Goal: Task Accomplishment & Management: Complete application form

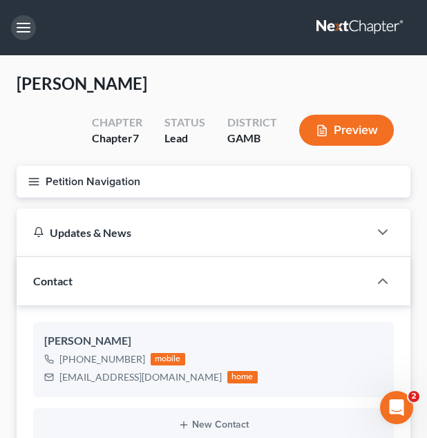
click at [21, 23] on button "button" at bounding box center [23, 27] width 25 height 25
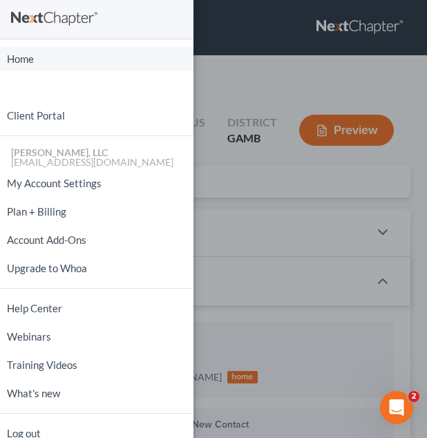
click at [29, 48] on link "Home" at bounding box center [96, 59] width 193 height 24
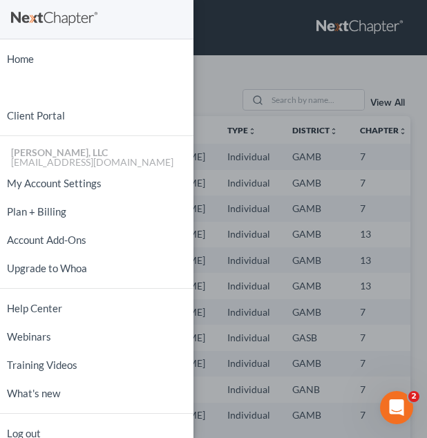
click at [198, 84] on div "Home New Case Client Portal [PERSON_NAME], LLC [EMAIL_ADDRESS][DOMAIN_NAME] My …" at bounding box center [213, 219] width 427 height 438
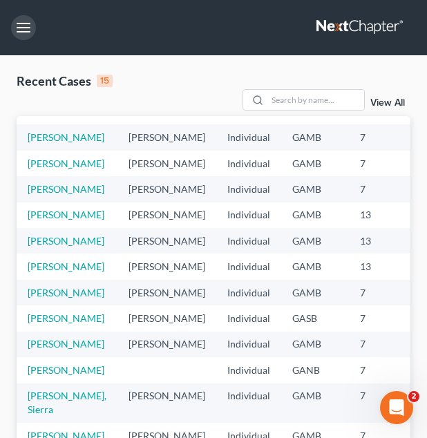
scroll to position [20, 0]
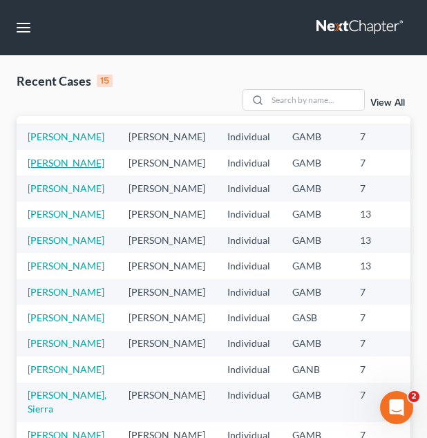
click at [53, 168] on link "[PERSON_NAME]" at bounding box center [66, 163] width 77 height 12
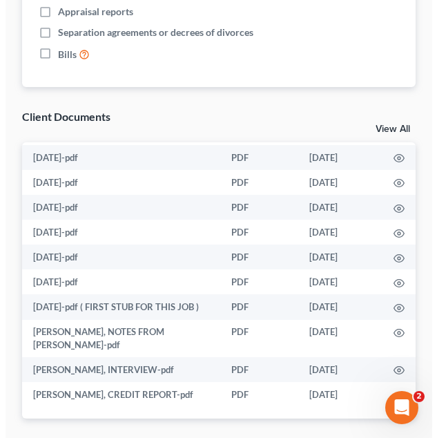
scroll to position [1237, 0]
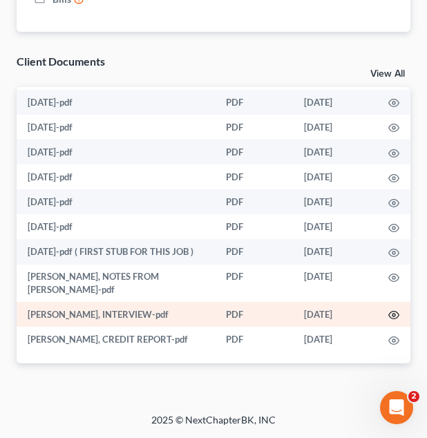
click at [388, 309] on icon "button" at bounding box center [393, 314] width 11 height 11
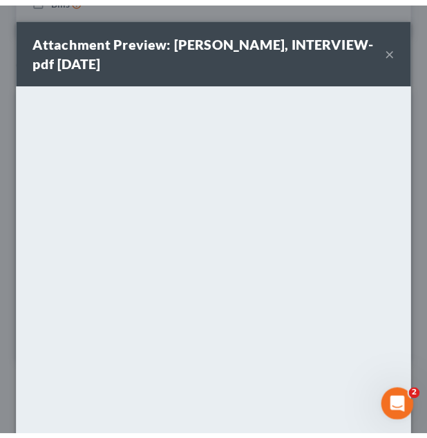
scroll to position [160, 0]
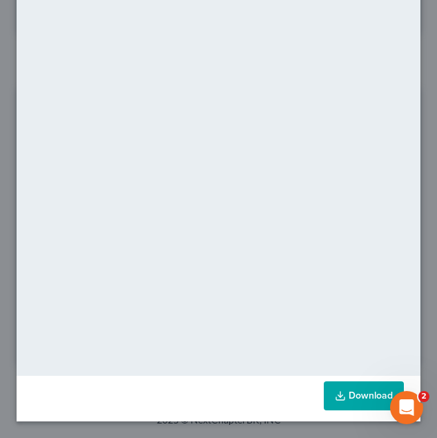
click at [345, 392] on link "Download" at bounding box center [364, 395] width 80 height 29
click at [258, 422] on div "Attachment Preview: deborah turner-britman, INTERVIEW-pdf 10/10/2025 × <object …" at bounding box center [218, 219] width 437 height 438
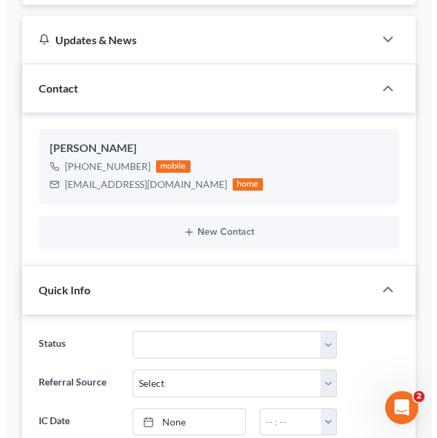
scroll to position [0, 0]
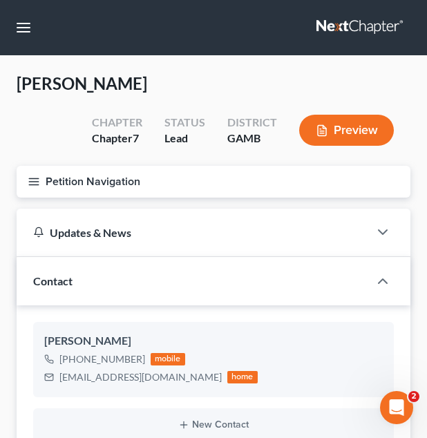
click at [261, 177] on button "Petition Navigation" at bounding box center [214, 182] width 394 height 32
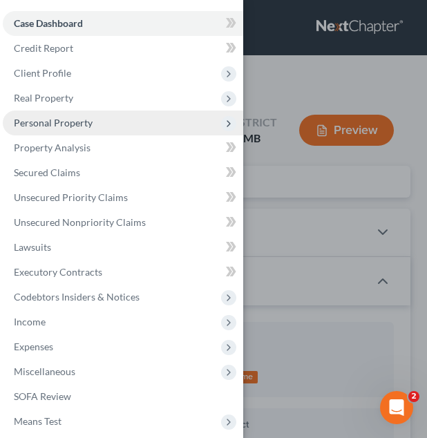
click at [125, 116] on span "Personal Property" at bounding box center [123, 122] width 240 height 25
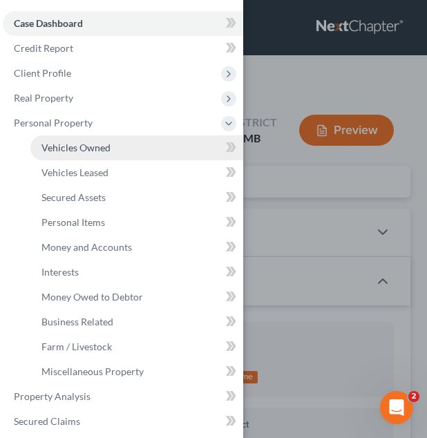
click at [113, 153] on link "Vehicles Owned" at bounding box center [136, 147] width 213 height 25
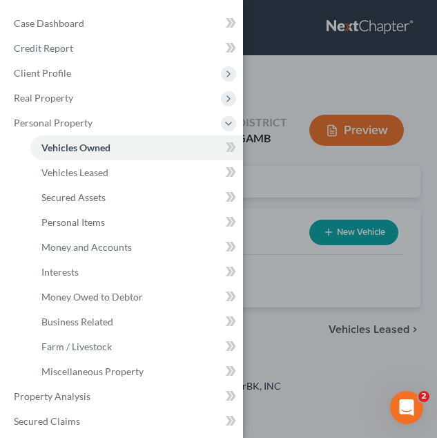
click at [253, 213] on div "Case Dashboard Payments Invoices Payments Payments Credit Report Client Profile" at bounding box center [218, 219] width 437 height 438
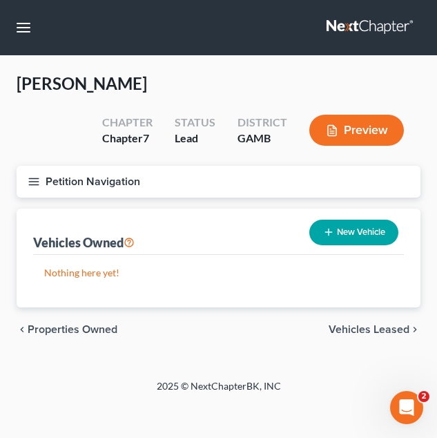
click at [345, 236] on button "New Vehicle" at bounding box center [353, 233] width 89 height 26
select select "0"
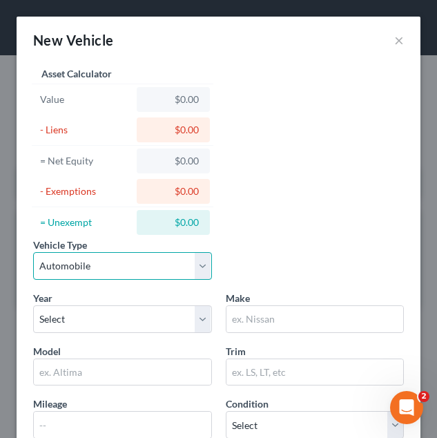
click at [166, 255] on select "Select Automobile Truck Trailer Watercraft Aircraft Motor Home Atv Other Vehicle" at bounding box center [122, 266] width 179 height 28
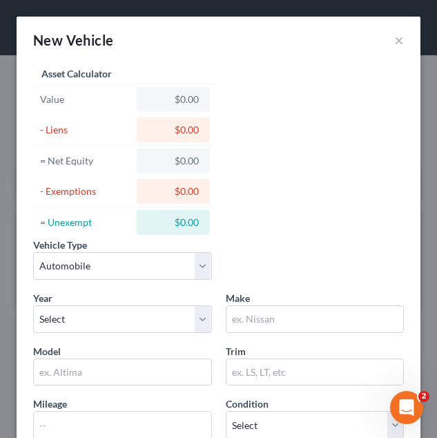
click at [222, 287] on div "Vehicle Type Select Automobile Truck Trailer Watercraft Aircraft Motor Home Atv…" at bounding box center [218, 264] width 385 height 53
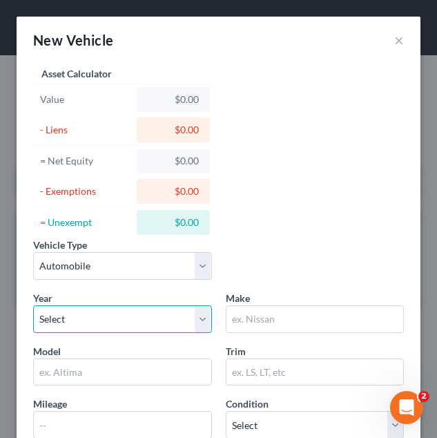
click at [173, 305] on select "Select 2026 2025 2024 2023 2022 2021 2020 2019 2018 2017 2016 2015 2014 2013 20…" at bounding box center [122, 319] width 179 height 28
select select "9"
click at [33, 305] on select "Select 2026 2025 2024 2023 2022 2021 2020 2019 2018 2017 2016 2015 2014 2013 20…" at bounding box center [122, 319] width 179 height 28
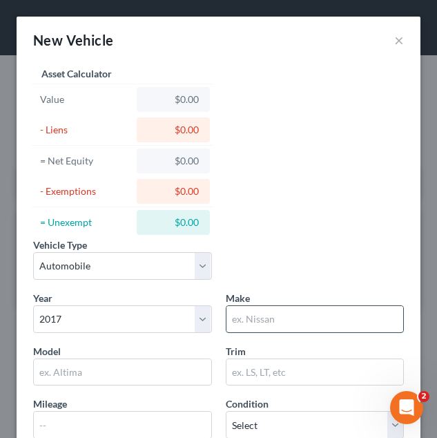
click at [278, 314] on input "text" at bounding box center [314, 319] width 177 height 26
type input "h"
type input "Hyundai"
click at [127, 378] on input "text" at bounding box center [122, 372] width 177 height 26
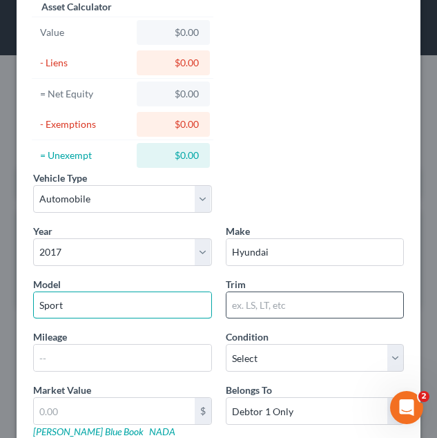
scroll to position [79, 0]
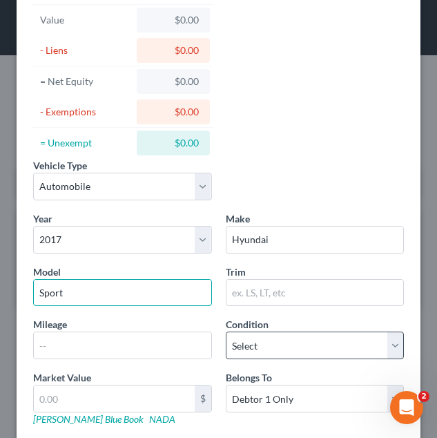
type input "Sport"
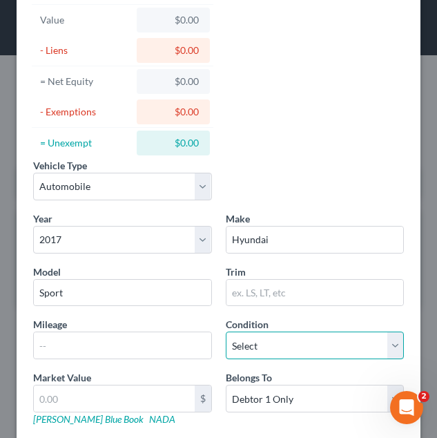
click at [264, 356] on select "Select Excellent Very Good Good Fair Poor" at bounding box center [315, 345] width 179 height 28
select select "3"
click at [226, 331] on select "Select Excellent Very Good Good Fair Poor" at bounding box center [315, 345] width 179 height 28
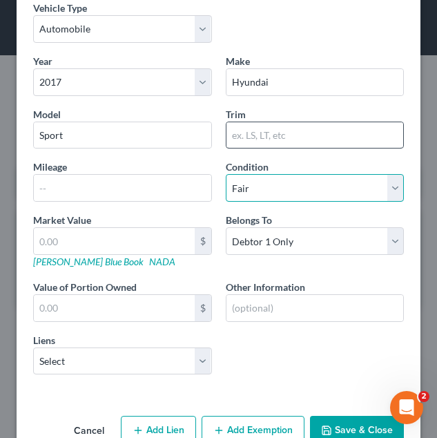
scroll to position [239, 0]
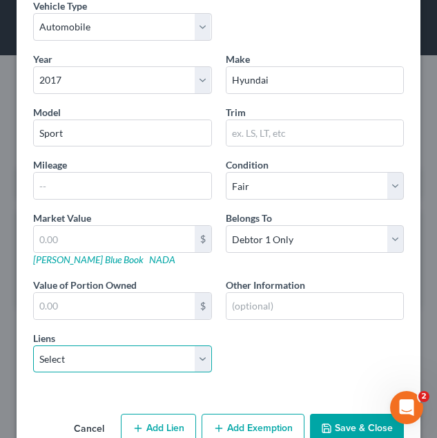
click at [175, 357] on select "Select Onemain - $17,838.00 Robins Fcu - $247.00 Farmers Home Furniture - $2,39…" at bounding box center [122, 359] width 179 height 28
select select "0"
click at [33, 345] on select "Select Onemain - $17,838.00 Robins Fcu - $247.00 Farmers Home Furniture - $2,39…" at bounding box center [122, 359] width 179 height 28
select select
select select "15"
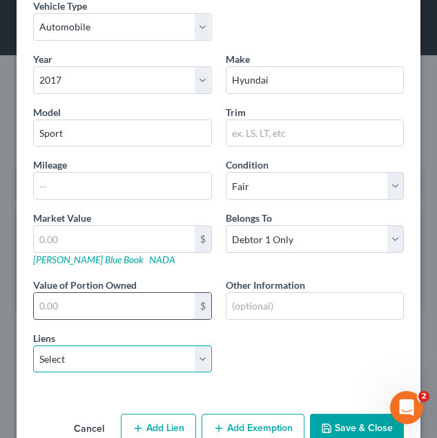
select select "0"
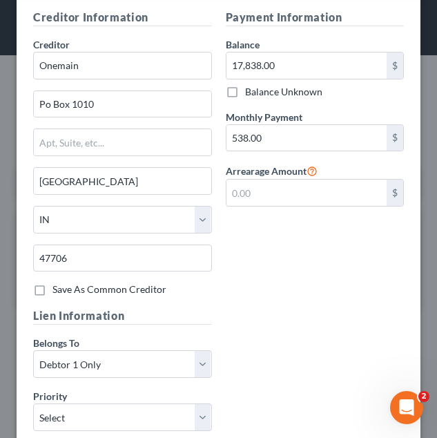
scroll to position [681, 0]
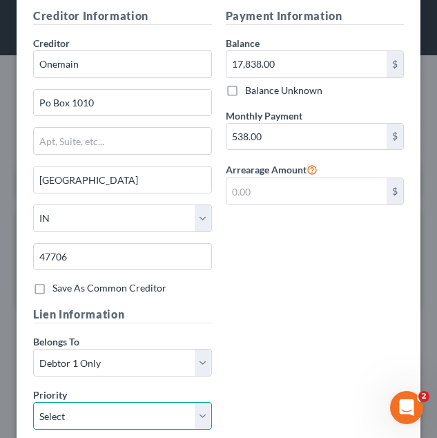
click at [149, 405] on select "Select 1st 2nd 3rd 4th 5th 6th 7th 8th 9th 10th 11th 12th 13th 14th 15th 16th 1…" at bounding box center [122, 416] width 179 height 28
select select "0"
click at [33, 402] on select "Select 1st 2nd 3rd 4th 5th 6th 7th 8th 9th 10th 11th 12th 13th 14th 15th 16th 1…" at bounding box center [122, 416] width 179 height 28
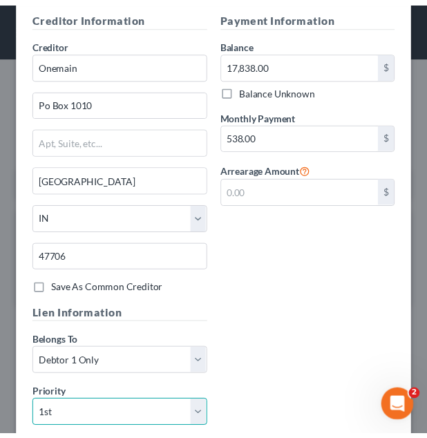
scroll to position [823, 0]
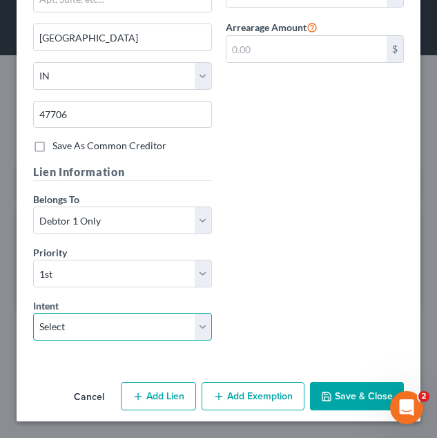
click at [193, 320] on select "Select Surrender Redeem Reaffirm Avoid Other" at bounding box center [122, 327] width 179 height 28
select select "2"
click at [33, 313] on select "Select Surrender Redeem Reaffirm Avoid Other" at bounding box center [122, 327] width 179 height 28
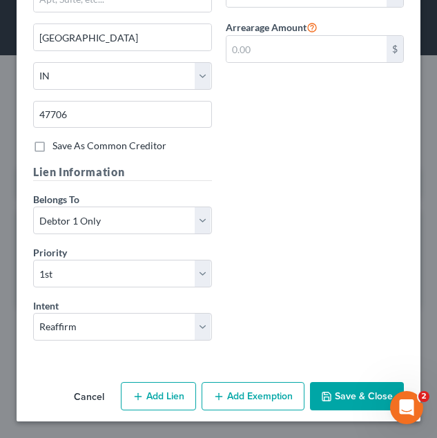
click at [347, 398] on button "Save & Close" at bounding box center [357, 396] width 94 height 29
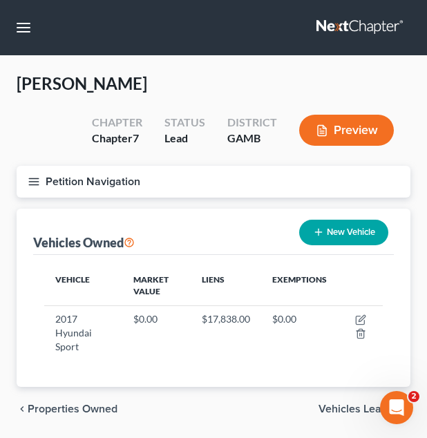
scroll to position [46, 0]
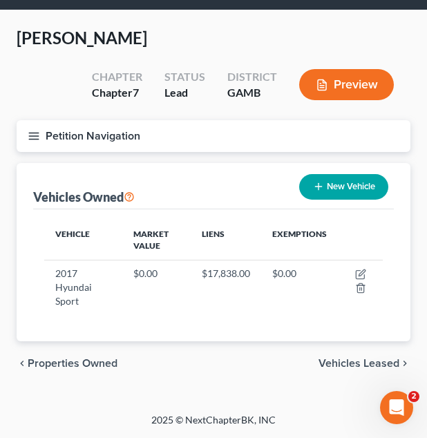
click at [199, 129] on button "Petition Navigation" at bounding box center [214, 136] width 394 height 32
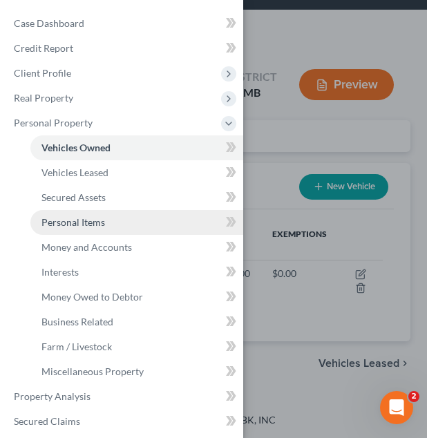
click at [153, 214] on link "Personal Items" at bounding box center [136, 222] width 213 height 25
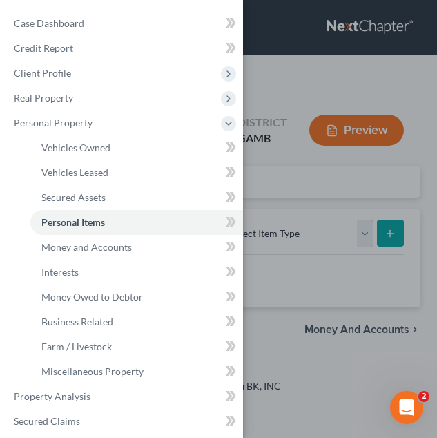
click at [281, 229] on div "Case Dashboard Payments Invoices Payments Payments Credit Report Client Profile" at bounding box center [218, 219] width 437 height 438
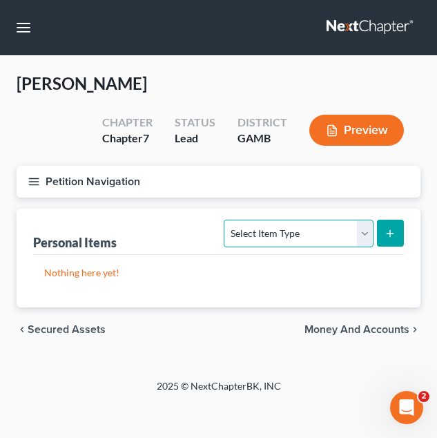
click at [281, 229] on select "Select Item Type Clothing Collectibles Of Value Electronics Firearms Household …" at bounding box center [298, 234] width 149 height 28
select select "clothing"
click at [226, 220] on select "Select Item Type Clothing Collectibles Of Value Electronics Firearms Household …" at bounding box center [298, 234] width 149 height 28
click at [389, 238] on icon "submit" at bounding box center [390, 233] width 11 height 11
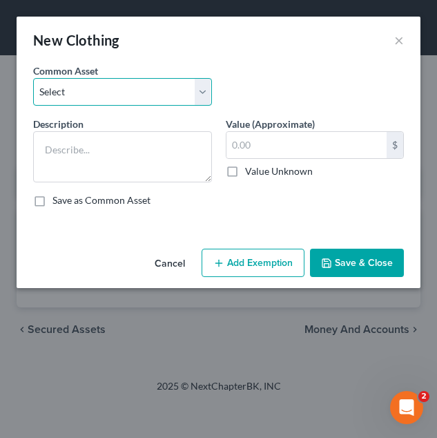
drag, startPoint x: 195, startPoint y: 101, endPoint x: 171, endPoint y: 125, distance: 34.7
click at [171, 125] on div "Common Asset Select Debtor's Clothing Debtor's Clothing Description * Value (Ap…" at bounding box center [218, 141] width 371 height 155
click at [33, 78] on select "Select Debtor's Clothing Debtor's Clothing" at bounding box center [122, 92] width 179 height 28
click at [162, 84] on select "Select Debtor's Clothing Debtor's Clothing" at bounding box center [122, 92] width 179 height 28
select select "0"
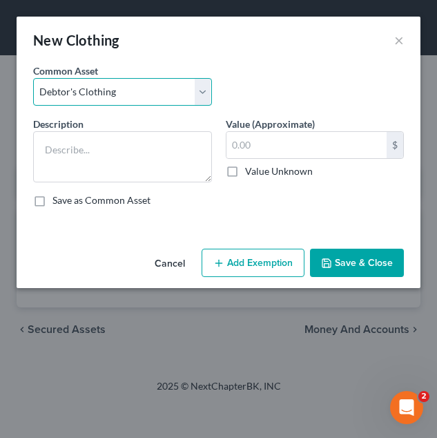
click at [33, 78] on select "Select Debtor's Clothing Debtor's Clothing" at bounding box center [122, 92] width 179 height 28
type textarea "Debtor's Clothing"
type input "200.00"
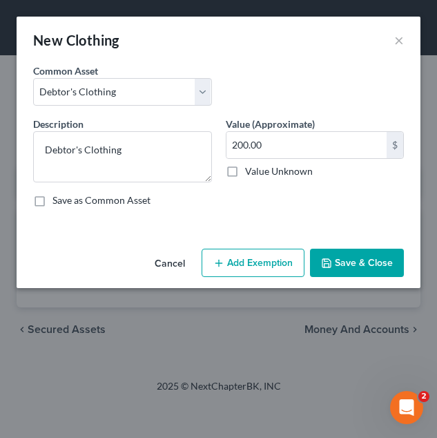
click at [224, 262] on icon "button" at bounding box center [218, 263] width 11 height 11
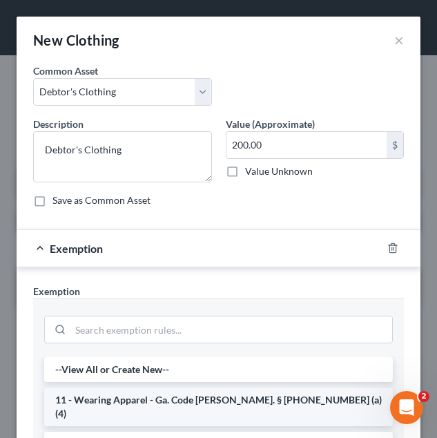
click at [200, 398] on li "11 - Wearing Apparel - Ga. Code [PERSON_NAME]. § [PHONE_NUMBER] (a)(4)" at bounding box center [218, 406] width 349 height 39
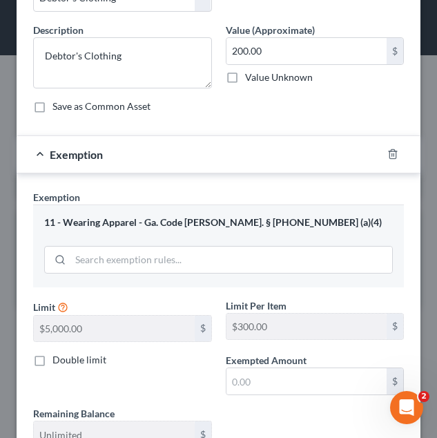
scroll to position [95, 0]
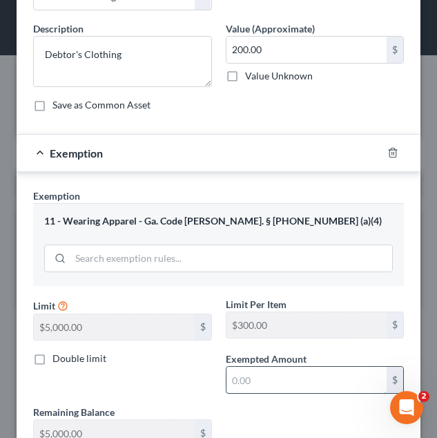
click at [257, 374] on input "text" at bounding box center [306, 380] width 161 height 26
type input "3"
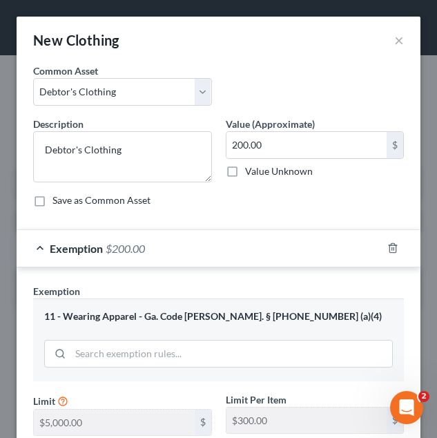
scroll to position [202, 0]
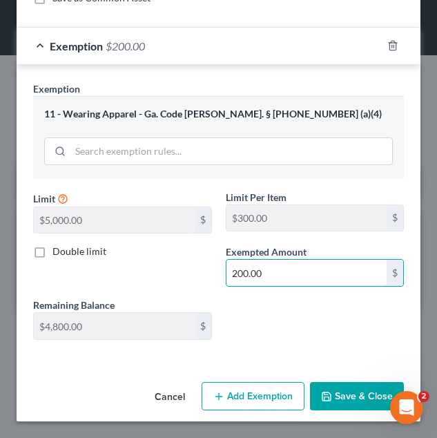
type input "200.00"
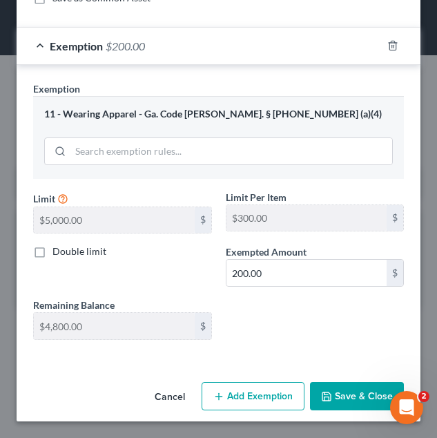
click at [342, 390] on button "Save & Close" at bounding box center [357, 396] width 94 height 29
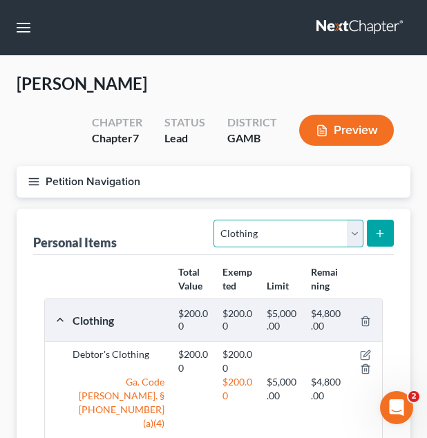
click at [289, 233] on select "Select Item Type Clothing Collectibles Of Value Electronics Firearms Household …" at bounding box center [287, 234] width 149 height 28
select select "electronics"
click at [215, 220] on select "Select Item Type Clothing Collectibles Of Value Electronics Firearms Household …" at bounding box center [287, 234] width 149 height 28
click at [378, 238] on icon "submit" at bounding box center [379, 233] width 11 height 11
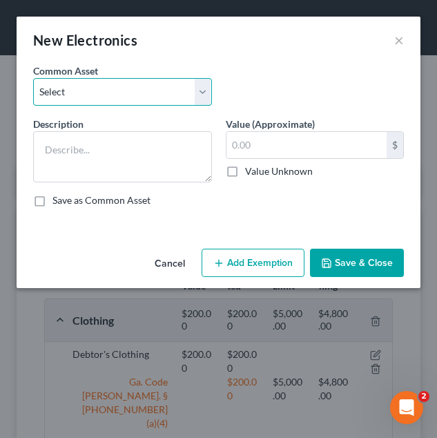
click at [197, 90] on select "Select Debtor's TV and Computer Debtor's TV and Computer Debtor's TV and Comput…" at bounding box center [122, 92] width 179 height 28
select select "1"
click at [33, 78] on select "Select Debtor's TV and Computer Debtor's TV and Computer Debtor's TV and Comput…" at bounding box center [122, 92] width 179 height 28
type textarea "Debtor's TV and Computer"
type input "500.00"
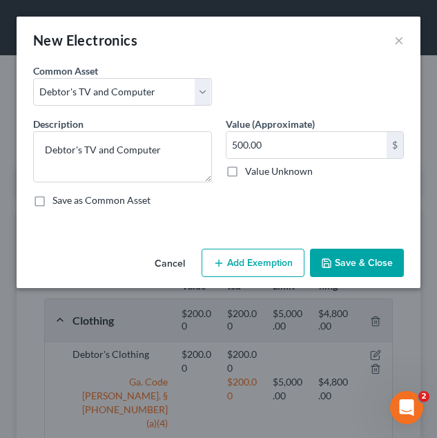
click at [264, 260] on button "Add Exemption" at bounding box center [253, 263] width 103 height 29
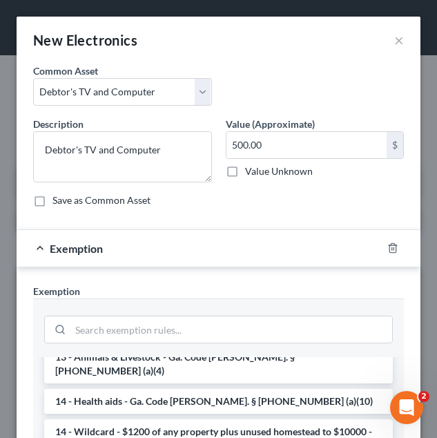
scroll to position [237, 0]
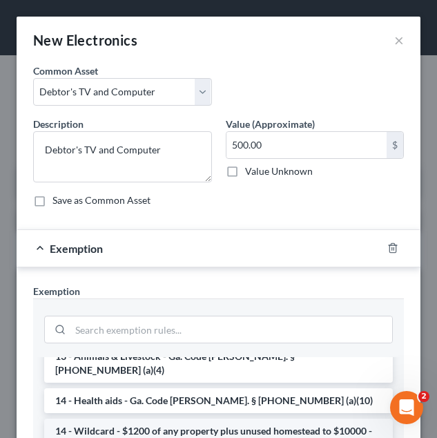
click at [200, 418] on li "14 - Wildcard - $1200 of any property plus unused homestead to $10000 - Ga. Cod…" at bounding box center [218, 437] width 349 height 39
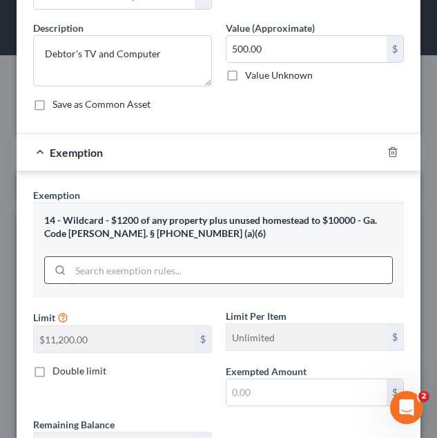
scroll to position [108, 0]
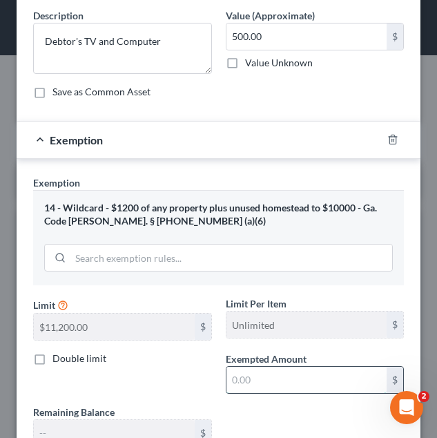
click at [254, 368] on input "text" at bounding box center [306, 380] width 161 height 26
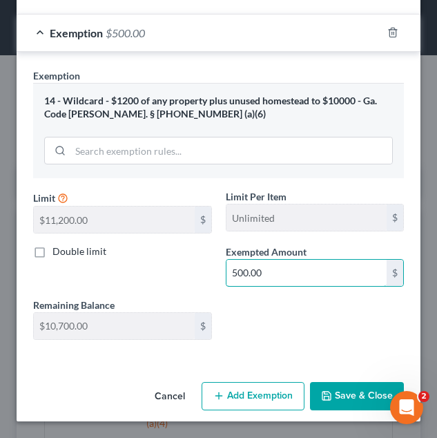
type input "500.00"
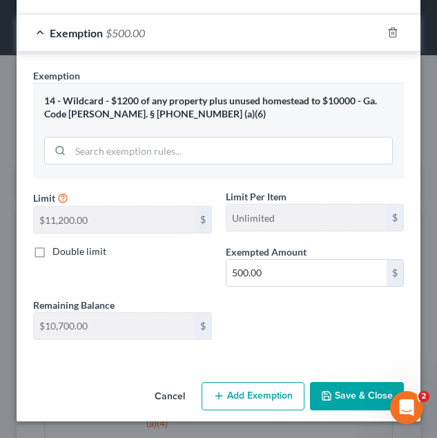
click at [347, 401] on button "Save & Close" at bounding box center [357, 396] width 94 height 29
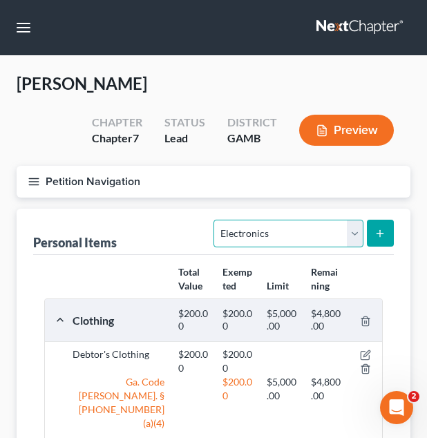
click at [307, 234] on select "Select Item Type Clothing Collectibles Of Value Electronics Firearms Household …" at bounding box center [287, 234] width 149 height 28
select select "household_goods"
click at [215, 220] on select "Select Item Type Clothing Collectibles Of Value Electronics Firearms Household …" at bounding box center [287, 234] width 149 height 28
click at [378, 233] on line "submit" at bounding box center [380, 233] width 6 height 0
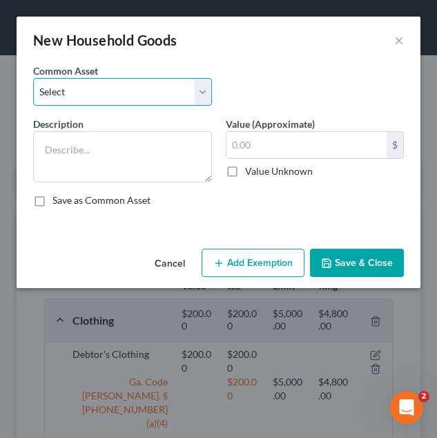
click at [184, 95] on select "Select Debtor's Furniture Debtor's Furniture" at bounding box center [122, 92] width 179 height 28
select select "0"
click at [33, 78] on select "Select Debtor's Furniture Debtor's Furniture" at bounding box center [122, 92] width 179 height 28
type textarea "Debtor's Furniture"
type input "3,000.00"
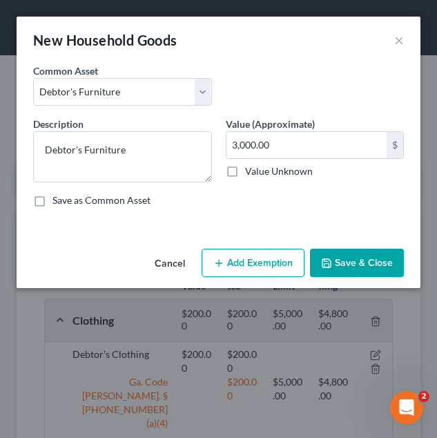
click at [247, 262] on button "Add Exemption" at bounding box center [253, 263] width 103 height 29
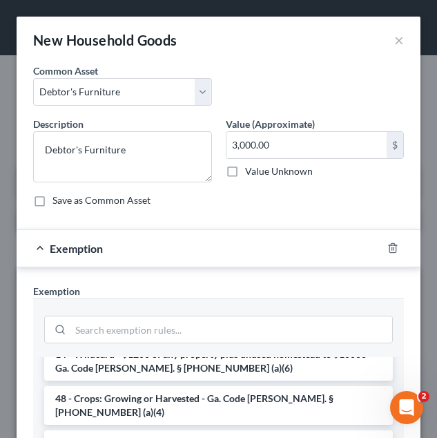
scroll to position [142, 0]
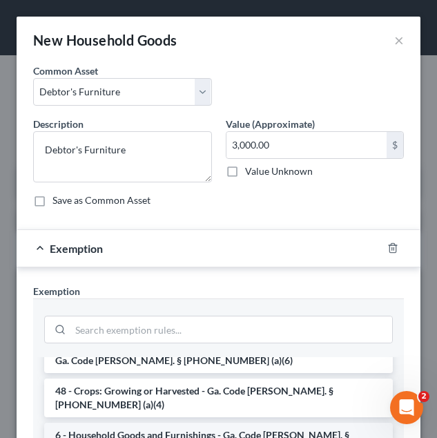
click at [233, 423] on li "6 - Household Goods and Furnishings - Ga. Code [PERSON_NAME]. § [PHONE_NUMBER] …" at bounding box center [218, 442] width 349 height 39
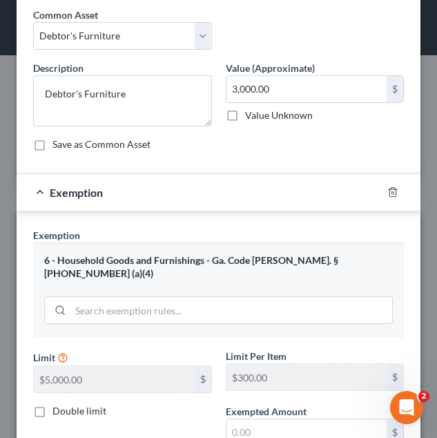
scroll to position [69, 0]
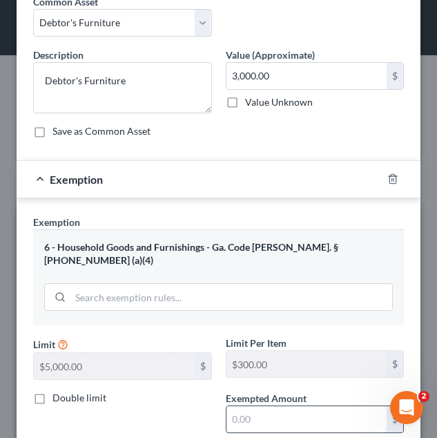
click at [233, 406] on input "text" at bounding box center [306, 419] width 161 height 26
type input "3,000.00"
click at [307, 213] on div "Exemption Set must be selected for CA. Exemption * 6 - Household Goods and Furn…" at bounding box center [219, 353] width 404 height 310
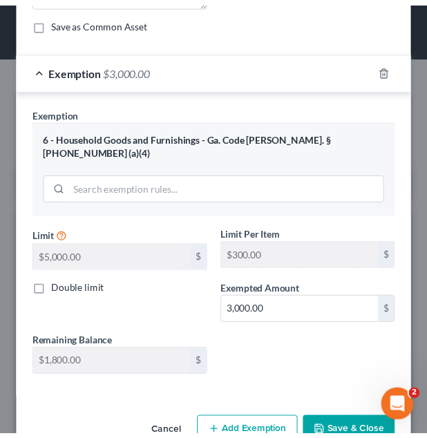
scroll to position [202, 0]
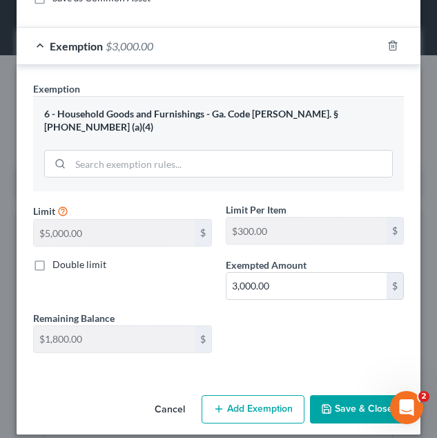
click at [350, 395] on button "Save & Close" at bounding box center [357, 409] width 94 height 29
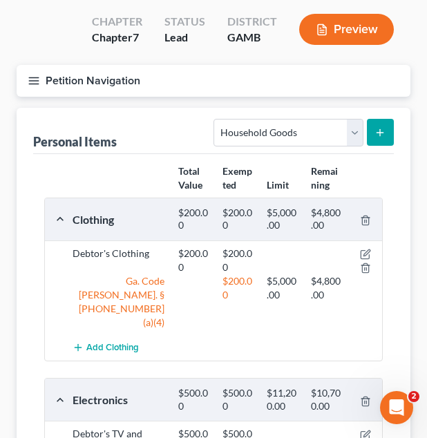
scroll to position [97, 0]
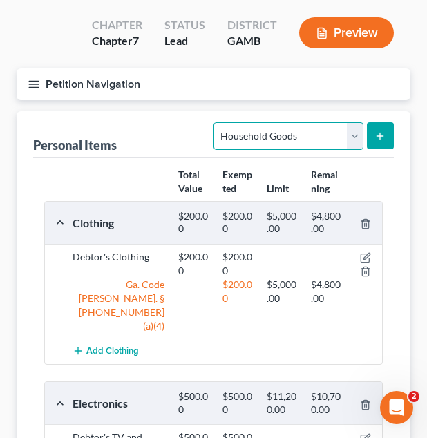
click at [284, 127] on select "Select Item Type Clothing Collectibles Of Value Electronics Firearms Household …" at bounding box center [287, 136] width 149 height 28
select select "firearms"
click at [215, 122] on select "Select Item Type Clothing Collectibles Of Value Electronics Firearms Household …" at bounding box center [287, 136] width 149 height 28
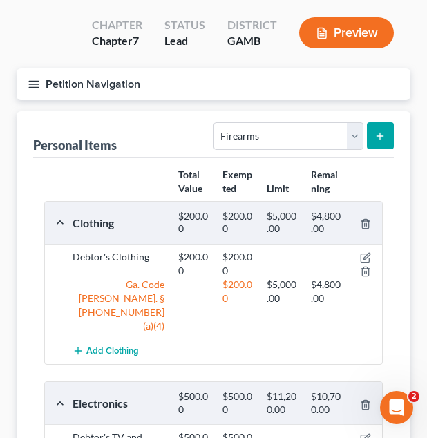
click at [387, 139] on button "submit" at bounding box center [380, 135] width 27 height 27
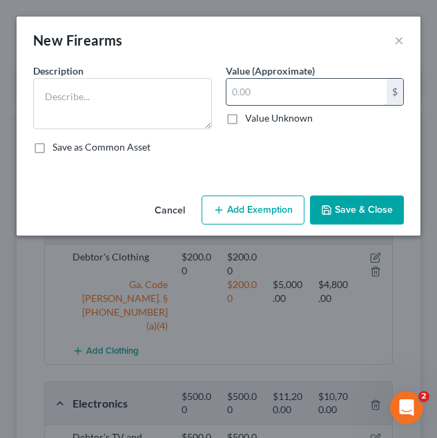
click at [270, 86] on input "text" at bounding box center [306, 92] width 161 height 26
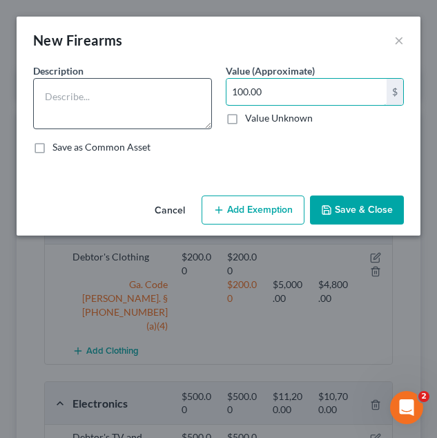
type input "100.00"
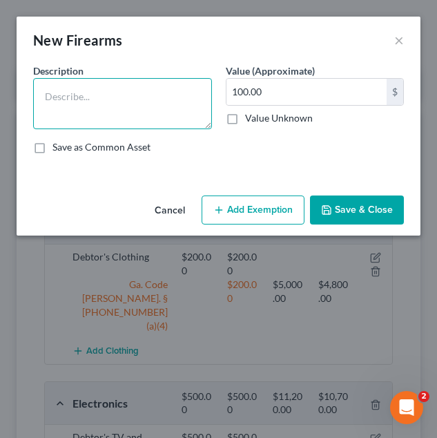
click at [137, 89] on textarea at bounding box center [122, 103] width 179 height 51
type textarea "9mm Lugar"
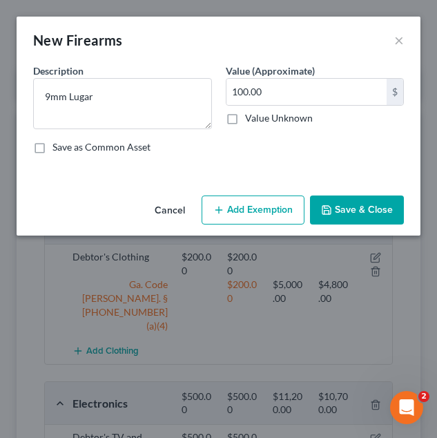
click at [350, 266] on div "New Firearms × An exemption set must first be selected from the Filing Informat…" at bounding box center [218, 219] width 437 height 438
click at [352, 218] on button "Save & Close" at bounding box center [357, 209] width 94 height 29
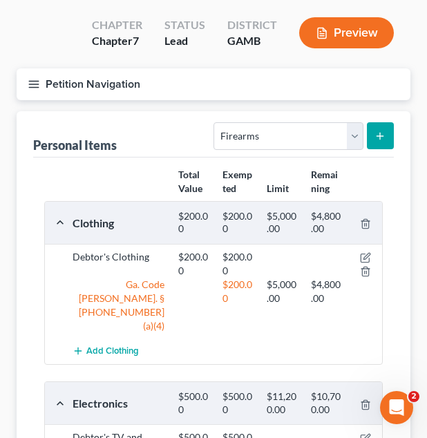
click at [259, 85] on button "Petition Navigation" at bounding box center [214, 84] width 394 height 32
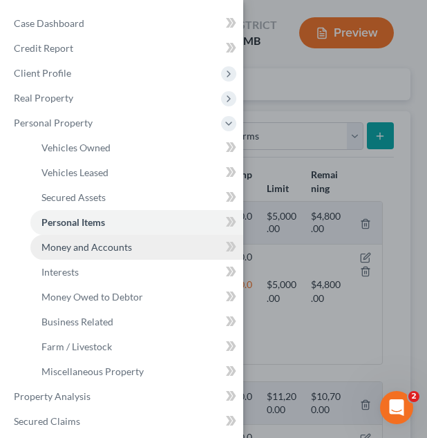
click at [137, 253] on link "Money and Accounts" at bounding box center [136, 247] width 213 height 25
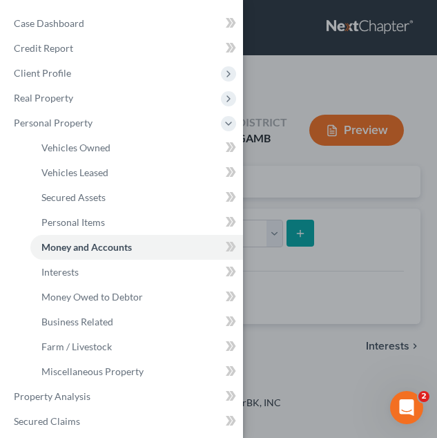
click at [328, 230] on div "Case Dashboard Payments Invoices Payments Payments Credit Report Client Profile" at bounding box center [218, 219] width 437 height 438
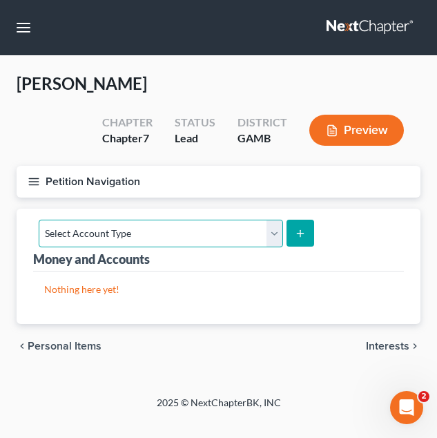
click at [222, 224] on select "Select Account Type Brokerage Cash on Hand Certificates of Deposit Checking Acc…" at bounding box center [161, 234] width 244 height 28
click at [342, 229] on div "Money and Accounts Select Account Type Brokerage Cash on Hand Certificates of D…" at bounding box center [218, 240] width 371 height 63
click at [218, 223] on select "Select Account Type Brokerage Cash on Hand Certificates of Deposit Checking Acc…" at bounding box center [161, 234] width 244 height 28
click at [342, 246] on div "Money and Accounts Select Account Type Brokerage Cash on Hand Certificates of D…" at bounding box center [218, 240] width 371 height 63
click at [210, 226] on select "Select Account Type Brokerage Cash on Hand Certificates of Deposit Checking Acc…" at bounding box center [161, 234] width 244 height 28
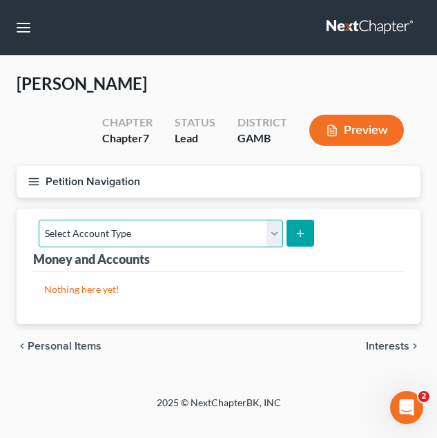
select select "checking"
click at [39, 220] on select "Select Account Type Brokerage Cash on Hand Certificates of Deposit Checking Acc…" at bounding box center [161, 234] width 244 height 28
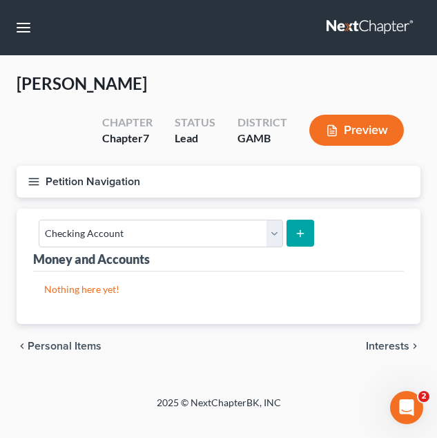
click at [305, 226] on button "submit" at bounding box center [300, 233] width 27 height 27
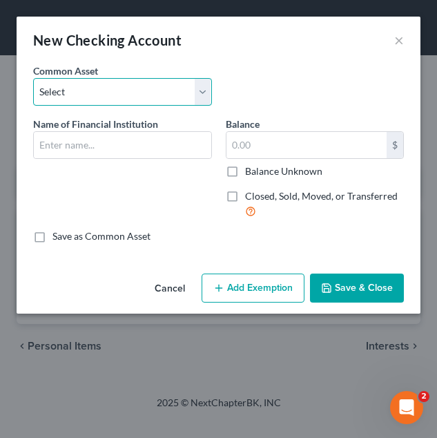
click at [166, 87] on select "Select USAA Bank Cadence Bank Colony Bank Chase Bank Georgia’s Own Credit Union…" at bounding box center [122, 92] width 179 height 28
select select "8"
click at [33, 78] on select "Select USAA Bank Cadence Bank Colony Bank Chase Bank Georgia’s Own Credit Union…" at bounding box center [122, 92] width 179 height 28
type input "Robins Federal Credit Union"
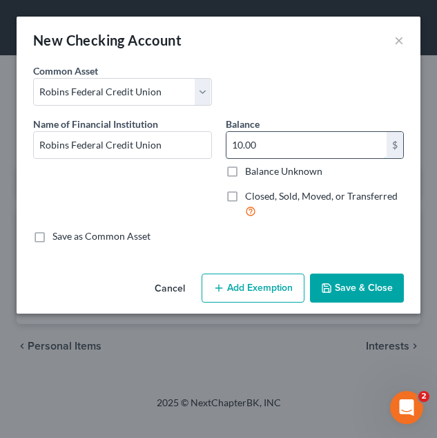
click at [323, 147] on input "10.00" at bounding box center [306, 145] width 161 height 26
type input "21.31"
click at [253, 290] on button "Add Exemption" at bounding box center [253, 287] width 103 height 29
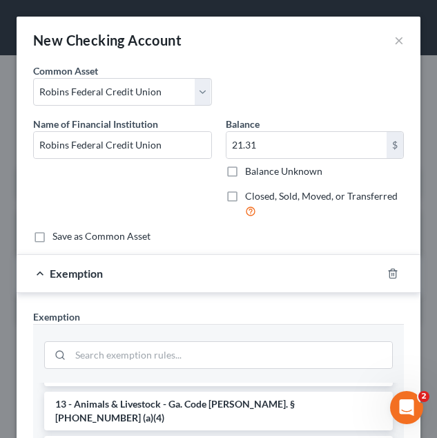
scroll to position [215, 0]
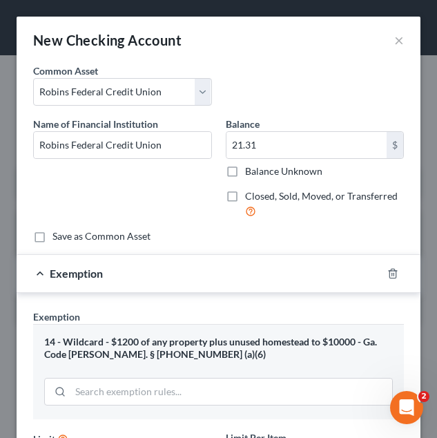
click at [151, 411] on div "14 - Wildcard - $1200 of any property plus unused homestead to $10000 - Ga. Cod…" at bounding box center [218, 371] width 371 height 95
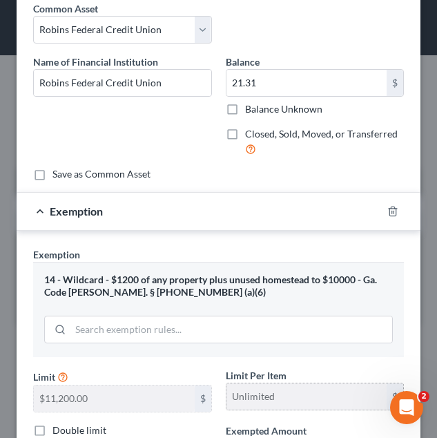
scroll to position [109, 0]
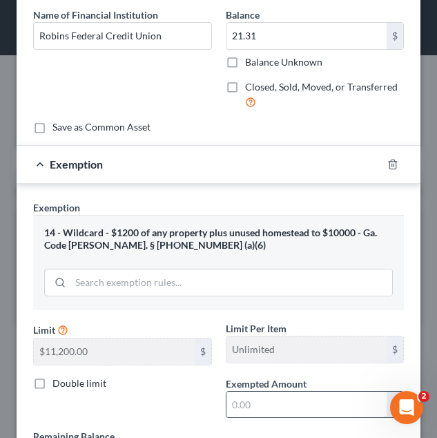
click at [249, 403] on input "text" at bounding box center [306, 405] width 161 height 26
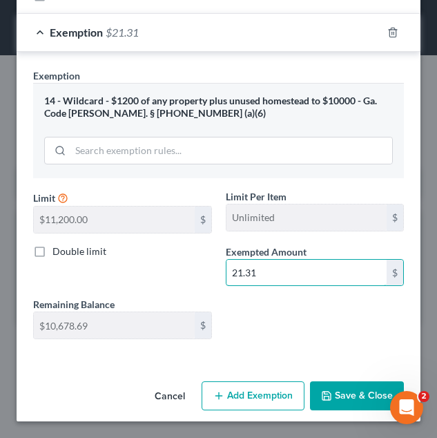
type input "21.31"
click at [354, 395] on button "Save & Close" at bounding box center [357, 395] width 94 height 29
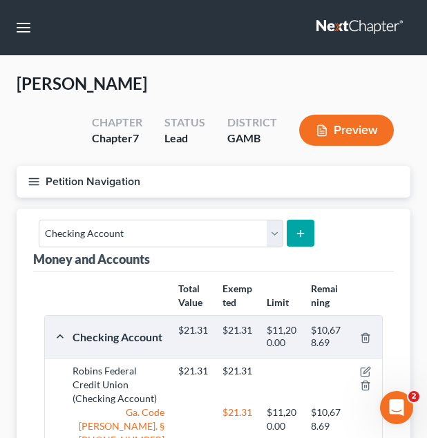
click at [300, 240] on button "submit" at bounding box center [300, 233] width 27 height 27
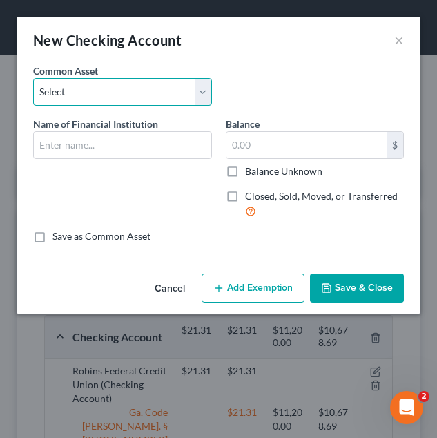
click at [187, 83] on select "Select USAA Bank Cadence Bank Colony Bank Chase Bank Georgia’s Own Credit Union…" at bounding box center [122, 92] width 179 height 28
select select "8"
click at [33, 78] on select "Select USAA Bank Cadence Bank Colony Bank Chase Bank Georgia’s Own Credit Union…" at bounding box center [122, 92] width 179 height 28
type input "Robins Federal Credit Union"
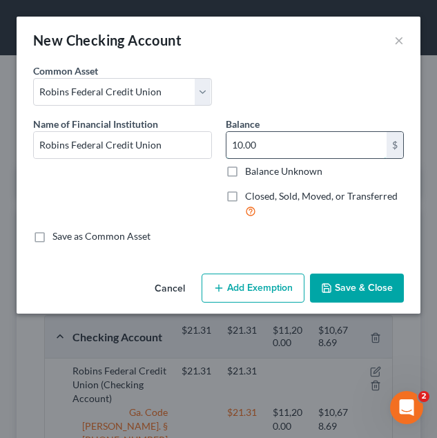
click at [307, 151] on input "10.00" at bounding box center [306, 145] width 161 height 26
type input "79.53"
click at [268, 285] on button "Add Exemption" at bounding box center [253, 287] width 103 height 29
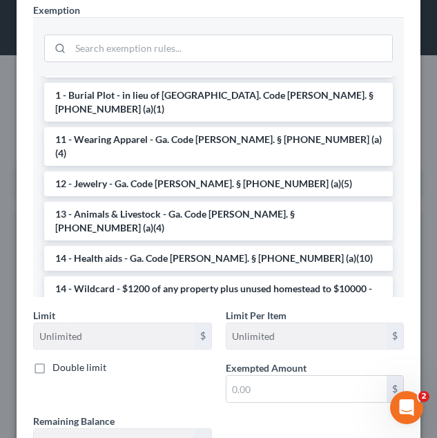
scroll to position [106, 0]
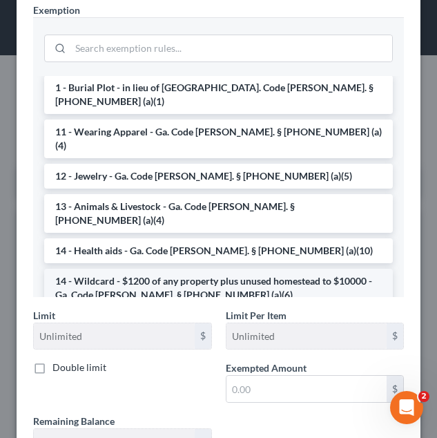
click at [218, 269] on li "14 - Wildcard - $1200 of any property plus unused homestead to $10000 - Ga. Cod…" at bounding box center [218, 288] width 349 height 39
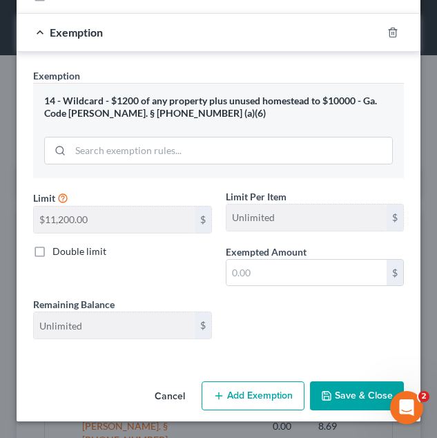
scroll to position [241, 0]
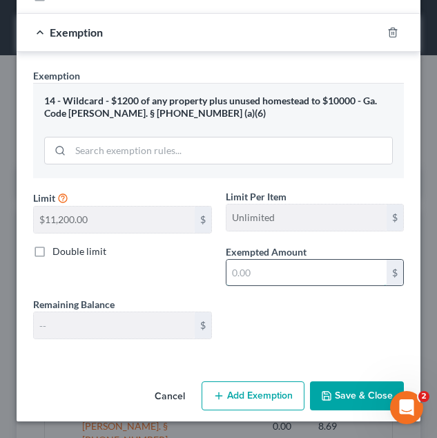
click at [289, 278] on input "text" at bounding box center [306, 273] width 161 height 26
type input "79.53"
click at [336, 385] on button "Save & Close" at bounding box center [357, 395] width 94 height 29
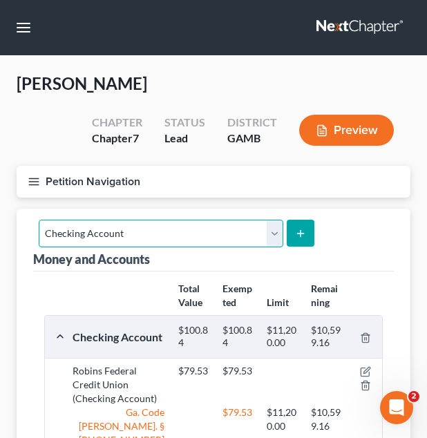
click at [188, 242] on select "Select Account Type Brokerage Cash on Hand Certificates of Deposit Checking Acc…" at bounding box center [161, 234] width 244 height 28
select select "savings"
click at [39, 220] on select "Select Account Type Brokerage Cash on Hand Certificates of Deposit Checking Acc…" at bounding box center [161, 234] width 244 height 28
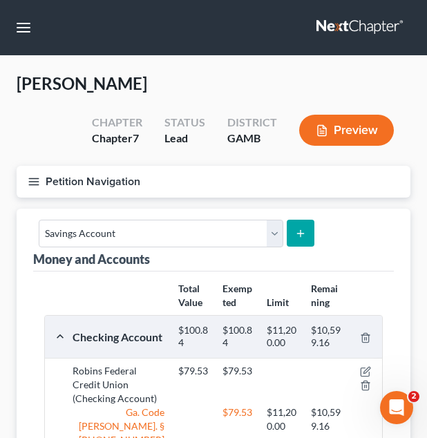
click at [293, 243] on button "submit" at bounding box center [300, 233] width 27 height 27
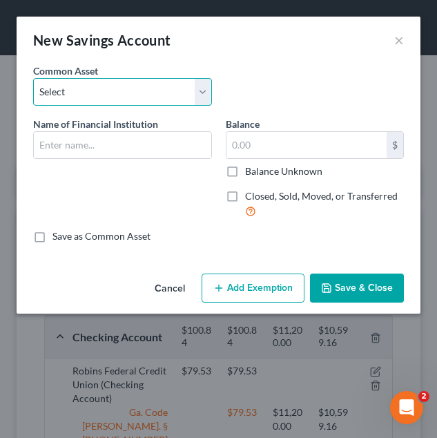
click at [174, 83] on select "Select Cadence Bank Chase Bank Bank of America Georgia’s Own Credit Union Georg…" at bounding box center [122, 92] width 179 height 28
select select "5"
click at [33, 78] on select "Select Cadence Bank Chase Bank Bank of America Georgia’s Own Credit Union Georg…" at bounding box center [122, 92] width 179 height 28
type input "Robins Federal Credit Union"
type input "0"
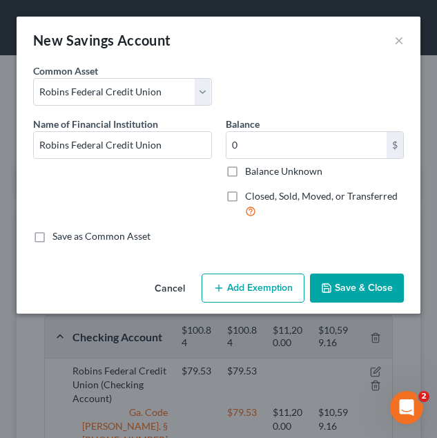
click at [254, 282] on button "Add Exemption" at bounding box center [253, 287] width 103 height 29
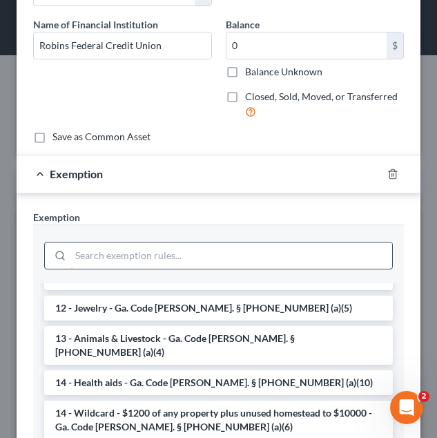
scroll to position [182, 0]
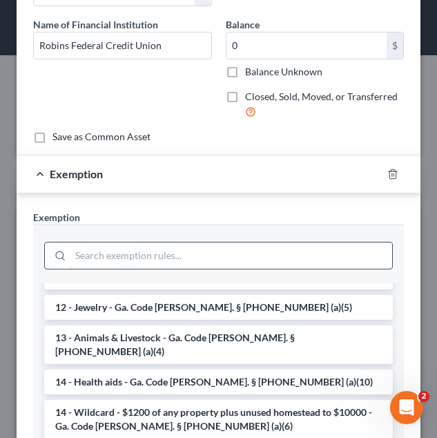
click at [235, 400] on li "14 - Wildcard - $1200 of any property plus unused homestead to $10000 - Ga. Cod…" at bounding box center [218, 419] width 349 height 39
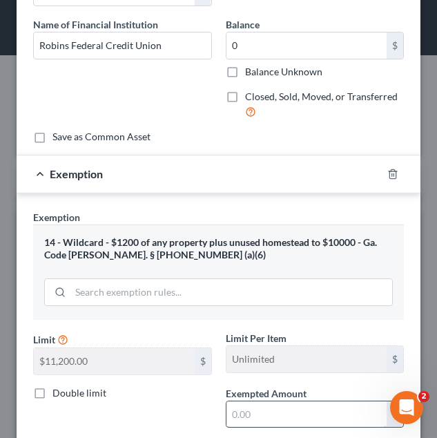
click at [284, 405] on input "text" at bounding box center [306, 414] width 161 height 26
type input "0.00"
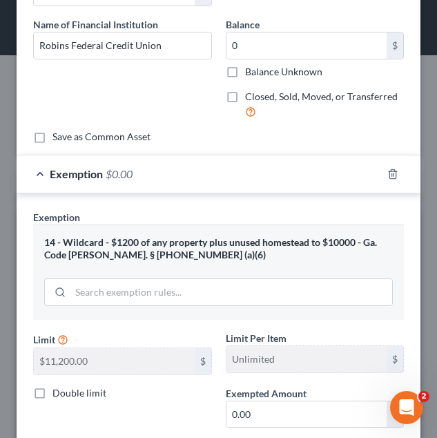
click at [156, 397] on div "Double limit" at bounding box center [122, 393] width 179 height 14
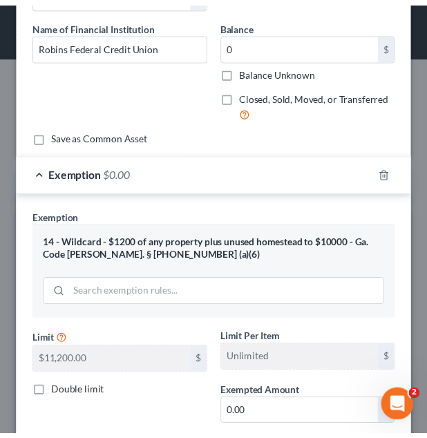
scroll to position [241, 0]
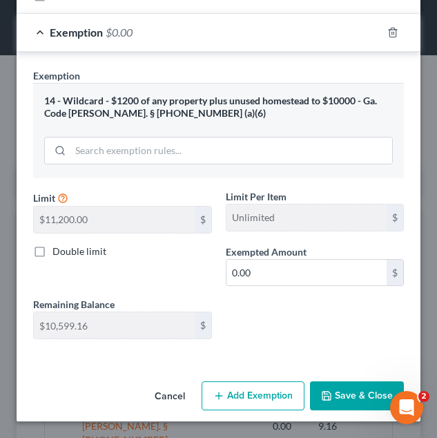
click at [329, 392] on button "Save & Close" at bounding box center [357, 395] width 94 height 29
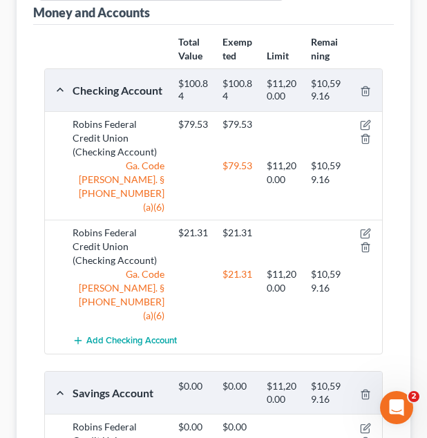
scroll to position [251, 0]
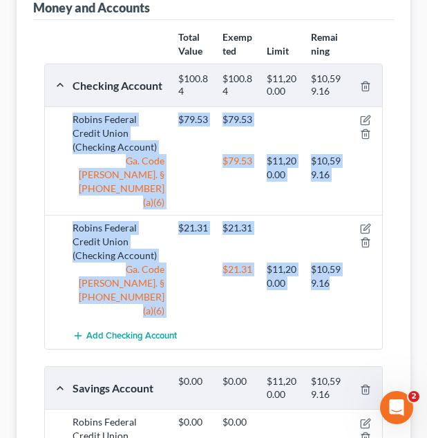
drag, startPoint x: 356, startPoint y: 258, endPoint x: 432, endPoint y: 70, distance: 202.3
click at [427, 70] on html "Home New Case Client Portal Julius King, LLC attorneyjuliusking@yahoo.com My Ac…" at bounding box center [213, 211] width 427 height 925
drag, startPoint x: 432, startPoint y: 70, endPoint x: 398, endPoint y: 115, distance: 55.8
click at [398, 115] on div "Money and Accounts Select Account Type Brokerage Cash on Hand Certificates of D…" at bounding box center [214, 266] width 394 height 619
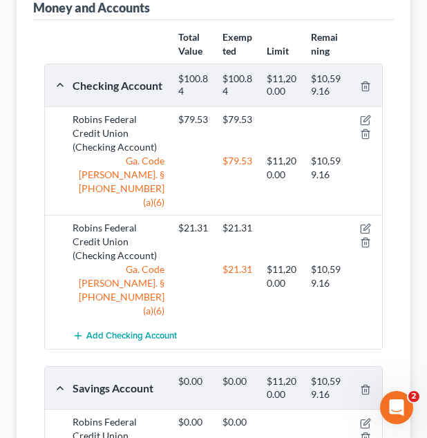
scroll to position [404, 0]
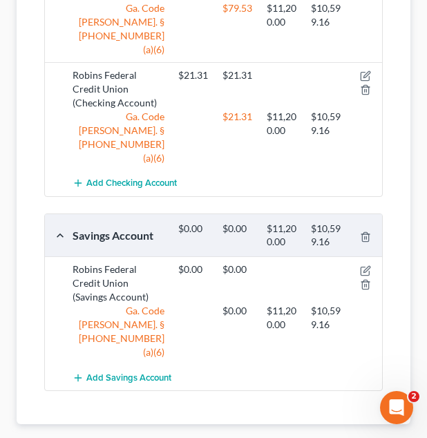
click at [389, 189] on div "Total Value Exempted Limit Remaining Checking Account $100.84 $100.84 $11,200.0…" at bounding box center [213, 145] width 360 height 557
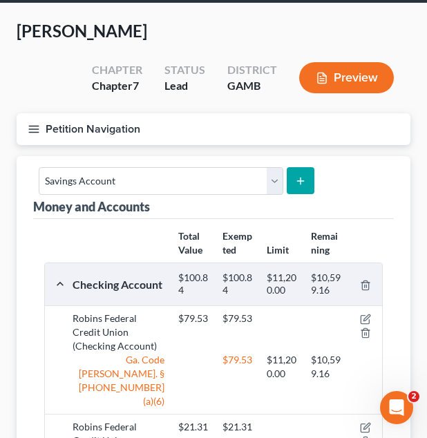
scroll to position [48, 0]
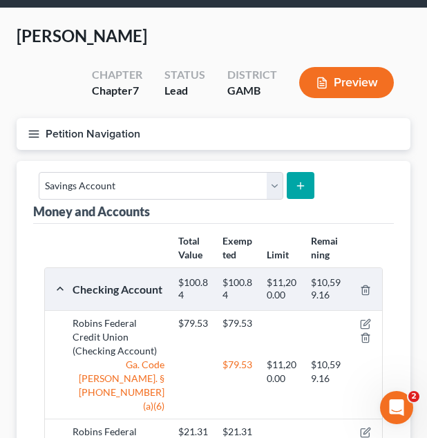
click at [229, 140] on button "Petition Navigation" at bounding box center [214, 134] width 394 height 32
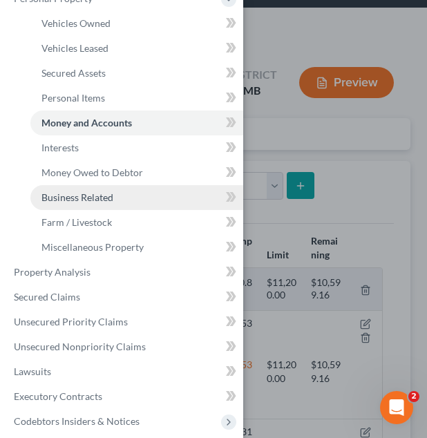
scroll to position [125, 0]
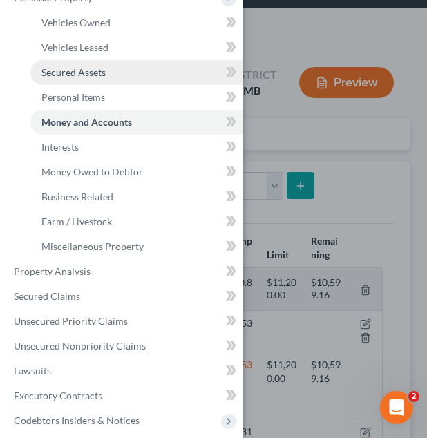
click at [147, 72] on link "Secured Assets" at bounding box center [136, 72] width 213 height 25
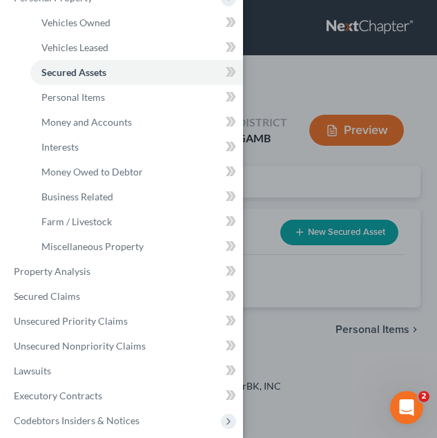
click at [317, 150] on div "Case Dashboard Payments Invoices Payments Payments Credit Report Client Profile" at bounding box center [218, 219] width 437 height 438
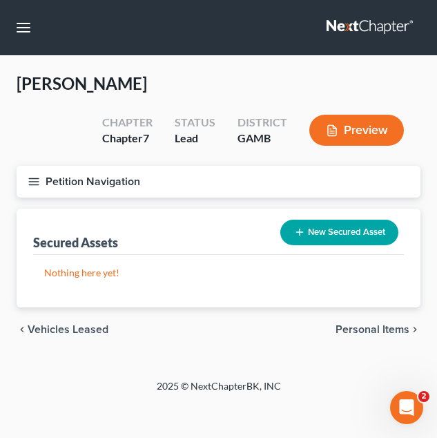
click at [325, 239] on button "New Secured Asset" at bounding box center [339, 233] width 118 height 26
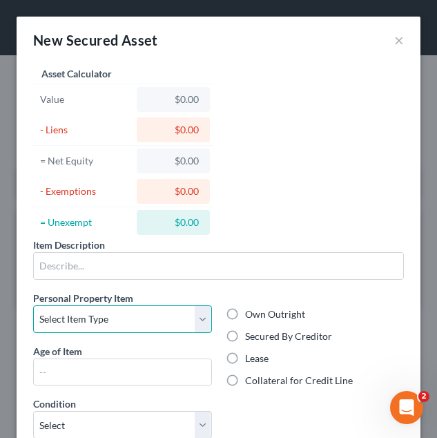
click at [169, 319] on select "Select Item Type Clothing Collectibles Of Value Electronics Firearms Household …" at bounding box center [122, 319] width 179 height 28
click at [169, 318] on select "Select Item Type Clothing Collectibles Of Value Electronics Firearms Household …" at bounding box center [122, 319] width 179 height 28
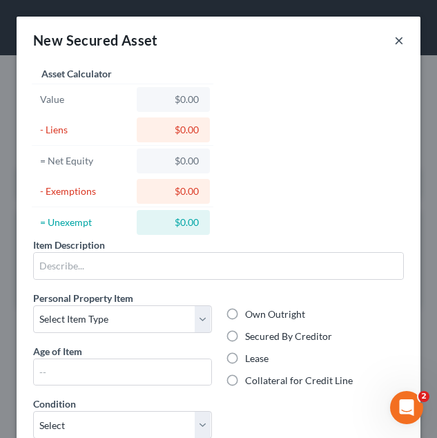
click at [394, 44] on button "×" at bounding box center [399, 40] width 10 height 17
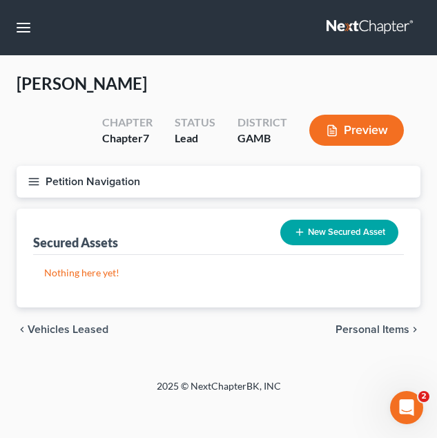
click at [211, 189] on button "Petition Navigation" at bounding box center [219, 182] width 404 height 32
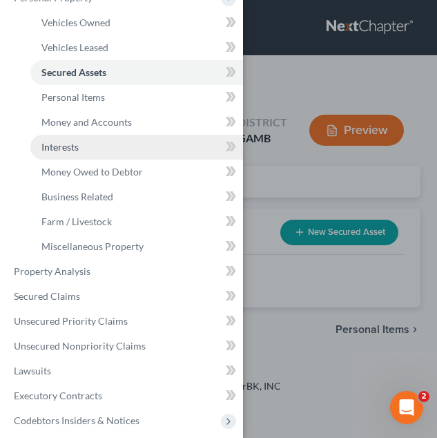
click at [177, 151] on link "Interests" at bounding box center [136, 147] width 213 height 25
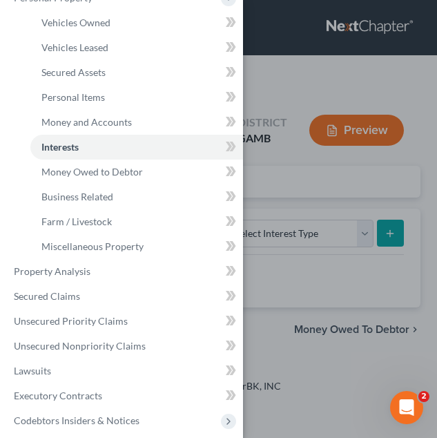
click at [322, 193] on div "Case Dashboard Payments Invoices Payments Payments Credit Report Client Profile" at bounding box center [218, 219] width 437 height 438
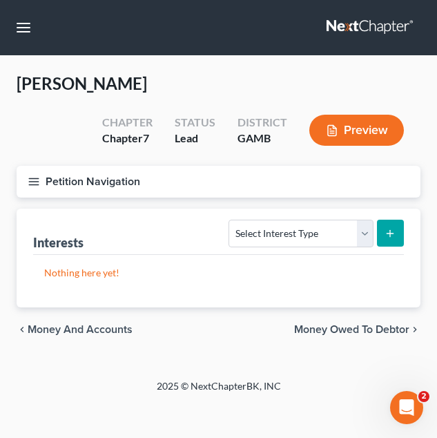
click at [322, 193] on div "Petition Navigation Case Dashboard Payments Invoices Payments Payments Credit R…" at bounding box center [219, 187] width 418 height 43
click at [311, 236] on select "Select Interest Type 401K Annuity Bond Education IRA Government Bond Government…" at bounding box center [301, 234] width 144 height 28
click at [349, 184] on button "Petition Navigation" at bounding box center [219, 182] width 404 height 32
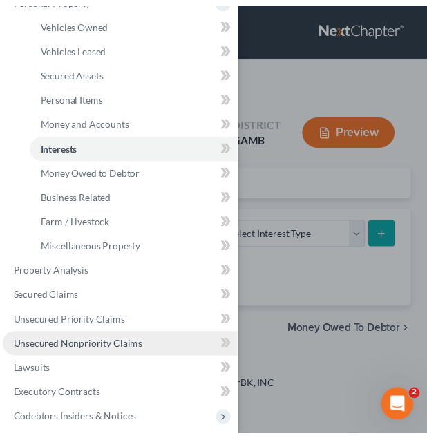
scroll to position [252, 0]
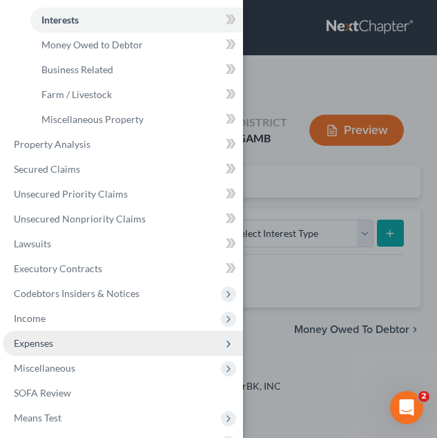
click at [141, 340] on span "Expenses" at bounding box center [123, 343] width 240 height 25
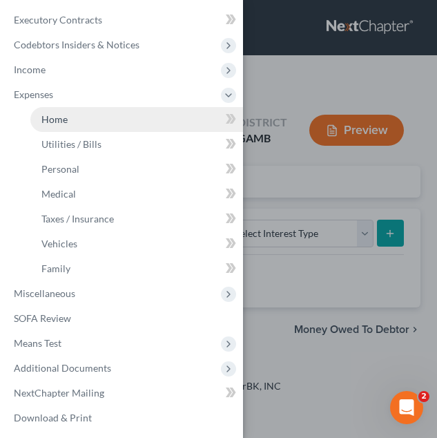
click at [142, 119] on link "Home" at bounding box center [136, 119] width 213 height 25
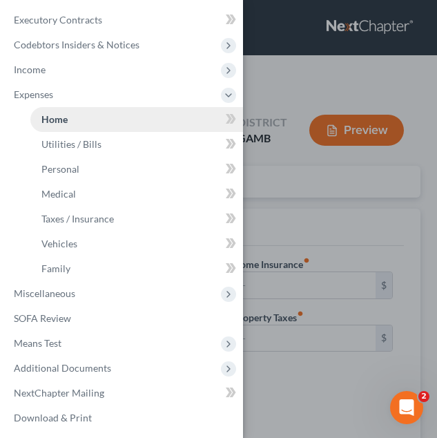
type input "0.00"
radio input "true"
type input "0.00"
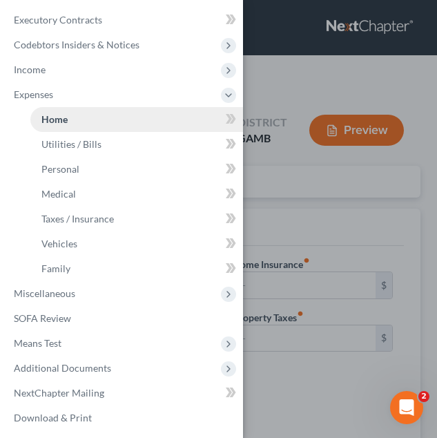
type input "0.00"
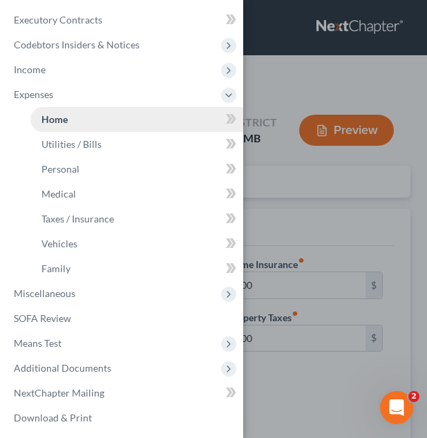
click at [142, 119] on link "Home" at bounding box center [136, 119] width 213 height 25
click at [351, 239] on div "Case Dashboard Payments Invoices Payments Payments Credit Report Client Profile" at bounding box center [213, 219] width 427 height 438
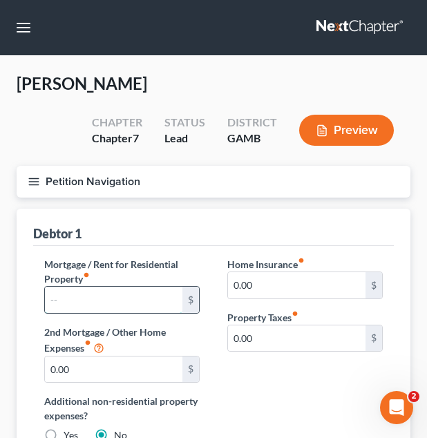
click at [131, 305] on input "text" at bounding box center [113, 300] width 137 height 26
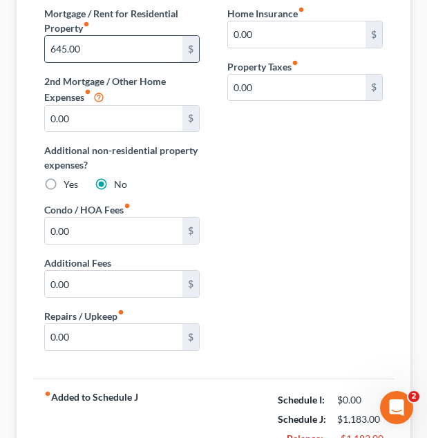
scroll to position [369, 0]
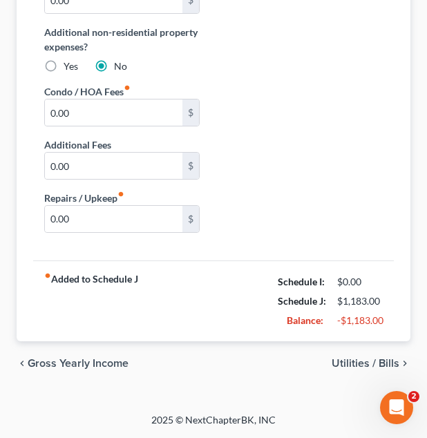
type input "645.00"
click at [339, 359] on span "Utilities / Bills" at bounding box center [365, 363] width 68 height 11
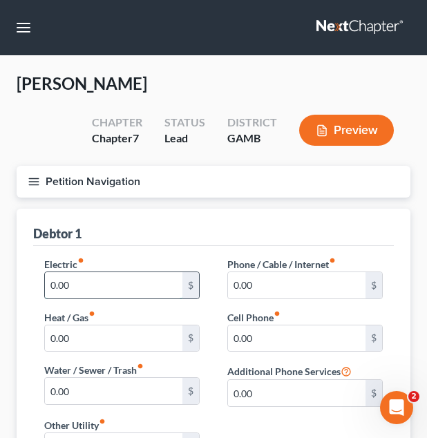
click at [149, 295] on input "0.00" at bounding box center [113, 285] width 137 height 26
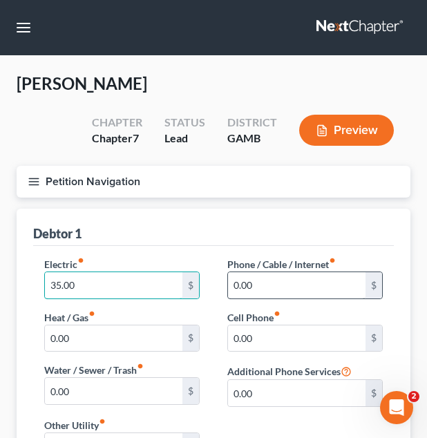
type input "35.00"
click at [278, 295] on input "0.00" at bounding box center [296, 285] width 137 height 26
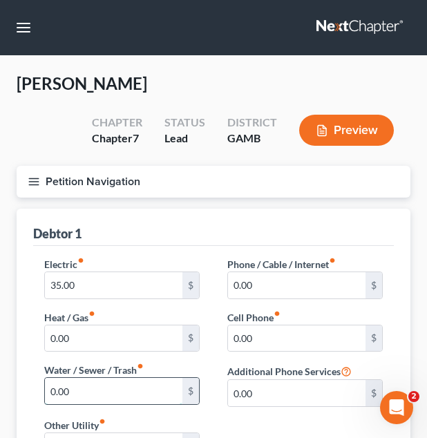
click at [125, 385] on input "0.00" at bounding box center [113, 391] width 137 height 26
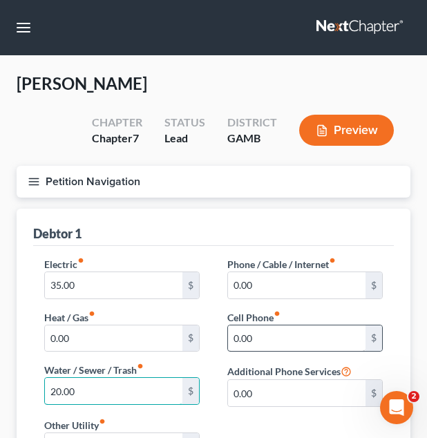
type input "20.00"
click at [276, 336] on input "0.00" at bounding box center [296, 338] width 137 height 26
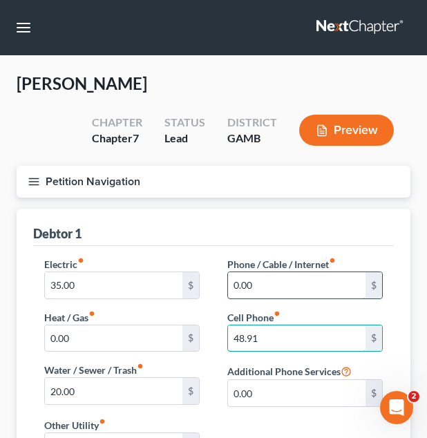
type input "48.91"
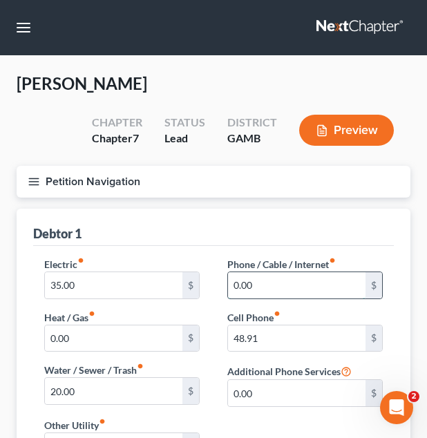
click at [298, 278] on input "0.00" at bounding box center [296, 285] width 137 height 26
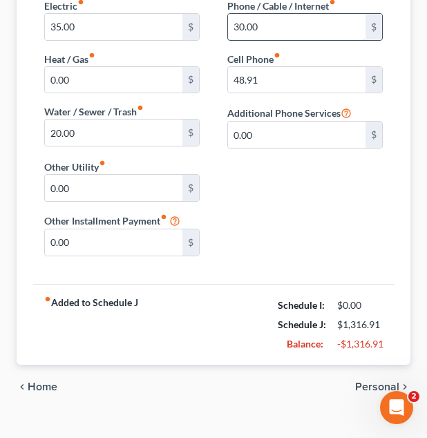
scroll to position [259, 0]
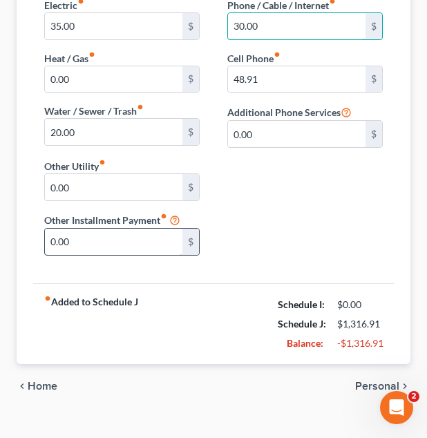
type input "30.00"
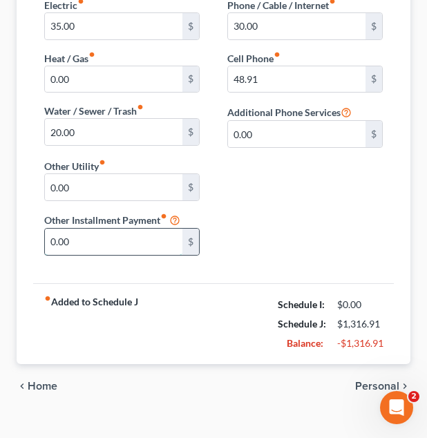
click at [118, 233] on input "0.00" at bounding box center [113, 242] width 137 height 26
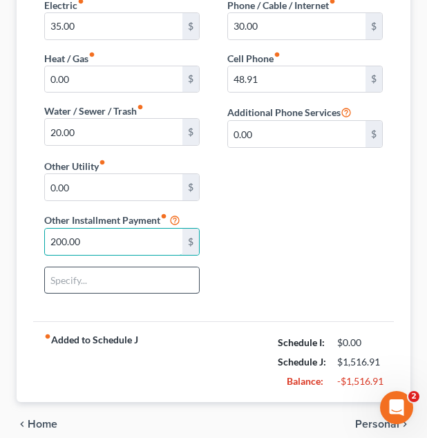
type input "200.00"
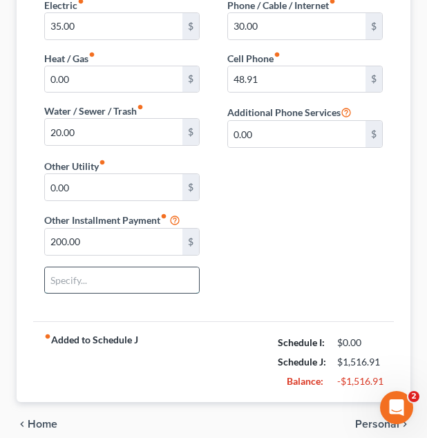
click at [103, 276] on input "text" at bounding box center [122, 280] width 154 height 26
type input "Furniture"
click at [216, 262] on div "Electric fiber_manual_record 35.00 $ Heat / Gas fiber_manual_record 0.00 $ Wate…" at bounding box center [213, 151] width 366 height 307
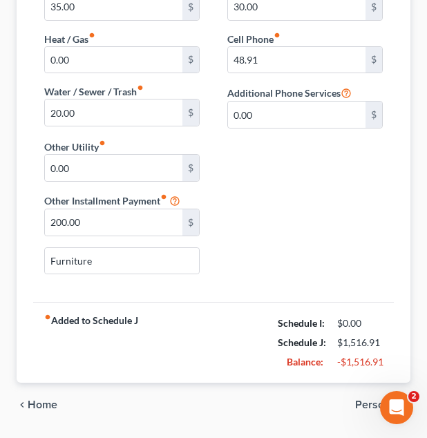
scroll to position [320, 0]
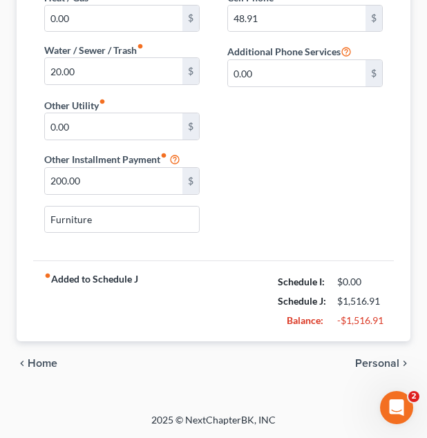
click at [360, 358] on span "Personal" at bounding box center [377, 363] width 44 height 11
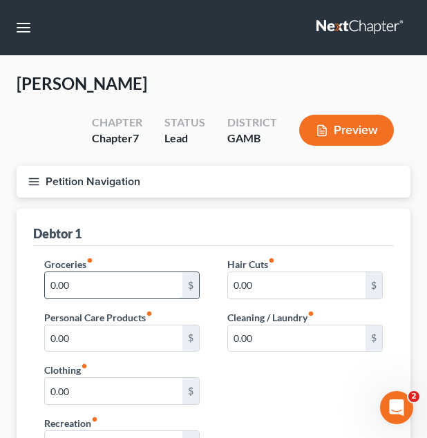
click at [163, 284] on input "0.00" at bounding box center [113, 285] width 137 height 26
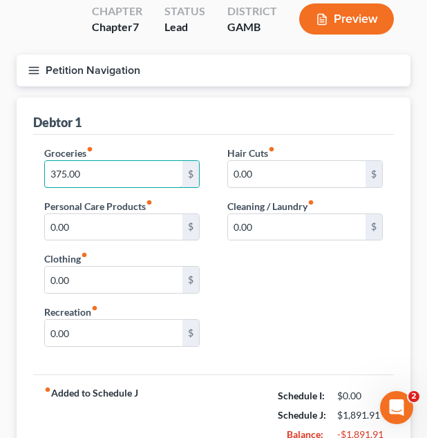
scroll to position [225, 0]
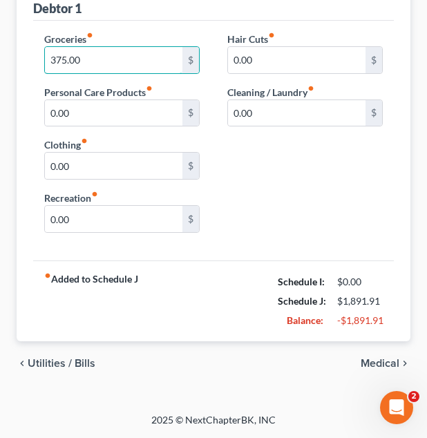
type input "375.00"
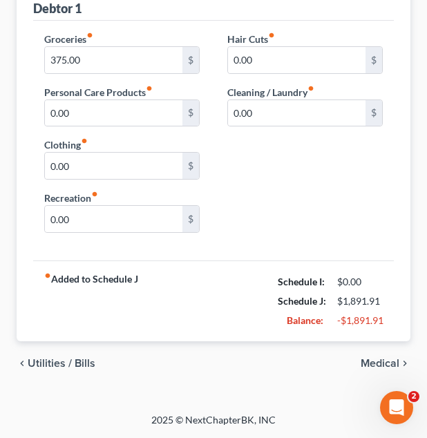
click at [387, 358] on span "Medical" at bounding box center [379, 363] width 39 height 11
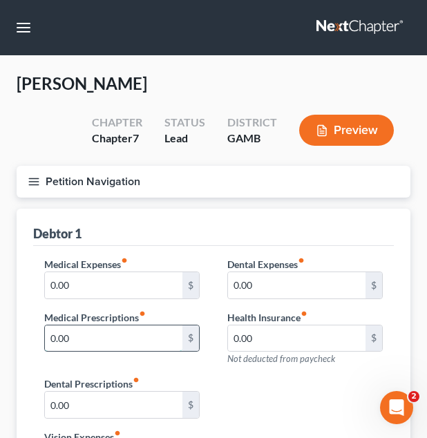
click at [137, 339] on input "0.00" at bounding box center [113, 338] width 137 height 26
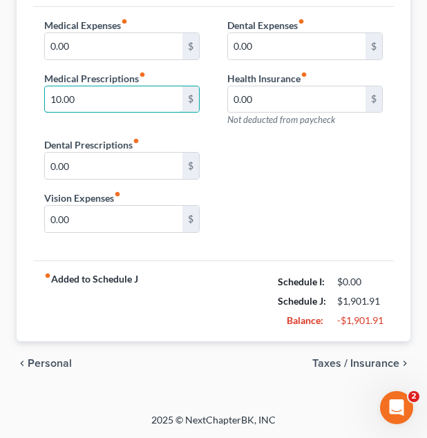
type input "10.00"
click at [324, 361] on span "Taxes / Insurance" at bounding box center [355, 363] width 87 height 11
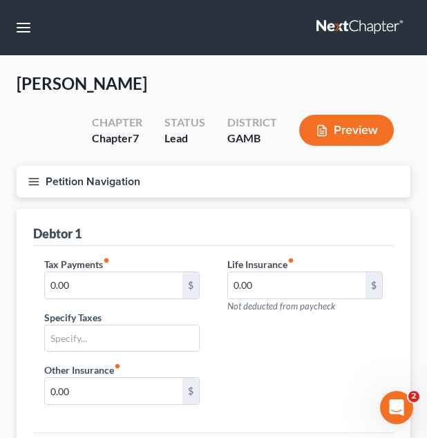
scroll to position [172, 0]
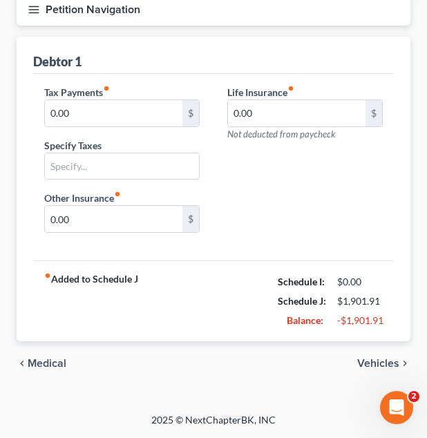
click at [375, 362] on span "Vehicles" at bounding box center [378, 363] width 42 height 11
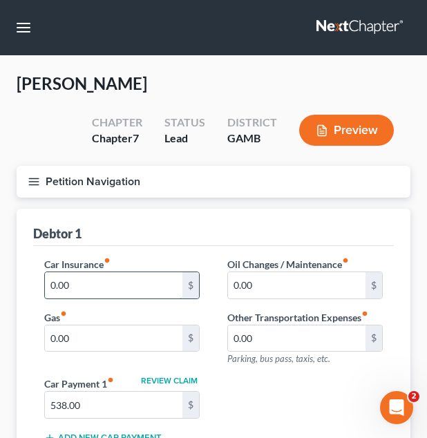
click at [79, 278] on input "0.00" at bounding box center [113, 285] width 137 height 26
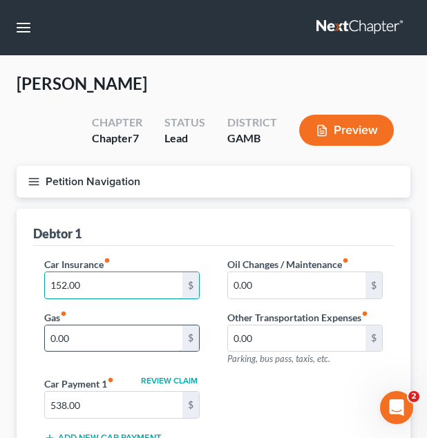
type input "152.00"
click at [86, 342] on input "0.00" at bounding box center [113, 338] width 137 height 26
type input "60.00"
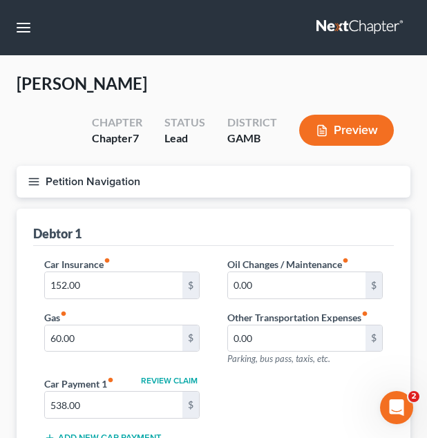
click at [253, 240] on div "Debtor 1" at bounding box center [213, 227] width 360 height 37
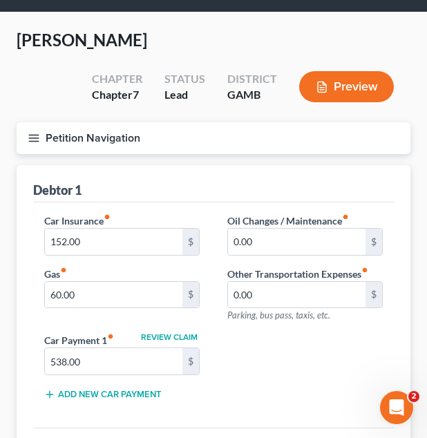
scroll to position [41, 0]
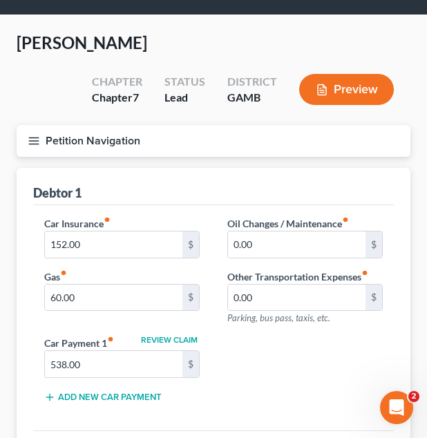
click at [189, 151] on button "Petition Navigation" at bounding box center [214, 141] width 394 height 32
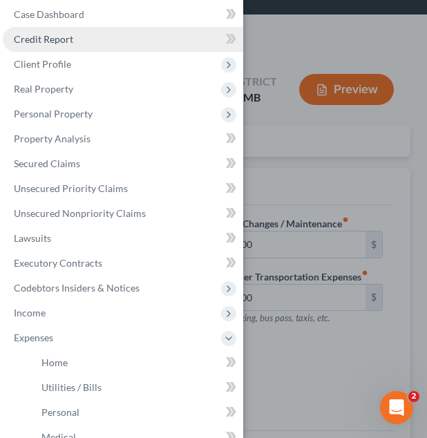
scroll to position [8, 0]
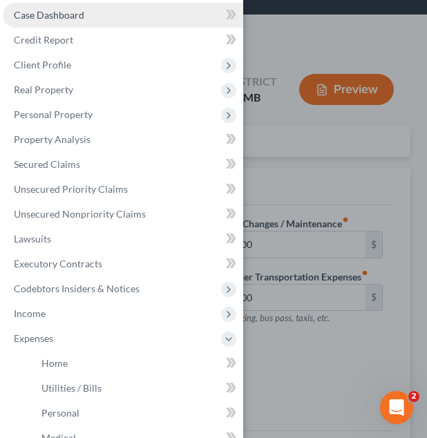
click at [131, 20] on link "Case Dashboard" at bounding box center [123, 15] width 240 height 25
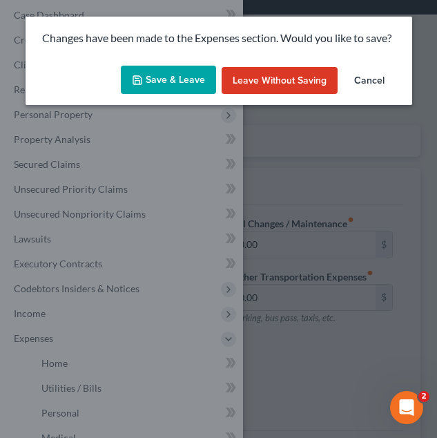
click at [149, 73] on button "Save & Leave" at bounding box center [168, 80] width 95 height 29
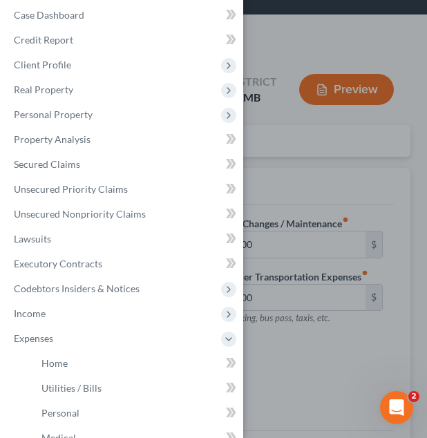
click at [263, 118] on div at bounding box center [213, 219] width 427 height 438
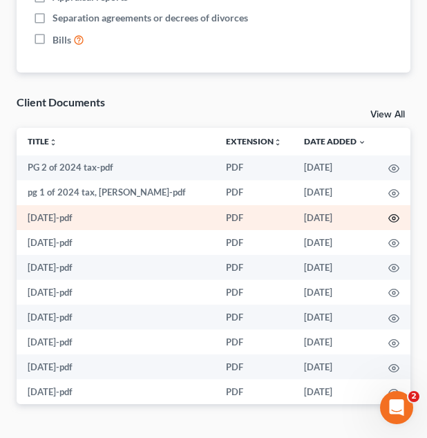
click at [388, 218] on icon "button" at bounding box center [393, 218] width 11 height 11
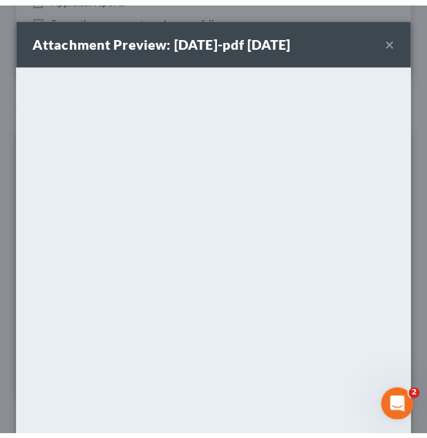
scroll to position [140, 0]
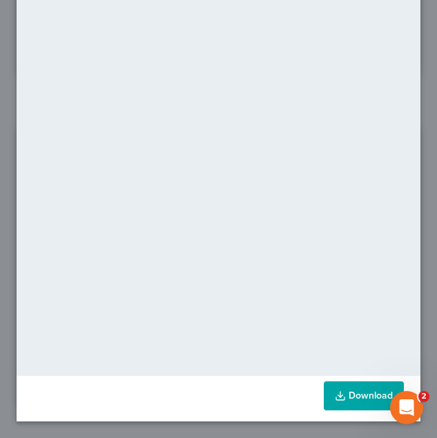
click at [358, 399] on link "Download" at bounding box center [364, 395] width 80 height 29
click at [413, 81] on div "Attachment Preview: 9-19-25-pdf 10/10/2025 × <object ng-attr-data='https://next…" at bounding box center [218, 219] width 437 height 438
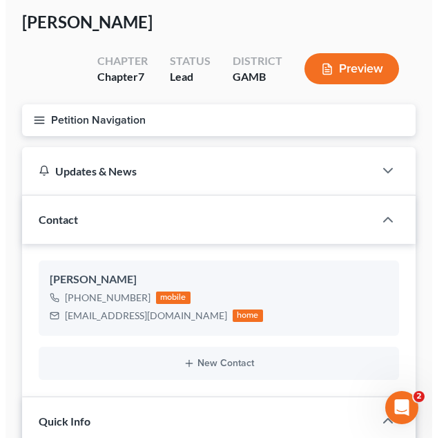
scroll to position [0, 0]
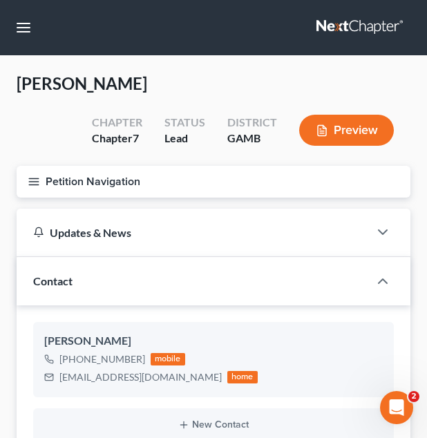
click at [235, 166] on button "Petition Navigation" at bounding box center [214, 182] width 394 height 32
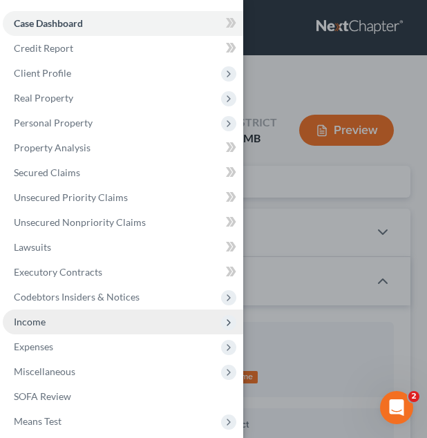
click at [81, 320] on span "Income" at bounding box center [123, 321] width 240 height 25
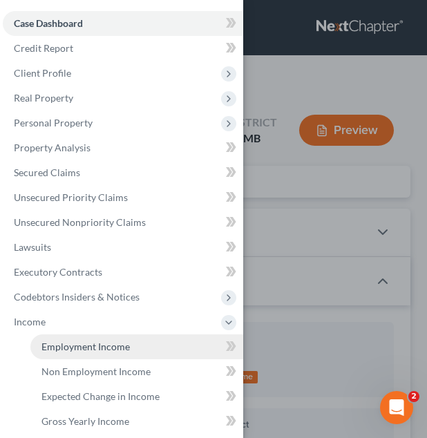
click at [77, 342] on span "Employment Income" at bounding box center [85, 346] width 88 height 12
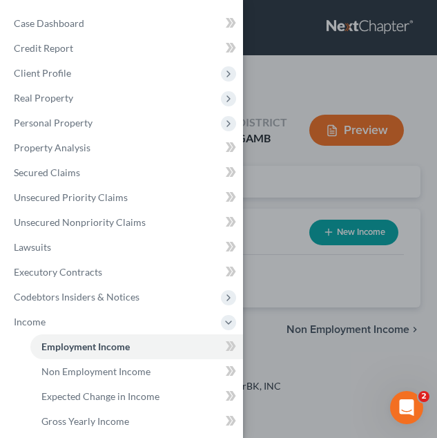
click at [298, 309] on div "Case Dashboard Payments Invoices Payments Payments Credit Report Client Profile" at bounding box center [218, 219] width 437 height 438
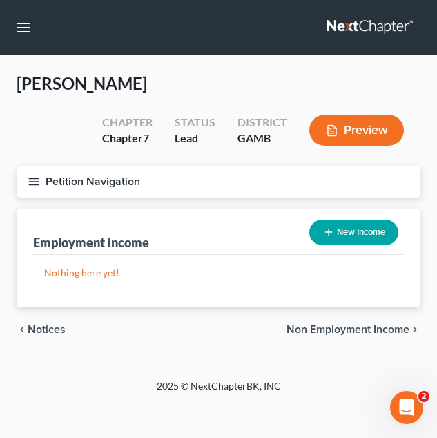
click at [363, 229] on button "New Income" at bounding box center [353, 233] width 89 height 26
select select "0"
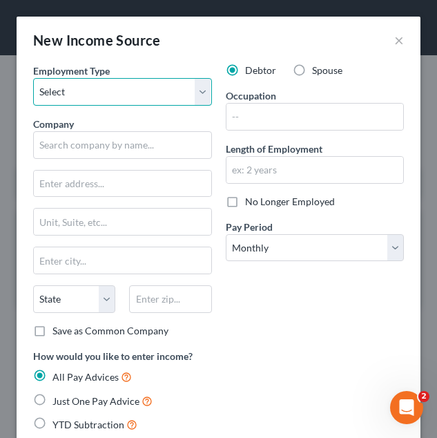
click at [162, 97] on select "Select Full or Part Time Employment Self Employment" at bounding box center [122, 92] width 179 height 28
select select "0"
click at [33, 78] on select "Select Full or Part Time Employment Self Employment" at bounding box center [122, 92] width 179 height 28
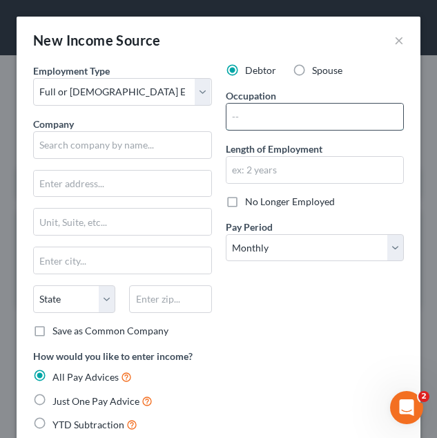
click at [262, 117] on input "text" at bounding box center [314, 117] width 177 height 26
click at [285, 115] on input "text" at bounding box center [314, 117] width 177 height 26
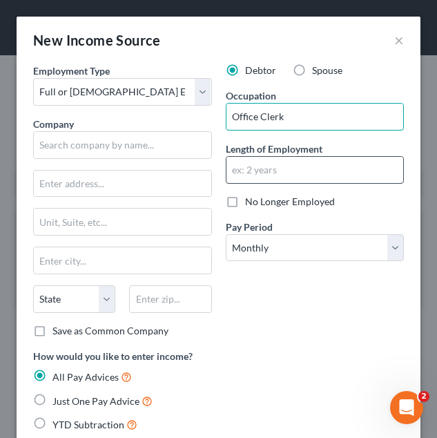
type input "Office Clerk"
click at [351, 172] on input "text" at bounding box center [314, 170] width 177 height 26
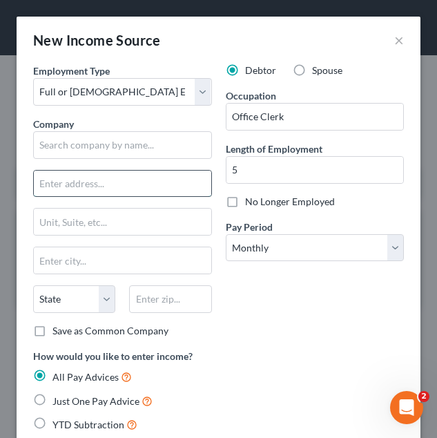
drag, startPoint x: 351, startPoint y: 172, endPoint x: 175, endPoint y: 177, distance: 175.4
click at [175, 177] on input "text" at bounding box center [122, 184] width 177 height 26
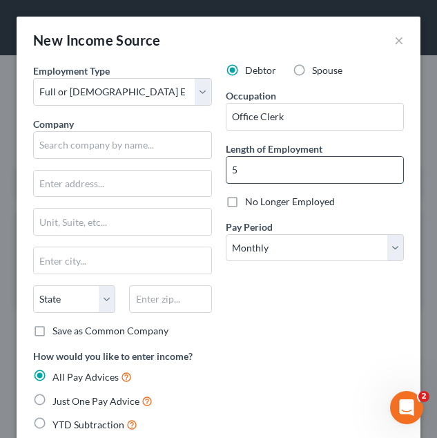
click at [267, 174] on input "5" at bounding box center [314, 170] width 177 height 26
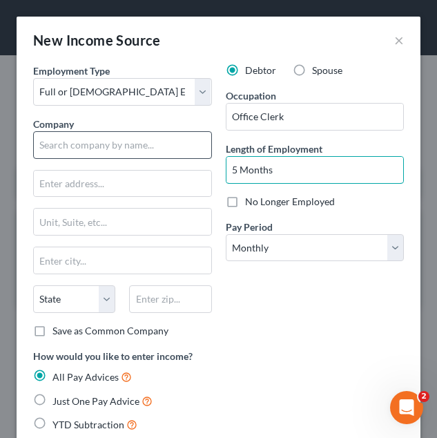
type input "5 Months"
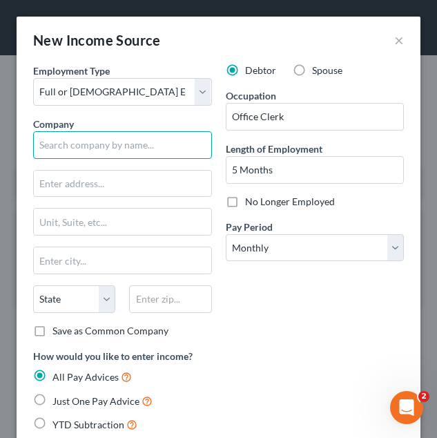
click at [182, 148] on input "text" at bounding box center [122, 145] width 179 height 28
click at [104, 136] on input "text" at bounding box center [122, 145] width 179 height 28
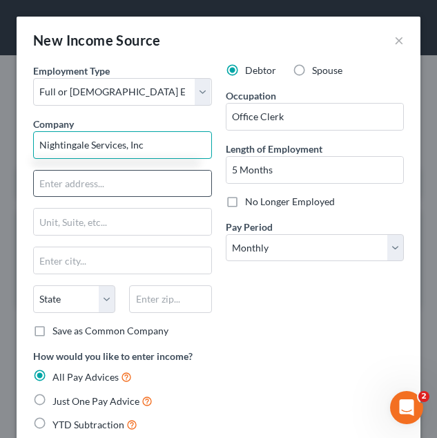
type input "Nightingale Services, Inc"
click at [189, 180] on input "text" at bounding box center [122, 184] width 177 height 26
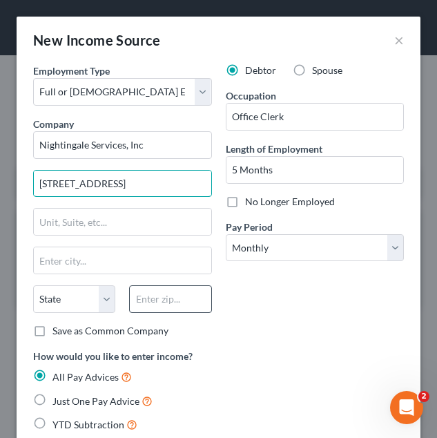
type input "401 Mall Blvd"
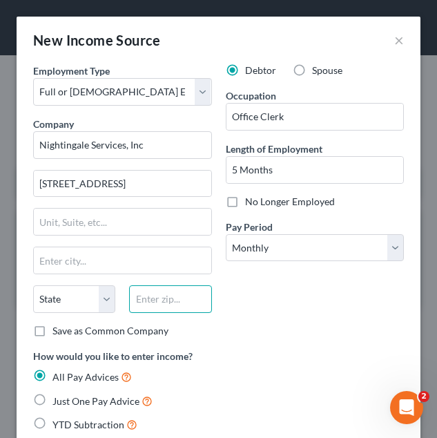
click at [177, 295] on input "text" at bounding box center [170, 299] width 82 height 28
type input "31406"
click at [308, 318] on div "Debtor Spouse Occupation Office Clerk Length of Employment 5 Months No Longer E…" at bounding box center [315, 206] width 193 height 285
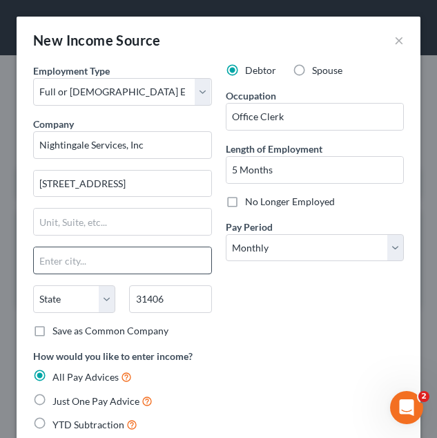
type input "Savannah"
select select "10"
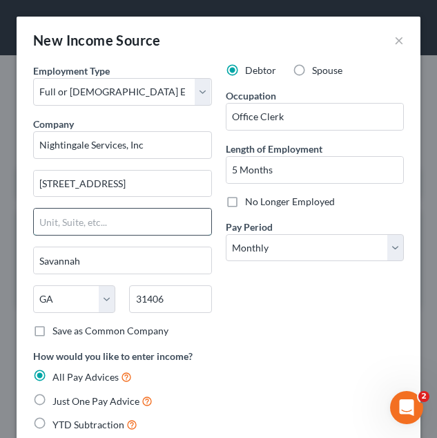
click at [142, 218] on input "text" at bounding box center [122, 222] width 177 height 26
type input "STE 201F"
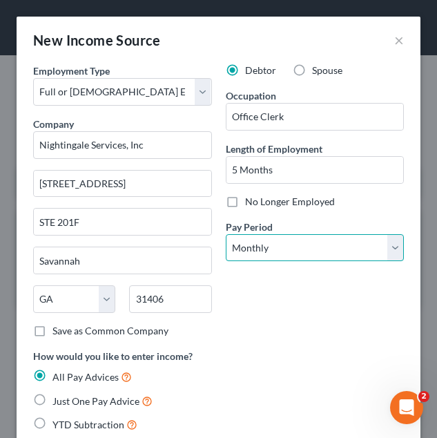
click at [320, 247] on select "Select Monthly Twice Monthly Every Other Week Weekly" at bounding box center [315, 248] width 179 height 28
select select "2"
click at [226, 234] on select "Select Monthly Twice Monthly Every Other Week Weekly" at bounding box center [315, 248] width 179 height 28
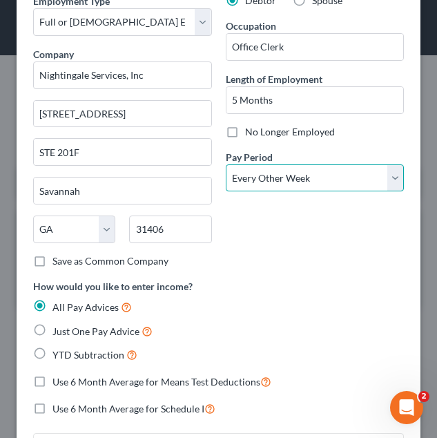
scroll to position [72, 0]
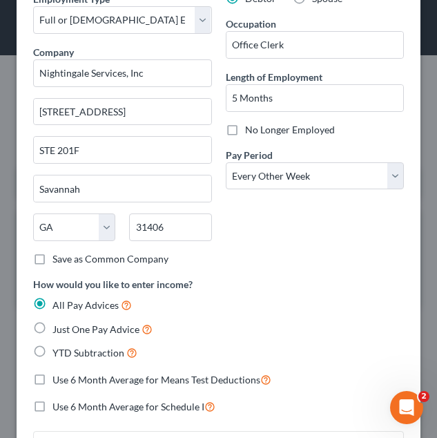
click at [72, 356] on span "YTD Subtraction" at bounding box center [88, 353] width 72 height 12
click at [67, 354] on input "YTD Subtraction" at bounding box center [62, 349] width 9 height 9
radio input "true"
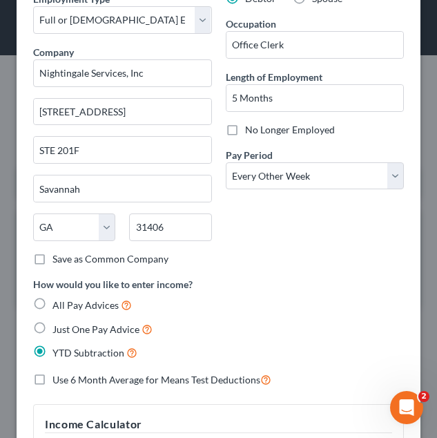
click at [75, 383] on span "Use 6 Month Average for Means Test Deductions" at bounding box center [156, 380] width 208 height 12
click at [67, 380] on input "Use 6 Month Average for Means Test Deductions" at bounding box center [62, 375] width 9 height 9
checkbox input "true"
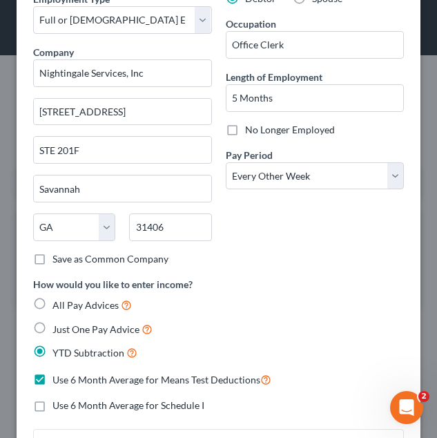
click at [73, 403] on span "Use 6 Month Average for Schedule I" at bounding box center [128, 405] width 152 height 12
click at [67, 403] on input "Use 6 Month Average for Schedule I" at bounding box center [62, 402] width 9 height 9
checkbox input "true"
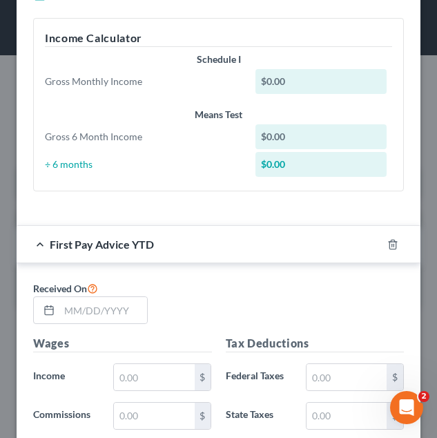
scroll to position [501, 0]
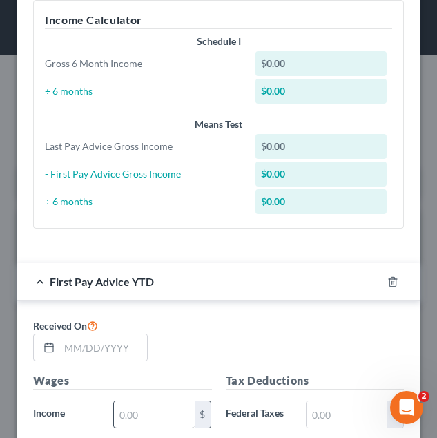
click at [117, 363] on div "Received On" at bounding box center [218, 344] width 385 height 55
click at [142, 407] on input "text" at bounding box center [154, 414] width 80 height 26
type input "0"
click at [336, 407] on input "text" at bounding box center [347, 414] width 80 height 26
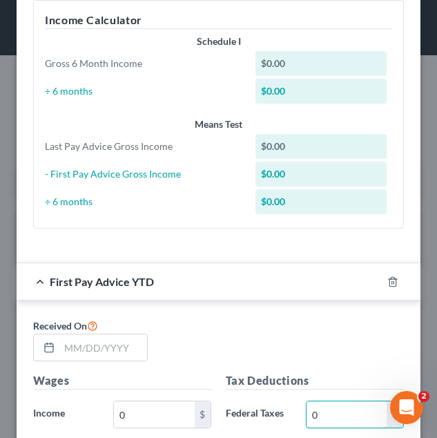
type input "0"
click at [142, 386] on h5 "Wages" at bounding box center [122, 380] width 179 height 17
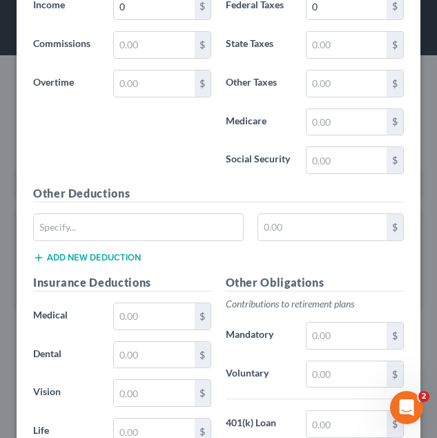
scroll to position [909, 0]
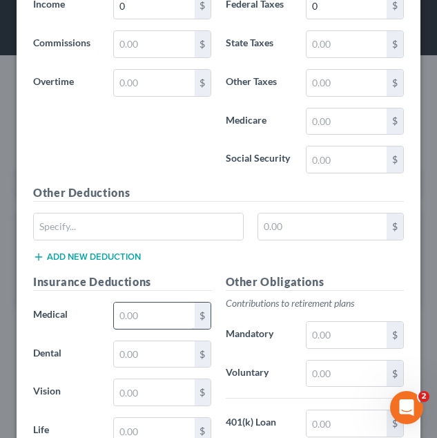
click at [139, 316] on input "text" at bounding box center [154, 315] width 80 height 26
type input "0"
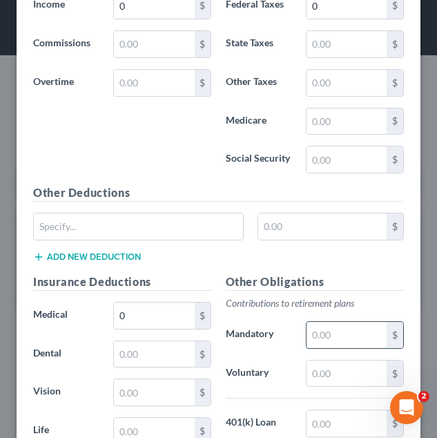
click at [325, 326] on input "text" at bounding box center [347, 335] width 80 height 26
type input "0"
click at [206, 298] on div "Insurance Deductions Medical 0 $ Dental $ Vision $ Life $" at bounding box center [122, 418] width 193 height 291
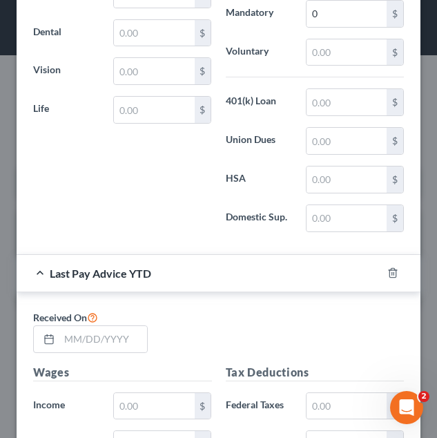
scroll to position [1248, 0]
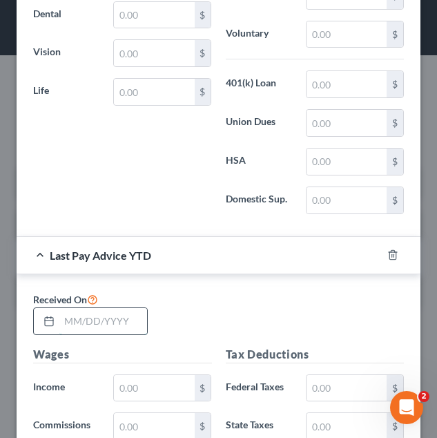
click at [123, 314] on input "text" at bounding box center [103, 321] width 88 height 26
click at [133, 322] on input "text" at bounding box center [103, 321] width 88 height 26
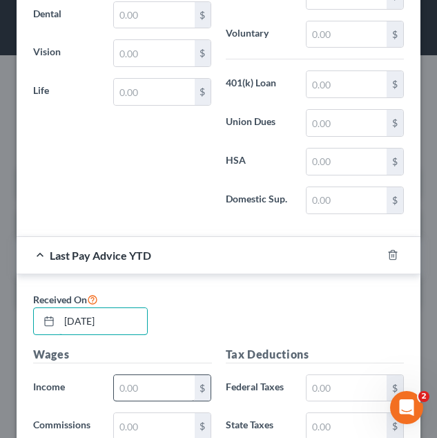
type input "09/19/2025"
click at [130, 399] on input "text" at bounding box center [154, 388] width 80 height 26
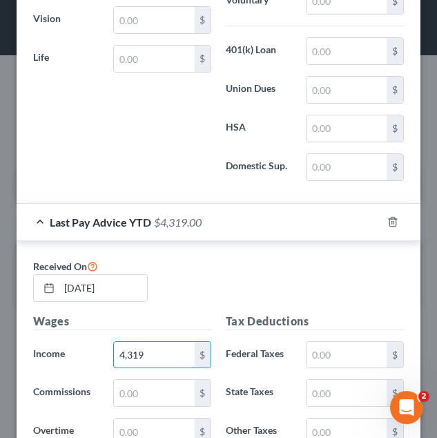
scroll to position [1282, 0]
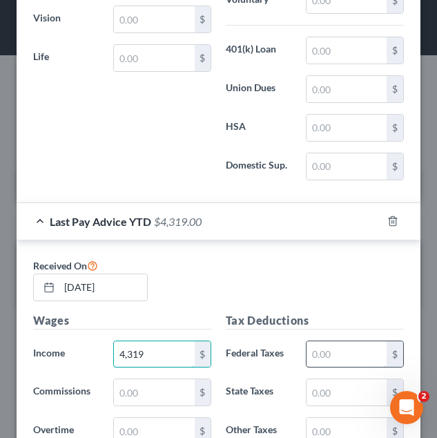
type input "4,319"
click at [331, 358] on input "text" at bounding box center [347, 354] width 80 height 26
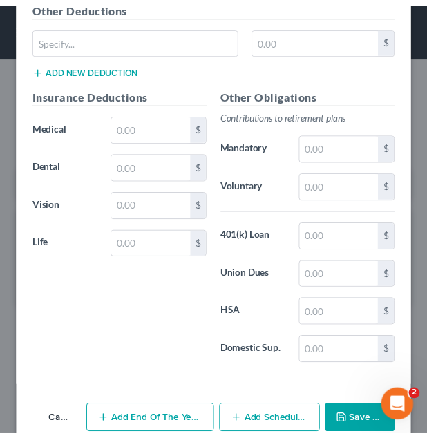
scroll to position [1820, 0]
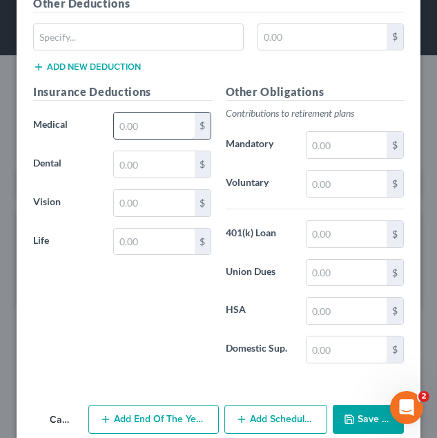
type input "330"
click at [142, 133] on input "text" at bounding box center [154, 126] width 80 height 26
type input "0"
click at [356, 117] on p "Contributions to retirement plans" at bounding box center [315, 113] width 179 height 14
click at [331, 154] on input "text" at bounding box center [347, 145] width 80 height 26
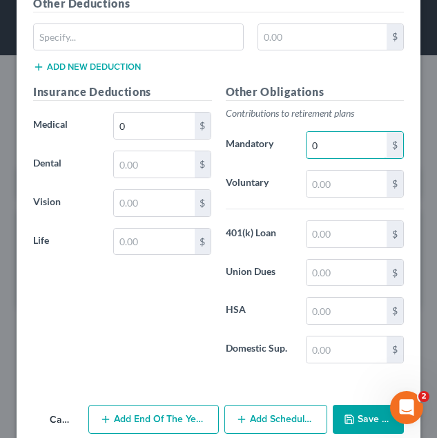
type input "0"
click at [219, 298] on label "HSA" at bounding box center [259, 311] width 80 height 28
click at [359, 414] on button "Save & Close" at bounding box center [369, 419] width 72 height 29
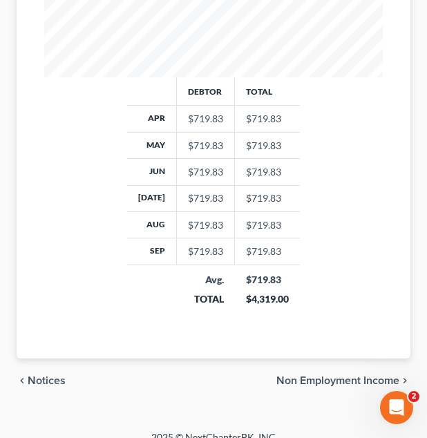
scroll to position [610, 0]
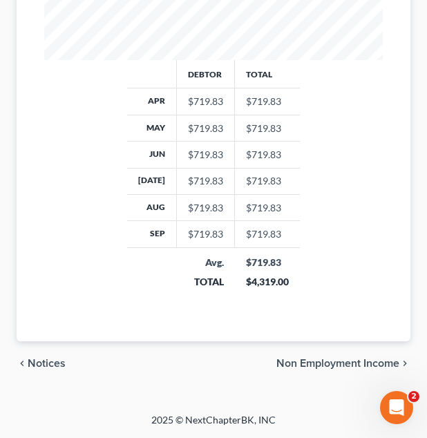
click at [294, 360] on span "Non Employment Income" at bounding box center [337, 363] width 123 height 11
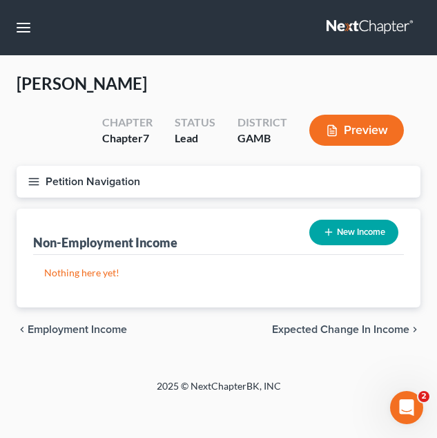
click at [362, 235] on button "New Income" at bounding box center [353, 233] width 89 height 26
select select "0"
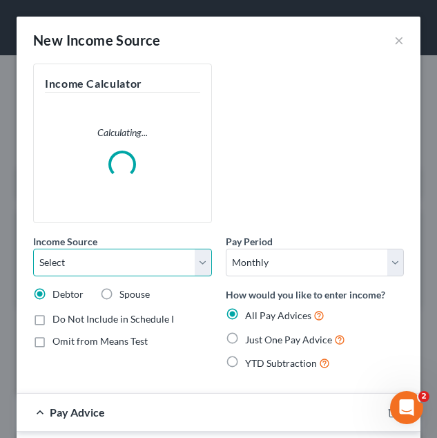
click at [151, 269] on select "Select Unemployment Disability (from employer) Pension Retirement Social Securi…" at bounding box center [122, 263] width 179 height 28
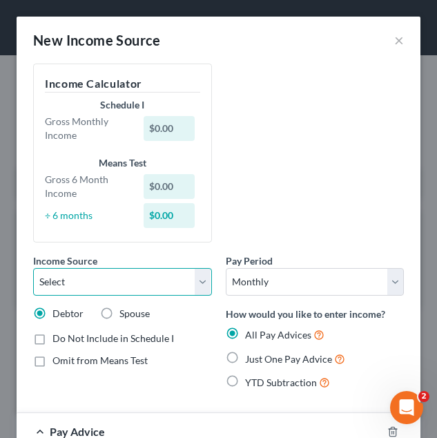
select select "4"
click at [33, 268] on select "Select Unemployment Disability (from employer) Pension Retirement Social Securi…" at bounding box center [122, 282] width 179 height 28
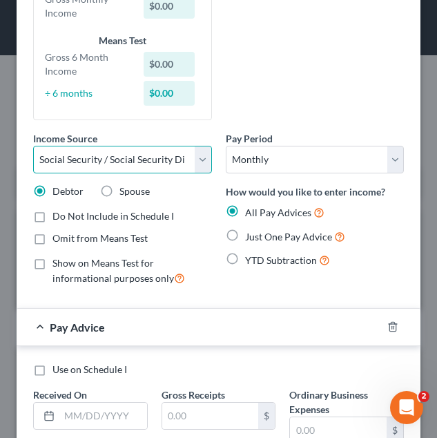
scroll to position [205, 0]
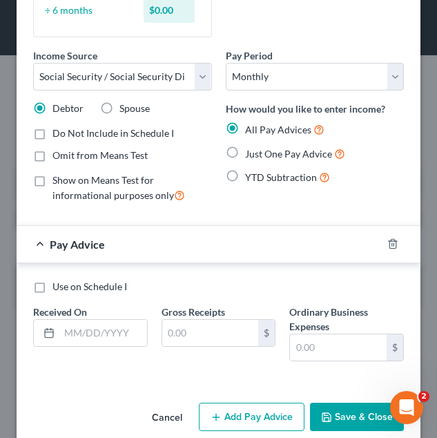
click at [254, 159] on span "Just One Pay Advice" at bounding box center [288, 154] width 87 height 12
click at [254, 155] on input "Just One Pay Advice" at bounding box center [255, 150] width 9 height 9
radio input "true"
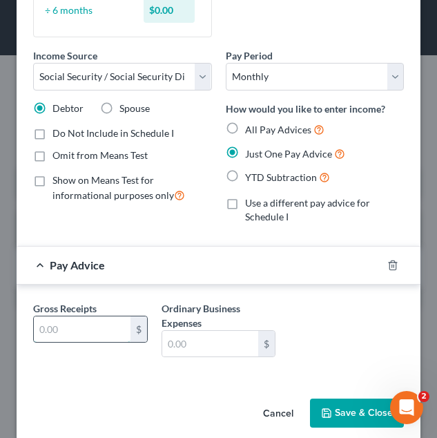
click at [61, 327] on input "text" at bounding box center [82, 329] width 97 height 26
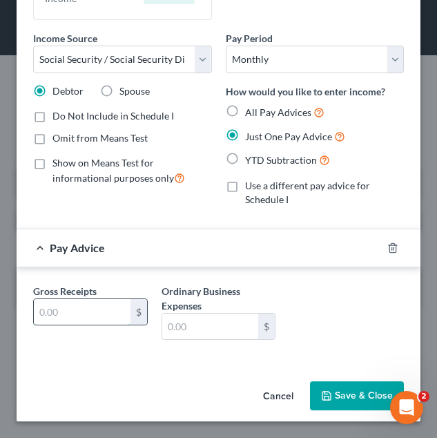
scroll to position [177, 0]
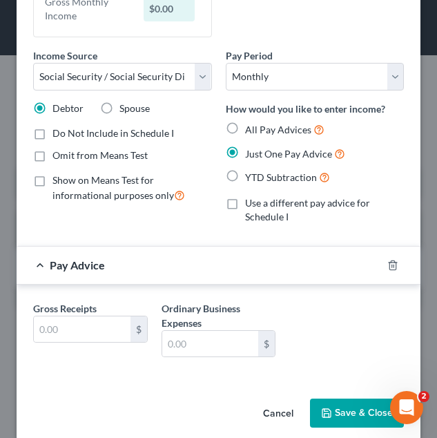
click at [90, 398] on div "Cancel Save & Close" at bounding box center [219, 416] width 404 height 46
click at [78, 338] on input "text" at bounding box center [82, 329] width 97 height 26
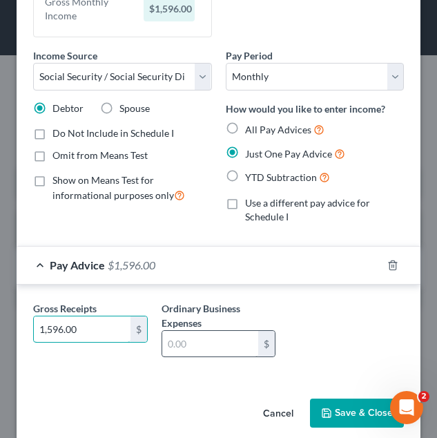
type input "1,596.00"
click at [166, 338] on input "text" at bounding box center [210, 344] width 97 height 26
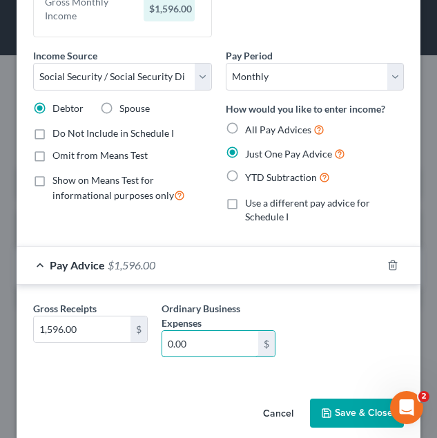
type input "0.00"
click at [151, 385] on div "Income Source * Select Unemployment Disability (from employer) Pension Retireme…" at bounding box center [219, 139] width 404 height 507
click at [330, 413] on button "Save & Close" at bounding box center [357, 412] width 94 height 29
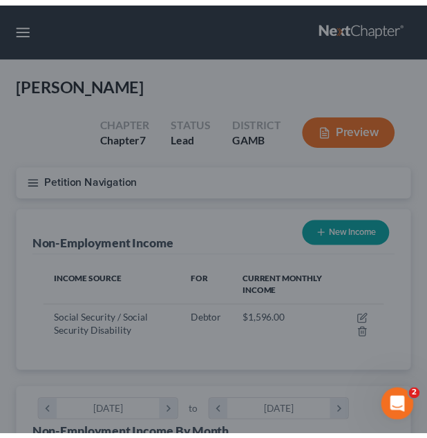
scroll to position [169, 366]
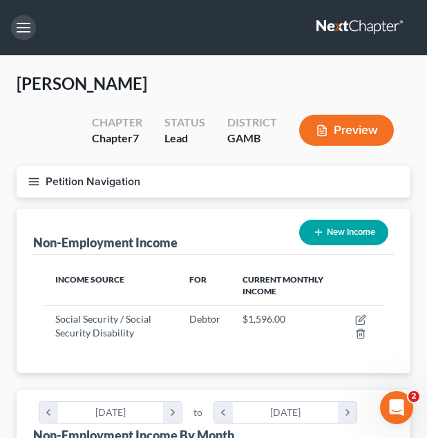
click at [21, 32] on button "button" at bounding box center [23, 27] width 25 height 25
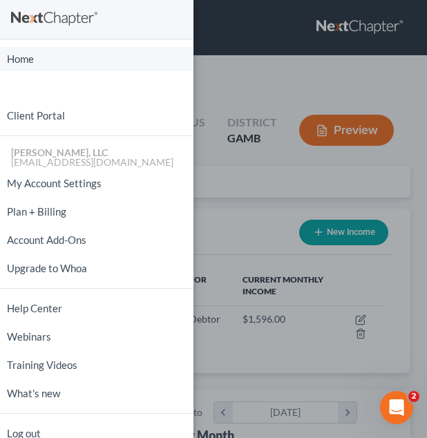
click at [26, 56] on link "Home" at bounding box center [96, 59] width 193 height 24
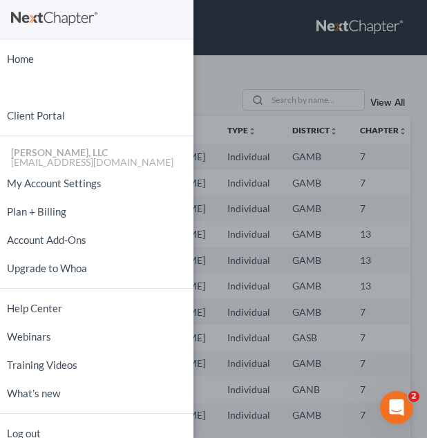
click at [240, 119] on div "Home New Case Client Portal [PERSON_NAME], LLC [EMAIL_ADDRESS][DOMAIN_NAME] My …" at bounding box center [213, 219] width 427 height 438
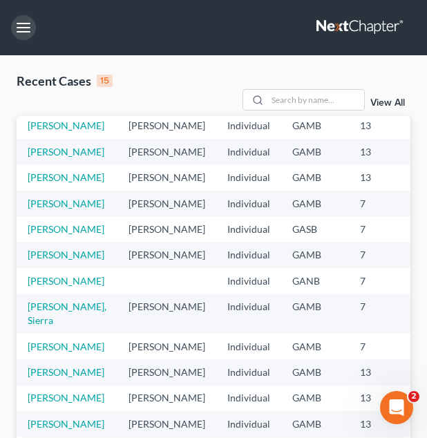
scroll to position [243, 0]
click at [289, 96] on input "search" at bounding box center [315, 100] width 97 height 20
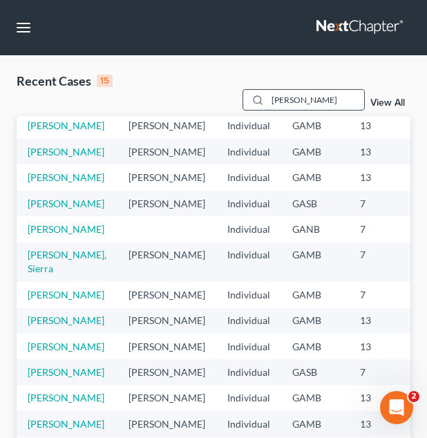
type input "rosa"
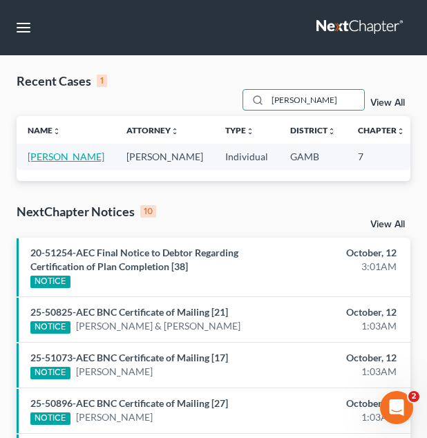
click at [48, 162] on link "Rosa, Amanda" at bounding box center [66, 157] width 77 height 12
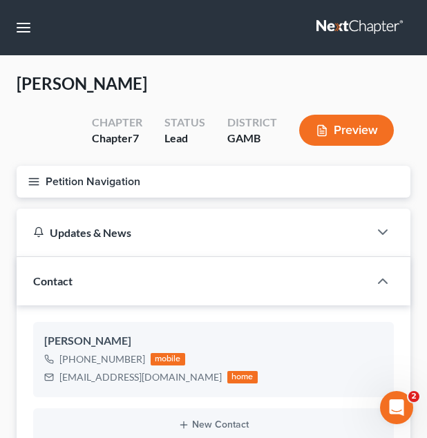
click at [195, 171] on button "Petition Navigation" at bounding box center [214, 182] width 394 height 32
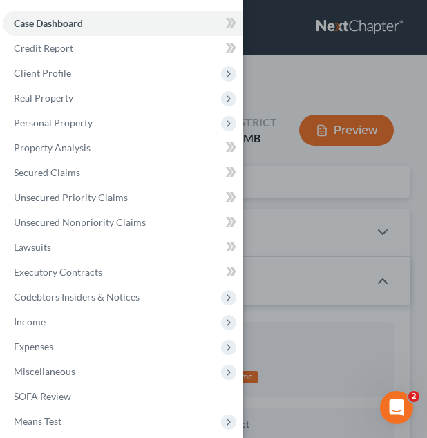
click at [314, 238] on div "Case Dashboard Payments Invoices Payments Payments Credit Report Client Profile" at bounding box center [213, 219] width 427 height 438
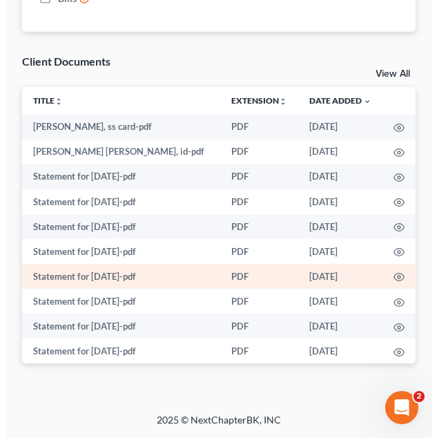
scroll to position [249, 0]
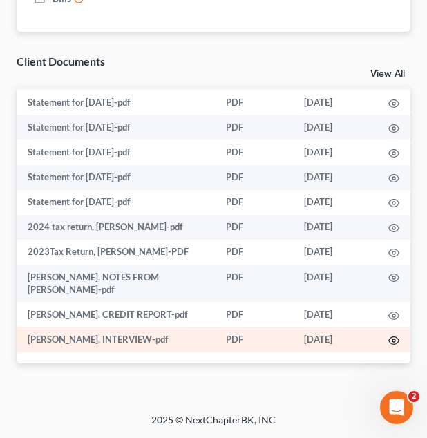
click at [388, 340] on icon "button" at bounding box center [393, 340] width 11 height 11
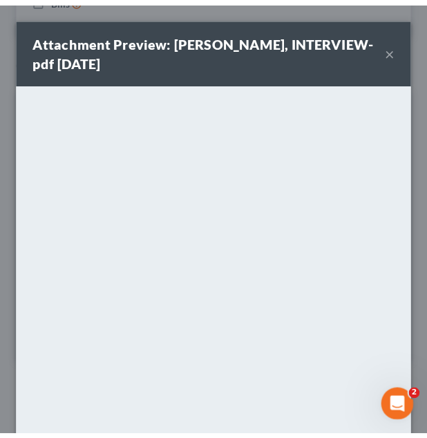
scroll to position [160, 0]
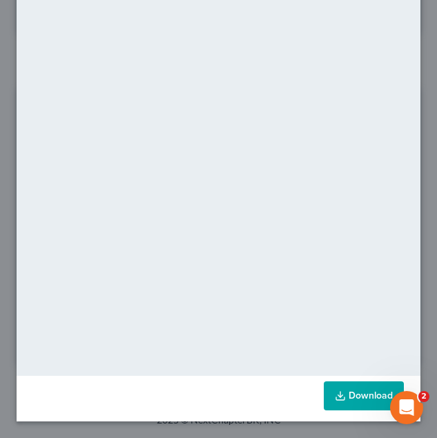
click at [337, 391] on link "Download" at bounding box center [364, 395] width 80 height 29
click at [420, 78] on div "Attachment Preview: amanda rosa, INTERVIEW-pdf 10/08/2025 × <object ng-attr-dat…" at bounding box center [218, 219] width 437 height 438
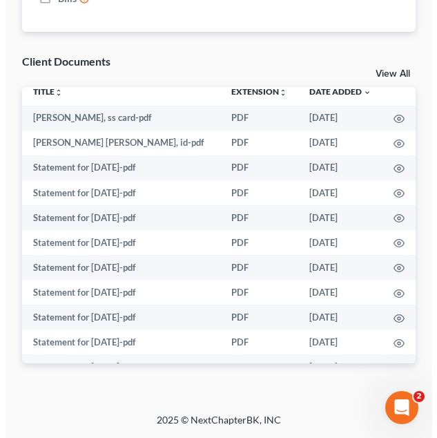
scroll to position [15, 0]
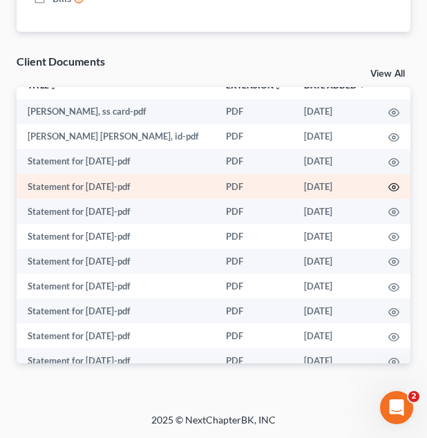
click at [388, 186] on icon "button" at bounding box center [393, 187] width 11 height 11
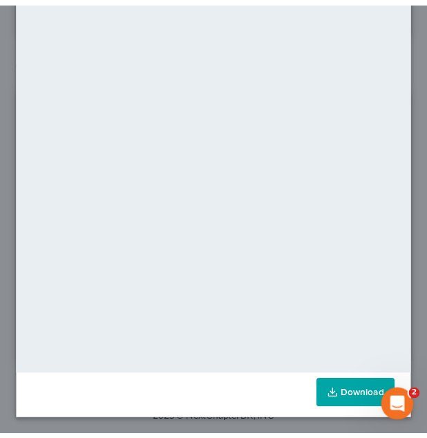
scroll to position [149, 0]
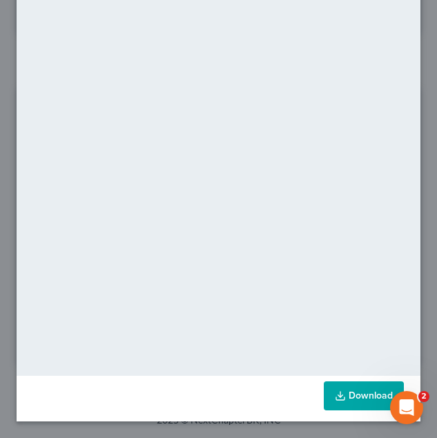
click at [338, 400] on link "Download" at bounding box center [364, 395] width 80 height 29
click at [412, 133] on div "Attachment Preview: Statement for Sep 19, 2025-pdf 10/08/2025 × <object ng-attr…" at bounding box center [218, 219] width 437 height 438
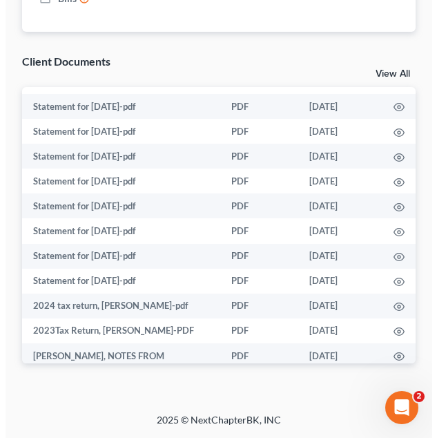
scroll to position [171, 0]
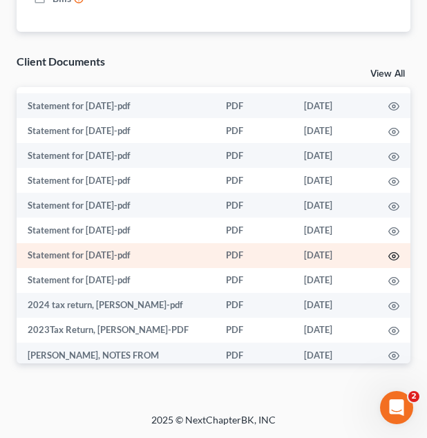
click at [388, 251] on icon "button" at bounding box center [393, 256] width 11 height 11
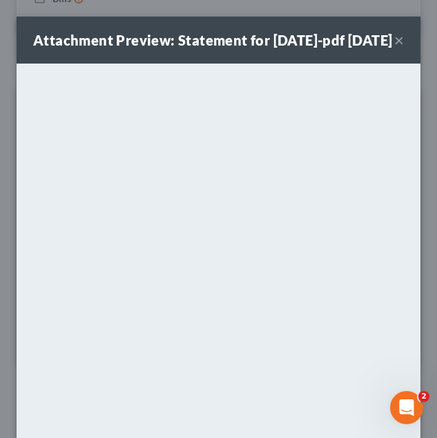
click at [394, 48] on button "×" at bounding box center [399, 40] width 10 height 17
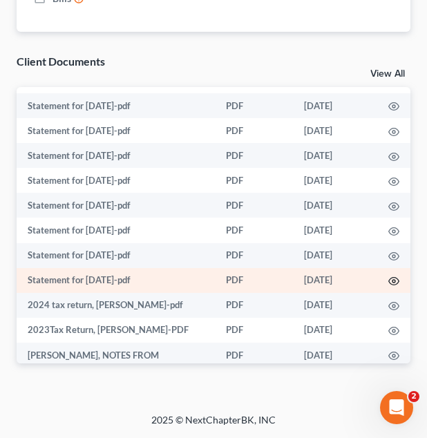
click at [388, 283] on icon "button" at bounding box center [393, 281] width 11 height 11
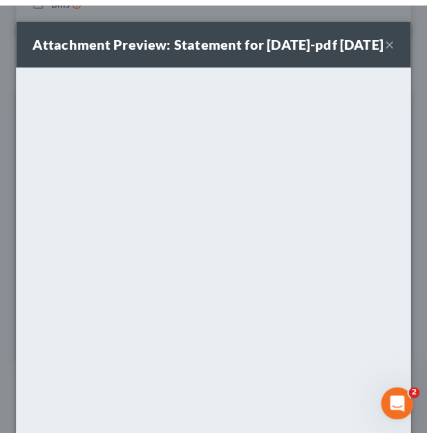
scroll to position [160, 0]
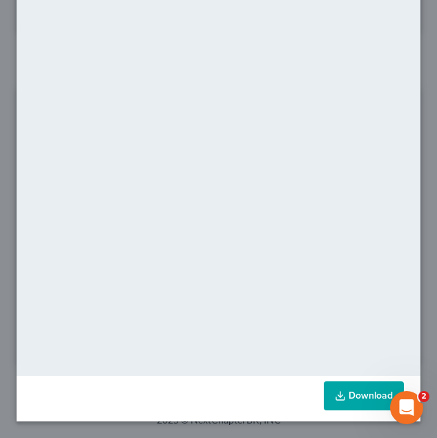
click at [334, 388] on link "Download" at bounding box center [364, 395] width 80 height 29
click at [423, 98] on div "Attachment Preview: Statement for Apr 4, 2025-pdf 10/08/2025 × <object ng-attr-…" at bounding box center [218, 219] width 437 height 438
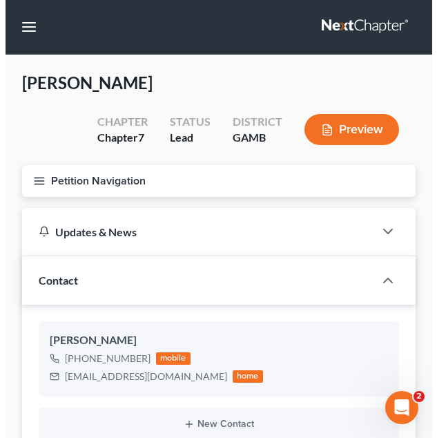
scroll to position [0, 0]
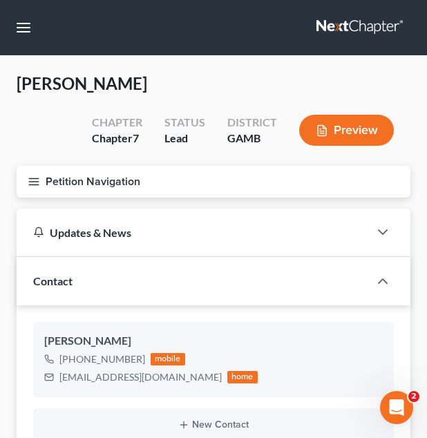
click at [154, 173] on button "Petition Navigation" at bounding box center [214, 182] width 394 height 32
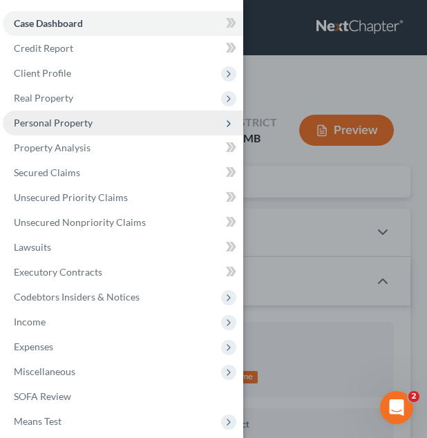
click at [76, 122] on span "Personal Property" at bounding box center [53, 123] width 79 height 12
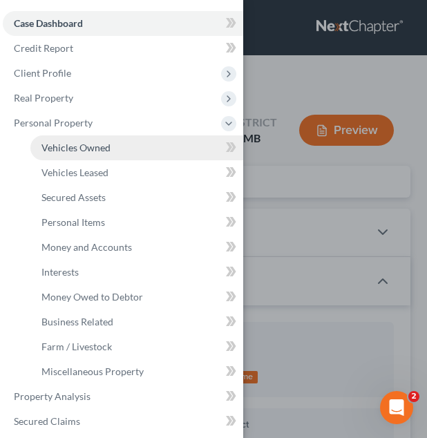
click at [108, 146] on span "Vehicles Owned" at bounding box center [75, 148] width 69 height 12
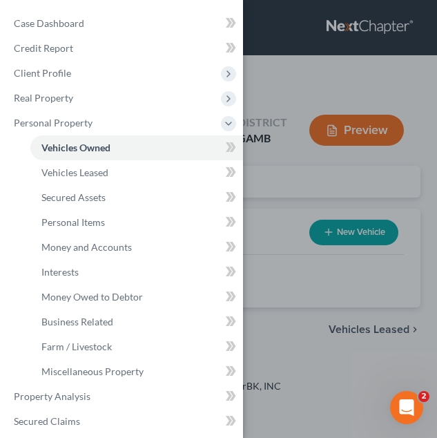
click at [307, 202] on div "Case Dashboard Payments Invoices Payments Payments Credit Report Client Profile" at bounding box center [218, 219] width 437 height 438
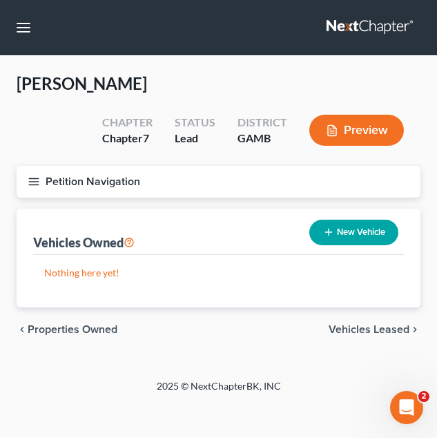
click at [331, 233] on icon "button" at bounding box center [328, 231] width 11 height 11
select select "0"
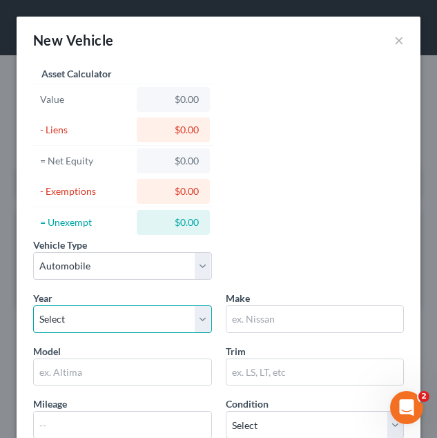
click at [110, 317] on select "Select 2026 2025 2024 2023 2022 2021 2020 2019 2018 2017 2016 2015 2014 2013 20…" at bounding box center [122, 319] width 179 height 28
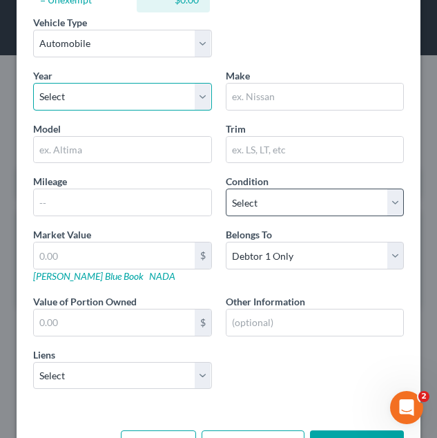
scroll to position [224, 0]
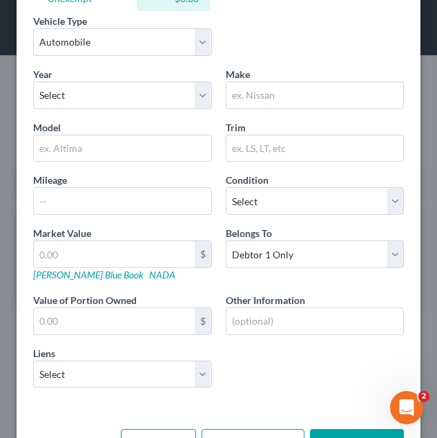
click at [193, 113] on div "Year Select 2026 2025 2024 2023 2022 2021 2020 2019 2018 2017 2016 2015 2014 20…" at bounding box center [218, 233] width 385 height 332
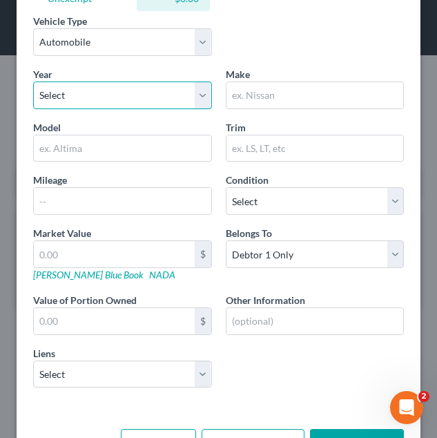
click at [183, 100] on select "Select 2026 2025 2024 2023 2022 2021 2020 2019 2018 2017 2016 2015 2014 2013 20…" at bounding box center [122, 95] width 179 height 28
select select "11"
click at [33, 81] on select "Select 2026 2025 2024 2023 2022 2021 2020 2019 2018 2017 2016 2015 2014 2013 20…" at bounding box center [122, 95] width 179 height 28
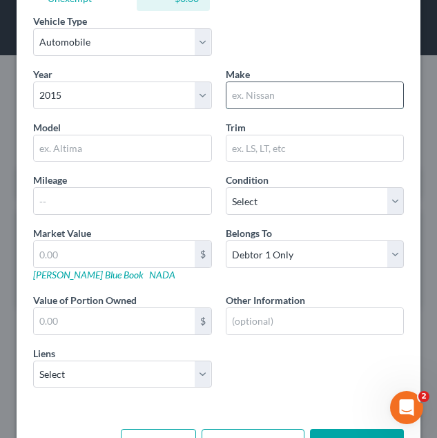
click at [255, 105] on input "text" at bounding box center [314, 95] width 177 height 26
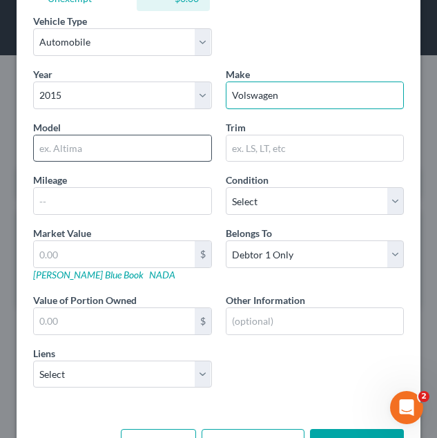
type input "Volswagen"
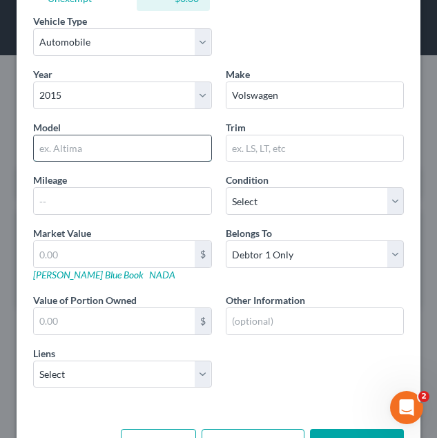
click at [137, 156] on input "text" at bounding box center [122, 148] width 177 height 26
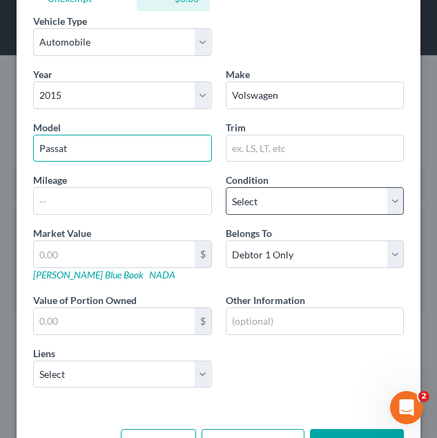
type input "Passat"
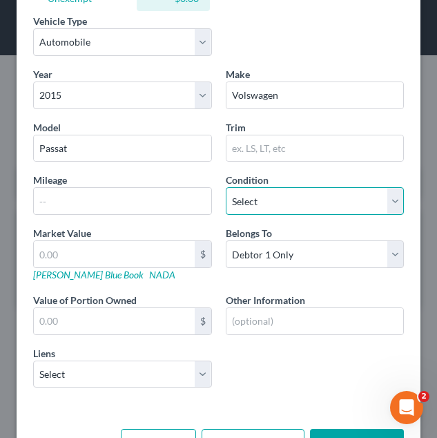
click at [272, 193] on select "Select Excellent Very Good Good Fair Poor" at bounding box center [315, 201] width 179 height 28
select select "3"
click at [226, 187] on select "Select Excellent Very Good Good Fair Poor" at bounding box center [315, 201] width 179 height 28
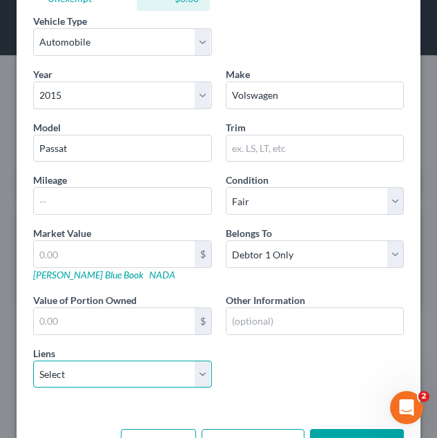
click at [152, 376] on select "Select Lendmark - $6,021.00 Creditacpt - $5,985.00 Onemain - $4,322.00" at bounding box center [122, 374] width 179 height 28
select select "0"
click at [33, 360] on select "Select Lendmark - $6,021.00 Creditacpt - $5,985.00 Onemain - $4,322.00" at bounding box center [122, 374] width 179 height 28
select select
select select "10"
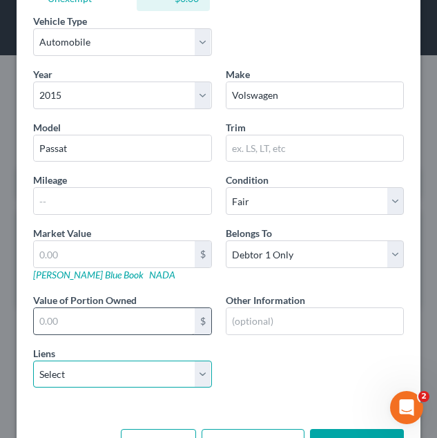
select select "0"
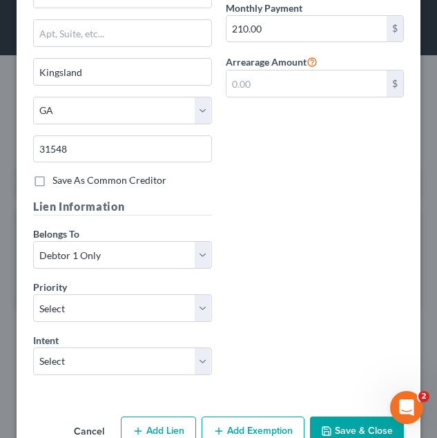
scroll to position [789, 0]
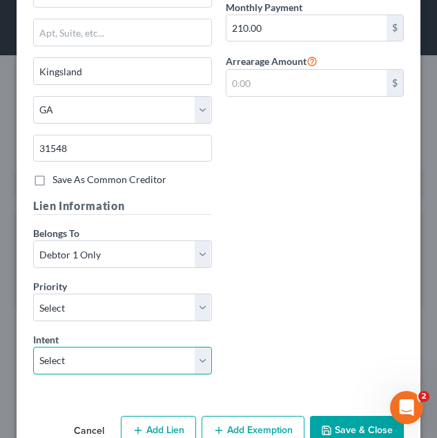
click at [150, 351] on select "Select Surrender Redeem Reaffirm Avoid Other" at bounding box center [122, 361] width 179 height 28
select select "0"
click at [33, 347] on select "Select Surrender Redeem Reaffirm Avoid Other" at bounding box center [122, 361] width 179 height 28
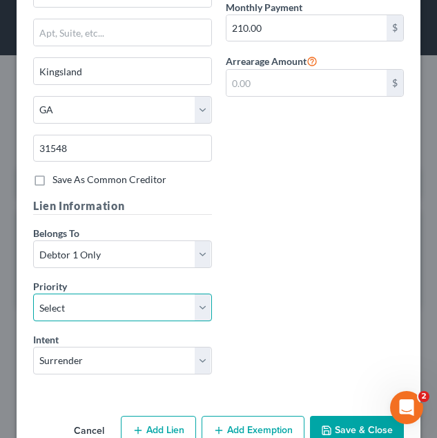
click at [156, 305] on select "Select 1st 2nd 3rd 4th 5th 6th 7th 8th 9th 10th 11th 12th 13th 14th 15th 16th 1…" at bounding box center [122, 307] width 179 height 28
select select "0"
click at [33, 293] on select "Select 1st 2nd 3rd 4th 5th 6th 7th 8th 9th 10th 11th 12th 13th 14th 15th 16th 1…" at bounding box center [122, 307] width 179 height 28
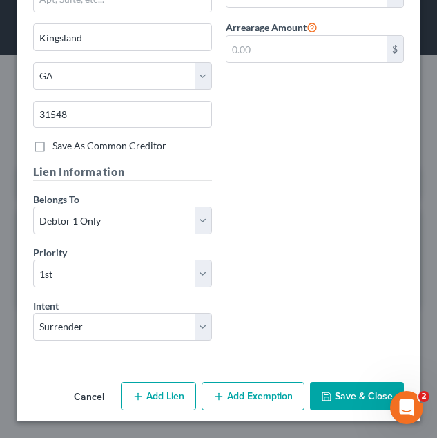
click at [341, 386] on button "Save & Close" at bounding box center [357, 396] width 94 height 29
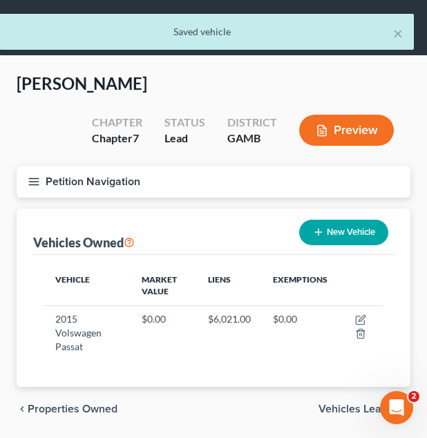
click at [246, 176] on button "Petition Navigation" at bounding box center [214, 182] width 394 height 32
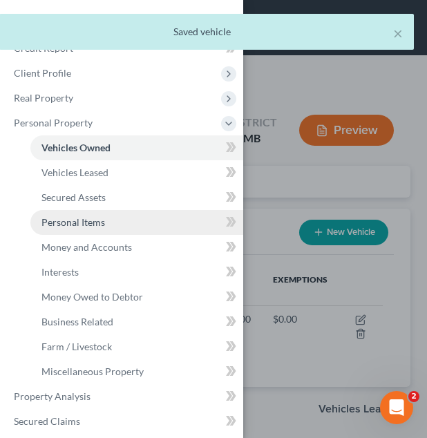
click at [160, 218] on link "Personal Items" at bounding box center [136, 222] width 213 height 25
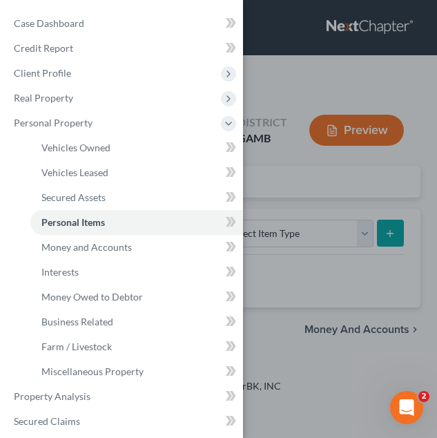
click at [302, 254] on div "Case Dashboard Payments Invoices Payments Payments Credit Report Client Profile" at bounding box center [218, 219] width 437 height 438
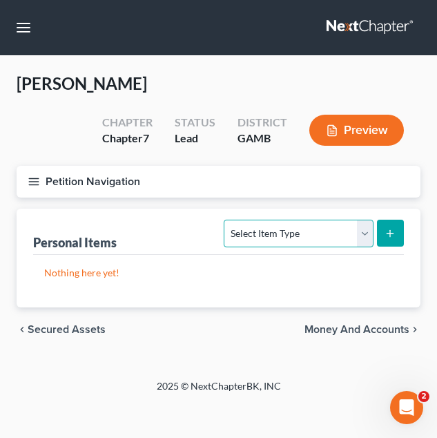
click at [310, 235] on select "Select Item Type Clothing Collectibles Of Value Electronics Firearms Household …" at bounding box center [298, 234] width 149 height 28
select select "clothing"
click at [226, 220] on select "Select Item Type Clothing Collectibles Of Value Electronics Firearms Household …" at bounding box center [298, 234] width 149 height 28
click at [387, 237] on icon "submit" at bounding box center [390, 233] width 11 height 11
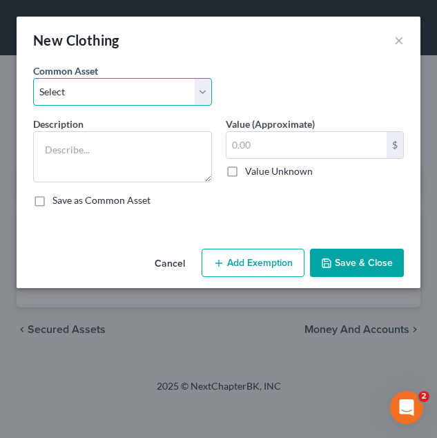
click at [195, 81] on select "Select Debtor's Clothing Debtor's Clothing" at bounding box center [122, 92] width 179 height 28
select select "0"
click at [33, 78] on select "Select Debtor's Clothing Debtor's Clothing" at bounding box center [122, 92] width 179 height 28
type textarea "Debtor's Clothing"
type input "200.00"
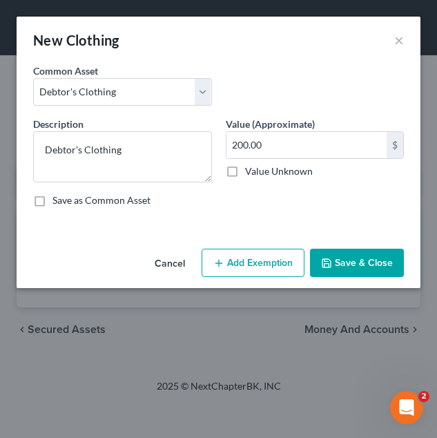
click at [249, 260] on button "Add Exemption" at bounding box center [253, 263] width 103 height 29
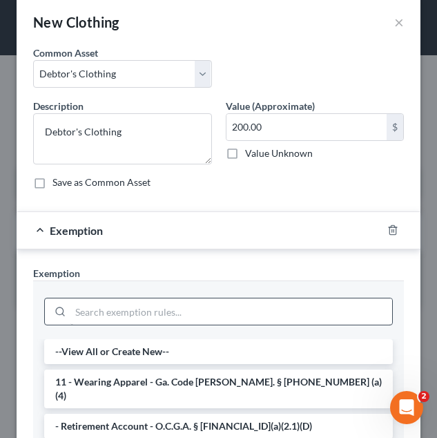
scroll to position [19, 0]
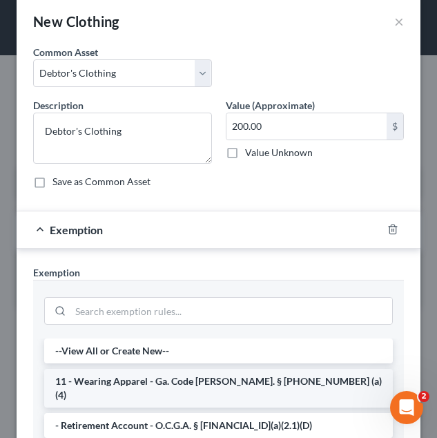
click at [170, 383] on li "11 - Wearing Apparel - Ga. Code Ann. § 44-13-100 (a)(4)" at bounding box center [218, 388] width 349 height 39
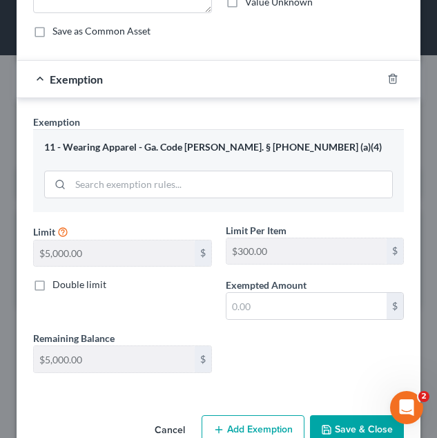
scroll to position [170, 0]
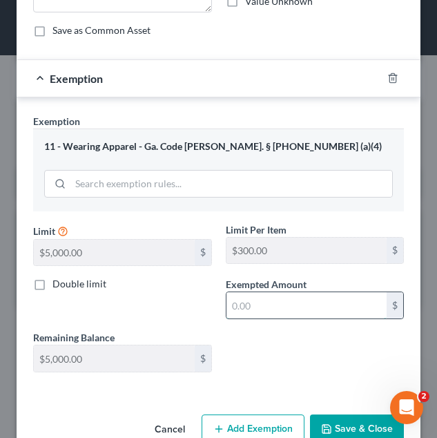
click at [274, 308] on input "text" at bounding box center [306, 305] width 161 height 26
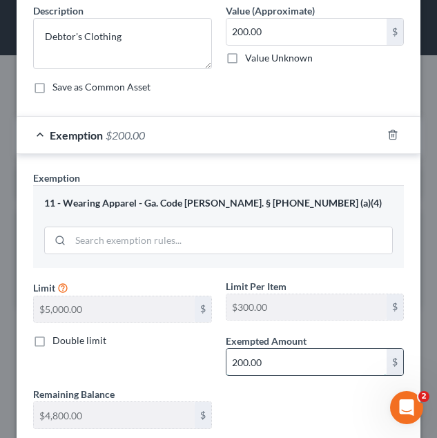
scroll to position [202, 0]
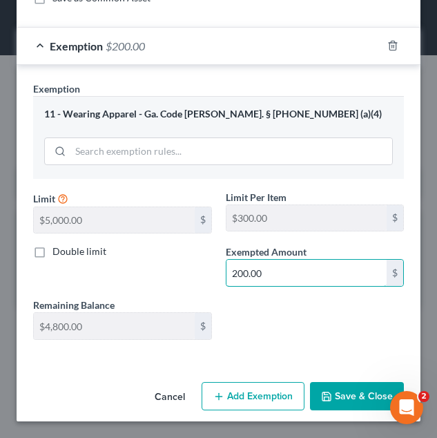
type input "200.00"
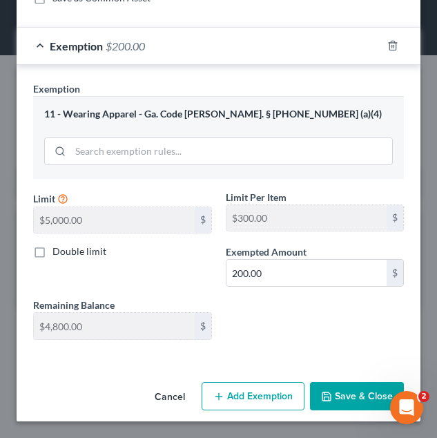
click at [323, 391] on button "Save & Close" at bounding box center [357, 396] width 94 height 29
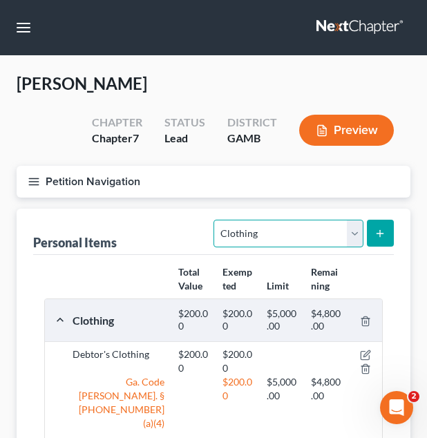
click at [280, 243] on select "Select Item Type Clothing Collectibles Of Value Electronics Firearms Household …" at bounding box center [287, 234] width 149 height 28
select select "electronics"
click at [215, 220] on select "Select Item Type Clothing Collectibles Of Value Electronics Firearms Household …" at bounding box center [287, 234] width 149 height 28
click at [390, 226] on button "submit" at bounding box center [380, 233] width 27 height 27
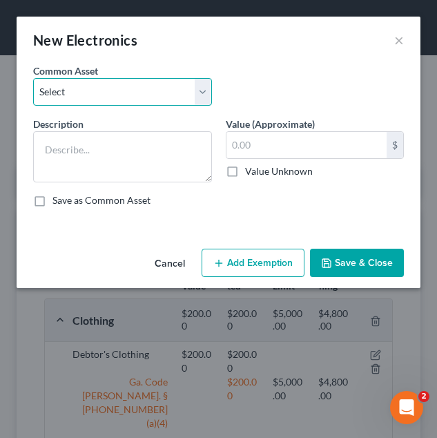
click at [133, 103] on select "Select Debtor's TV and Computer Debtor's TV and Computer Debtor's TV and Comput…" at bounding box center [122, 92] width 179 height 28
select select "1"
click at [33, 78] on select "Select Debtor's TV and Computer Debtor's TV and Computer Debtor's TV and Comput…" at bounding box center [122, 92] width 179 height 28
type textarea "Debtor's TV and Computer"
type input "500.00"
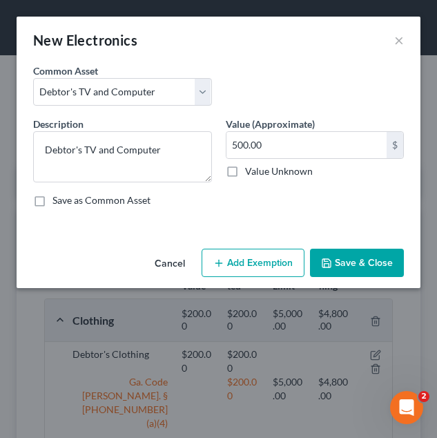
click at [253, 260] on button "Add Exemption" at bounding box center [253, 263] width 103 height 29
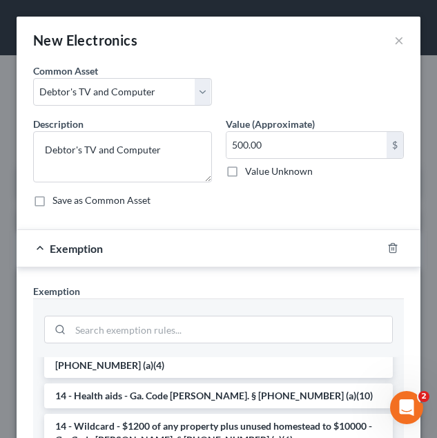
scroll to position [242, 0]
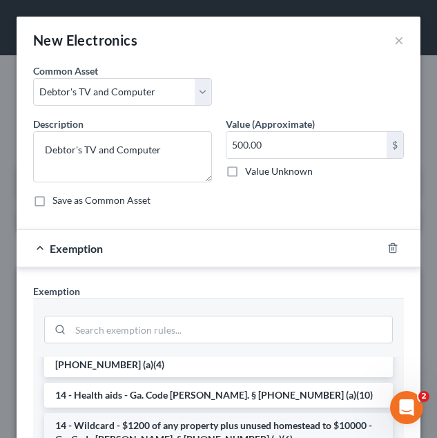
click at [223, 413] on li "14 - Wildcard - $1200 of any property plus unused homestead to $10000 - Ga. Cod…" at bounding box center [218, 432] width 349 height 39
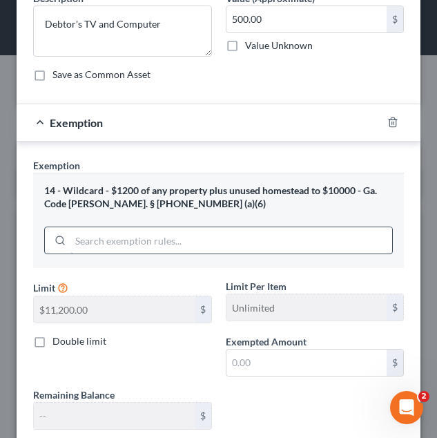
scroll to position [126, 0]
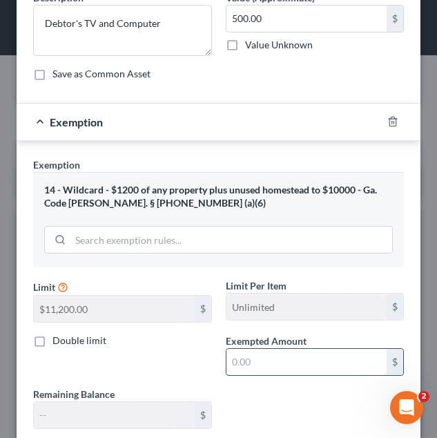
click at [248, 361] on input "text" at bounding box center [306, 362] width 161 height 26
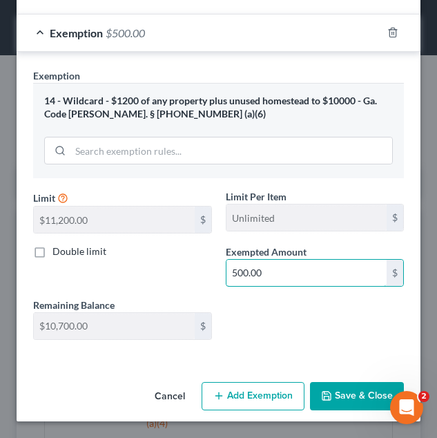
type input "500.00"
click at [332, 386] on button "Save & Close" at bounding box center [357, 396] width 94 height 29
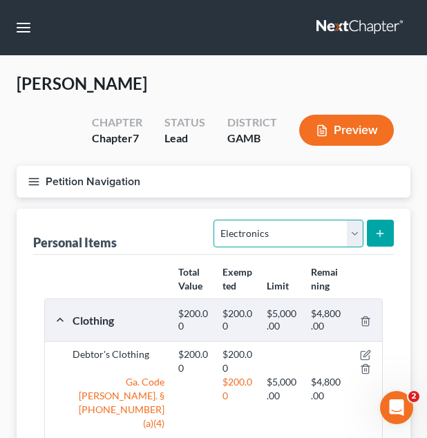
click at [289, 223] on select "Select Item Type Clothing Collectibles Of Value Electronics Firearms Household …" at bounding box center [287, 234] width 149 height 28
select select "household_goods"
click at [215, 220] on select "Select Item Type Clothing Collectibles Of Value Electronics Firearms Household …" at bounding box center [287, 234] width 149 height 28
click at [385, 232] on icon "submit" at bounding box center [379, 233] width 11 height 11
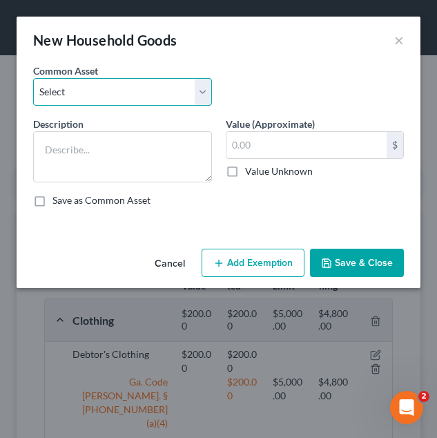
click at [179, 104] on select "Select Debtor's Furniture Debtor's Furniture" at bounding box center [122, 92] width 179 height 28
select select "1"
click at [33, 78] on select "Select Debtor's Furniture Debtor's Furniture" at bounding box center [122, 92] width 179 height 28
type textarea "Debtor's Furniture"
type input "3,500.00"
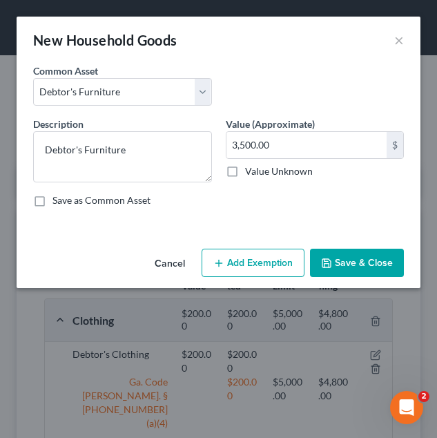
click at [231, 254] on button "Add Exemption" at bounding box center [253, 263] width 103 height 29
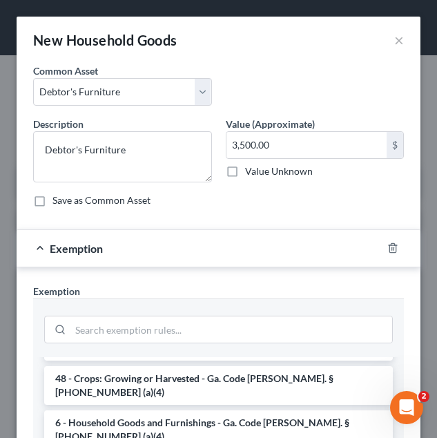
scroll to position [161, 0]
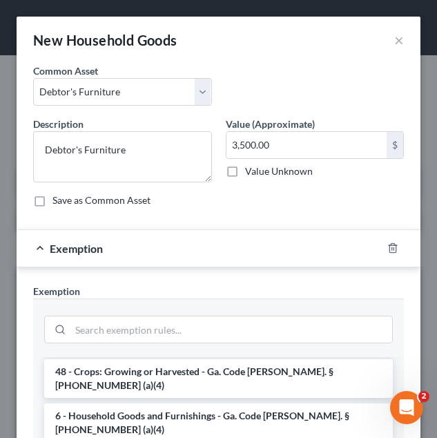
click at [212, 403] on li "6 - Household Goods and Furnishings - Ga. Code Ann. § 44-13-100 (a)(4)" at bounding box center [218, 422] width 349 height 39
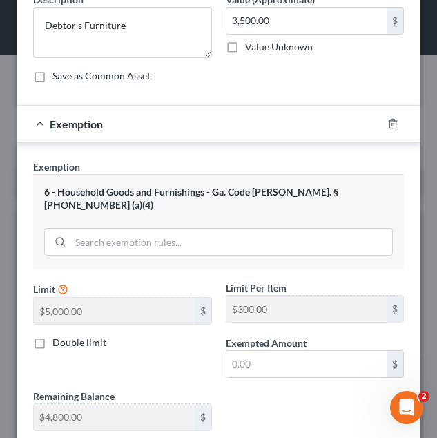
scroll to position [137, 0]
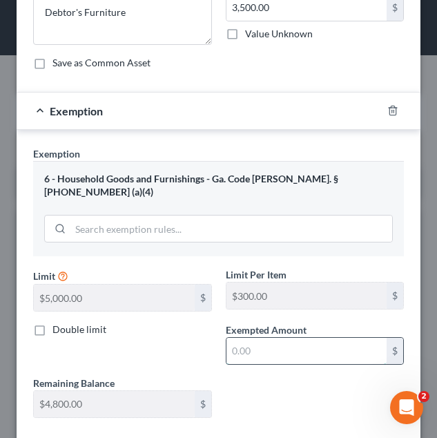
click at [258, 345] on input "text" at bounding box center [306, 351] width 161 height 26
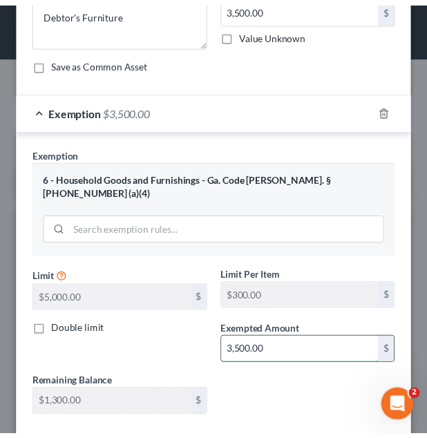
scroll to position [202, 0]
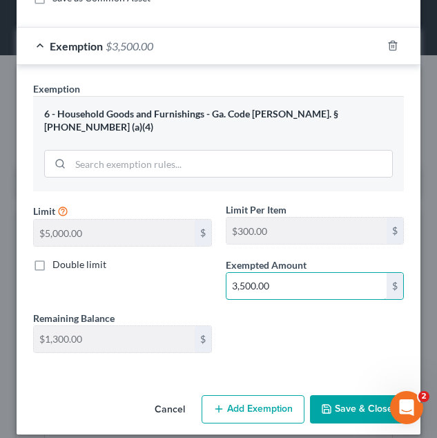
type input "3,500.00"
click at [373, 403] on button "Save & Close" at bounding box center [357, 409] width 94 height 29
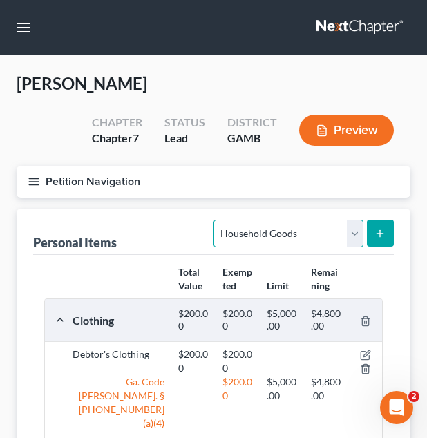
click at [287, 233] on select "Select Item Type Clothing Collectibles Of Value Electronics Firearms Household …" at bounding box center [287, 234] width 149 height 28
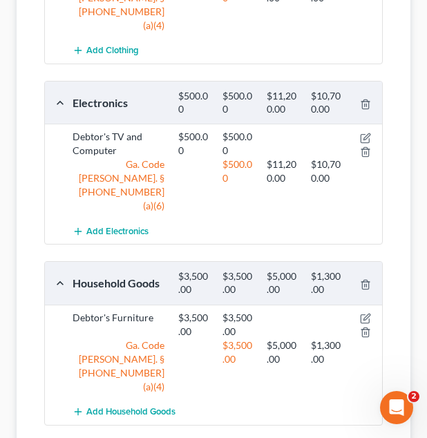
scroll to position [398, 0]
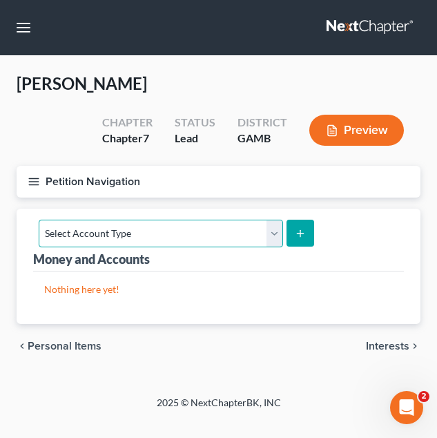
click at [151, 230] on select "Select Account Type Brokerage Cash on Hand Certificates of Deposit Checking Acc…" at bounding box center [161, 234] width 244 height 28
select select "checking"
click at [39, 220] on select "Select Account Type Brokerage Cash on Hand Certificates of Deposit Checking Acc…" at bounding box center [161, 234] width 244 height 28
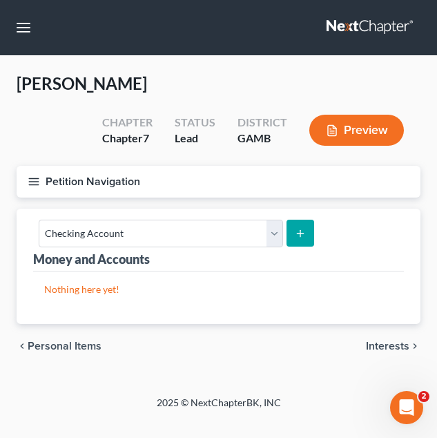
click at [299, 234] on icon "submit" at bounding box center [300, 233] width 11 height 11
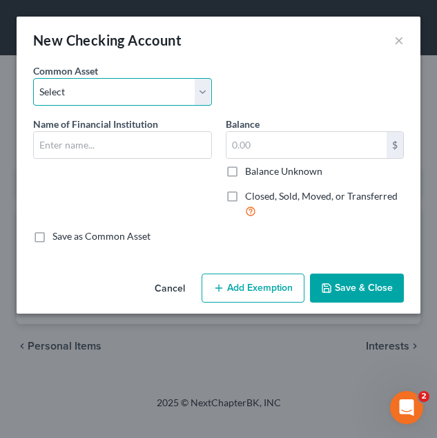
click at [120, 93] on select "Select USAA Bank Cadence Bank Colony Bank Chase Bank Georgia’s Own Credit Union…" at bounding box center [122, 92] width 179 height 28
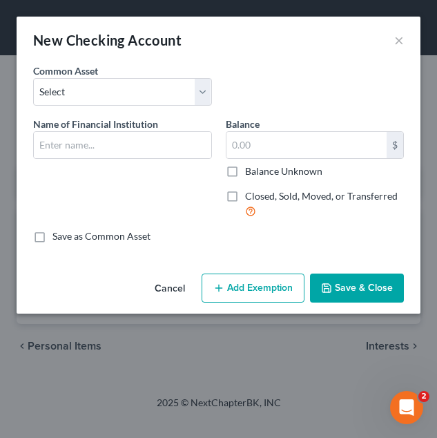
click at [284, 101] on div "Common Asset Select USAA Bank Cadence Bank Colony Bank Chase Bank Georgia’s Own…" at bounding box center [218, 90] width 385 height 53
click at [155, 151] on input "text" at bounding box center [122, 145] width 177 height 26
type input "Ameris Bank"
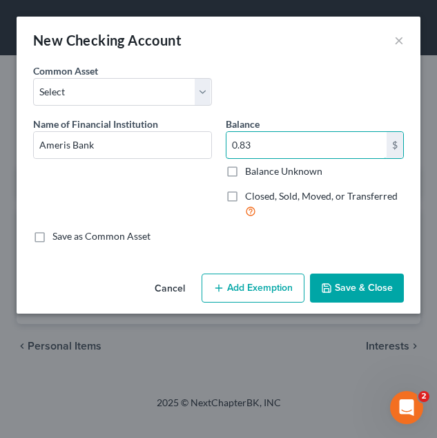
type input "0.83"
click at [256, 291] on button "Add Exemption" at bounding box center [253, 287] width 103 height 29
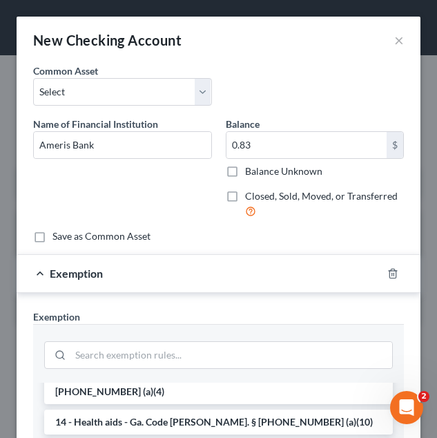
scroll to position [242, 0]
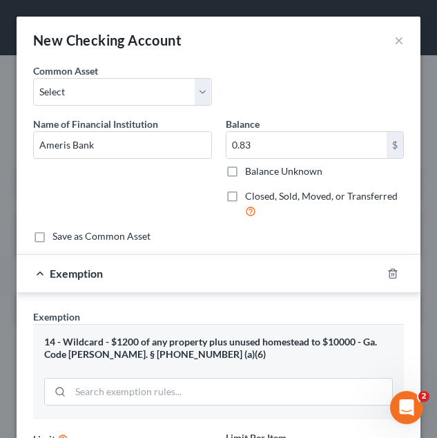
scroll to position [135, 0]
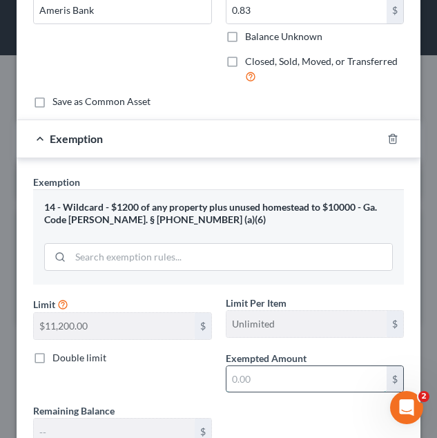
click at [256, 381] on input "text" at bounding box center [306, 379] width 161 height 26
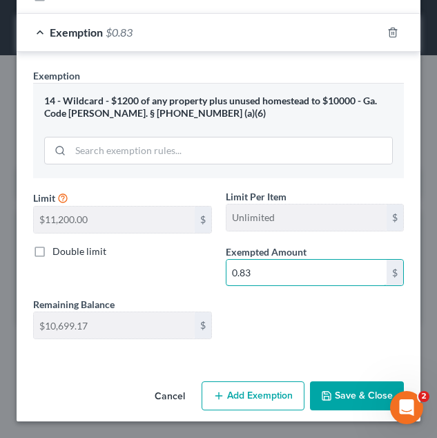
type input "0.83"
click at [358, 403] on button "Save & Close" at bounding box center [357, 395] width 94 height 29
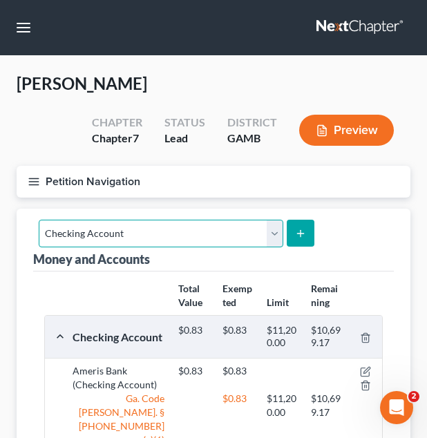
click at [206, 240] on select "Select Account Type Brokerage Cash on Hand Certificates of Deposit Checking Acc…" at bounding box center [161, 234] width 244 height 28
click at [296, 236] on icon "submit" at bounding box center [300, 233] width 11 height 11
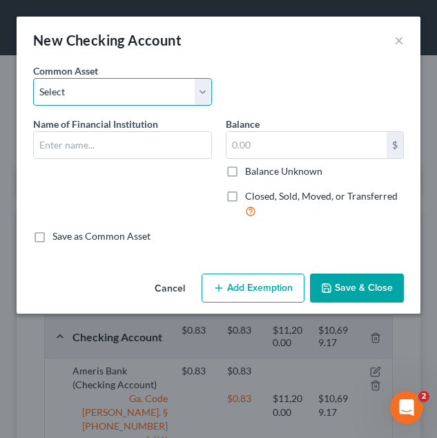
click at [131, 84] on select "Select USAA Bank Cadence Bank Colony Bank Chase Bank Georgia’s Own Credit Union…" at bounding box center [122, 92] width 179 height 28
select select "3"
click at [33, 78] on select "Select USAA Bank Cadence Bank Colony Bank Chase Bank Georgia’s Own Credit Union…" at bounding box center [122, 92] width 179 height 28
type input "Chase Bank"
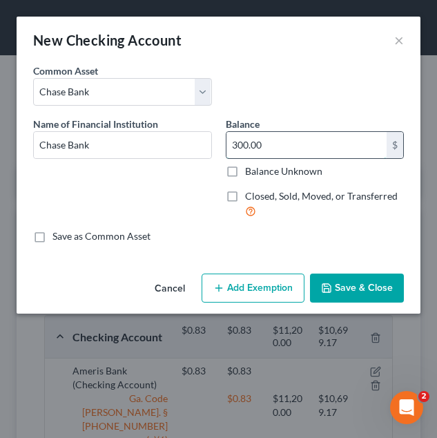
click at [260, 150] on input "300.00" at bounding box center [306, 145] width 161 height 26
type input "7.67"
click at [244, 282] on button "Add Exemption" at bounding box center [253, 287] width 103 height 29
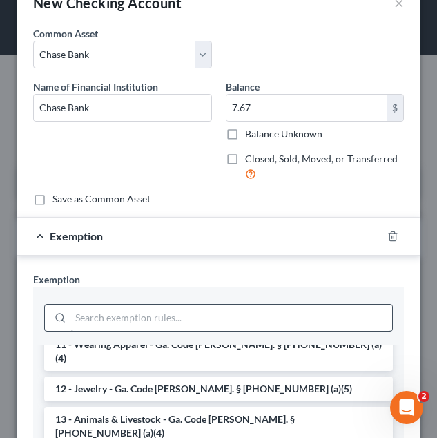
scroll to position [229, 0]
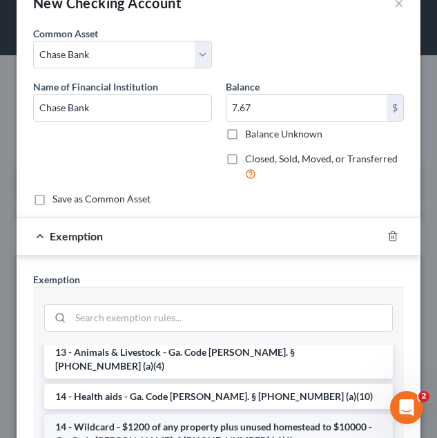
click at [160, 414] on li "14 - Wildcard - $1200 of any property plus unused homestead to $10000 - Ga. Cod…" at bounding box center [218, 433] width 349 height 39
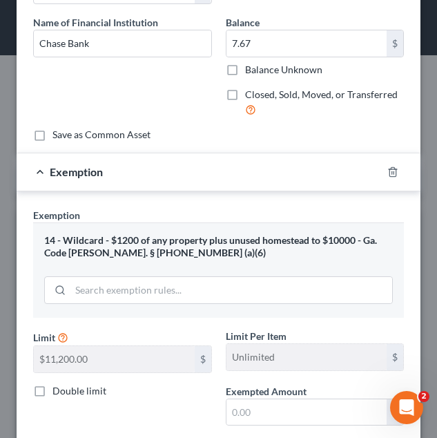
scroll to position [108, 0]
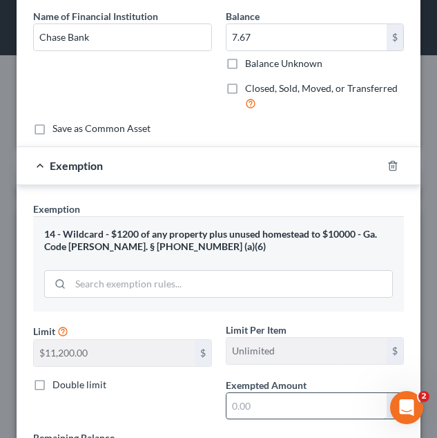
click at [279, 394] on input "text" at bounding box center [306, 406] width 161 height 26
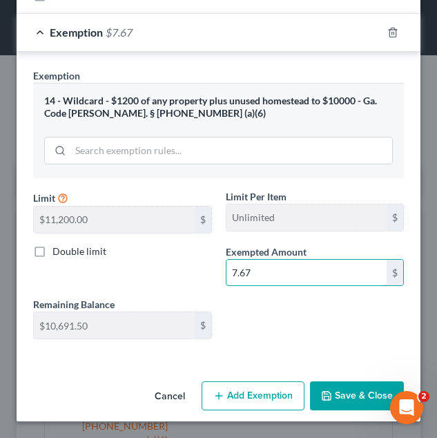
type input "7.67"
click at [334, 407] on button "Save & Close" at bounding box center [357, 395] width 94 height 29
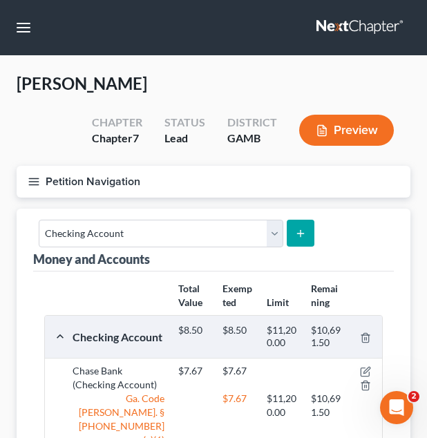
click at [310, 233] on button "submit" at bounding box center [300, 233] width 27 height 27
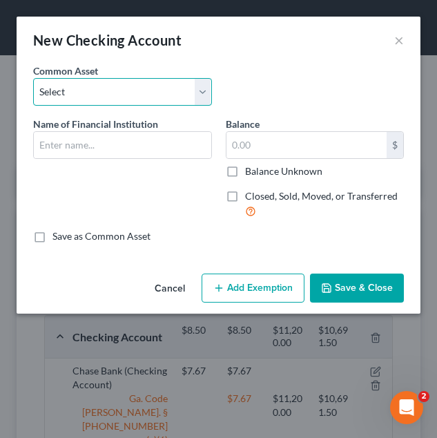
click at [130, 84] on select "Select USAA Bank Cadence Bank Colony Bank Chase Bank Georgia’s Own Credit Union…" at bounding box center [122, 92] width 179 height 28
select select "0"
click at [33, 78] on select "Select USAA Bank Cadence Bank Colony Bank Chase Bank Georgia’s Own Credit Union…" at bounding box center [122, 92] width 179 height 28
type input "USAA Bank"
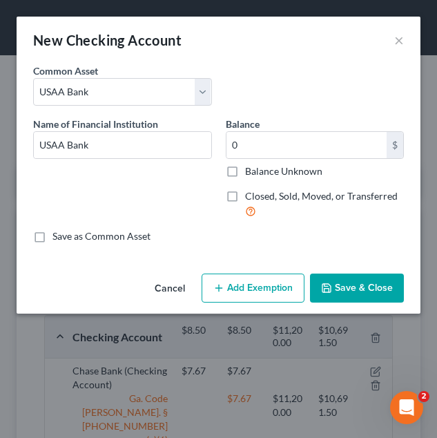
click at [262, 159] on div "0 $ Balance Unknown" at bounding box center [315, 154] width 179 height 47
click at [253, 150] on input "0" at bounding box center [306, 145] width 161 height 26
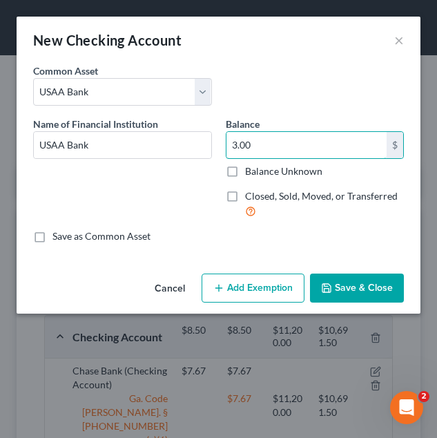
type input "3.00"
click at [278, 277] on button "Add Exemption" at bounding box center [253, 287] width 103 height 29
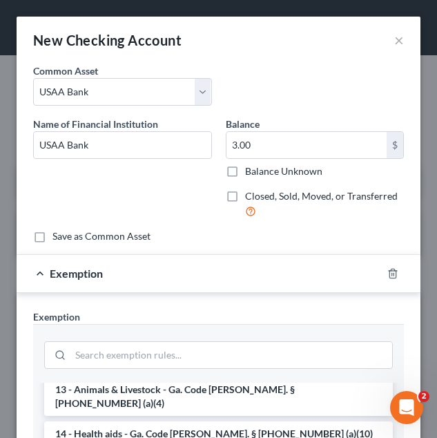
scroll to position [231, 0]
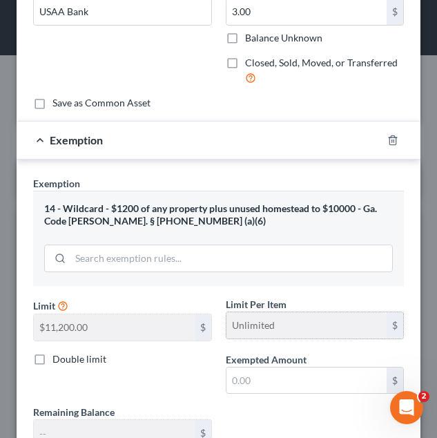
scroll to position [134, 0]
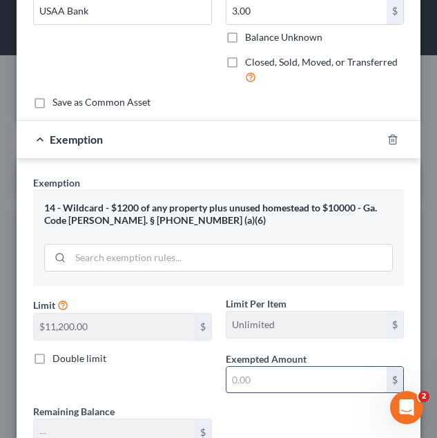
click at [257, 388] on input "text" at bounding box center [306, 380] width 161 height 26
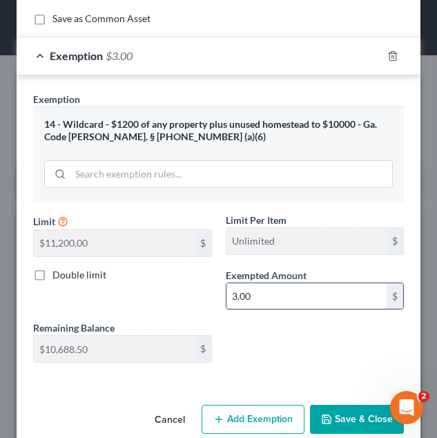
scroll to position [241, 0]
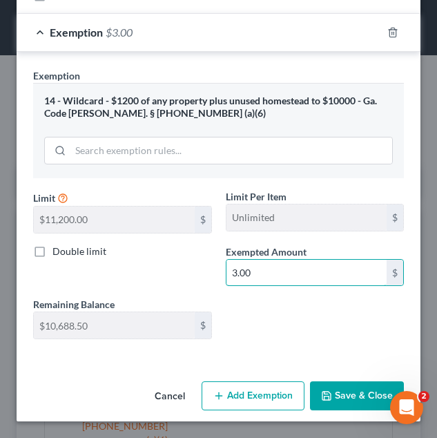
type input "3.00"
click at [327, 393] on button "Save & Close" at bounding box center [357, 395] width 94 height 29
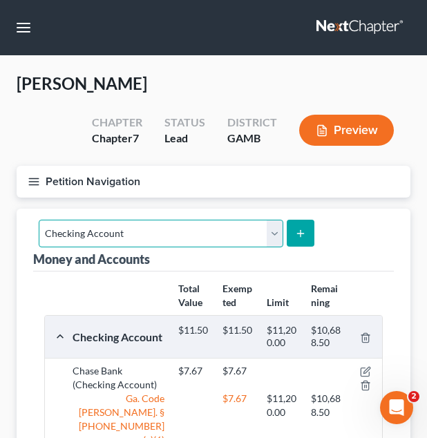
click at [224, 247] on select "Select Account Type Brokerage Cash on Hand Certificates of Deposit Checking Acc…" at bounding box center [161, 234] width 244 height 28
click at [292, 222] on button "submit" at bounding box center [300, 233] width 27 height 27
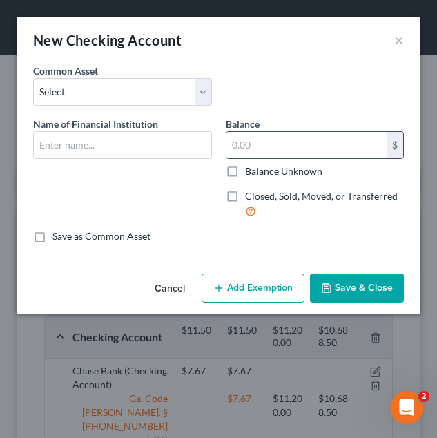
click at [269, 148] on input "text" at bounding box center [306, 145] width 161 height 26
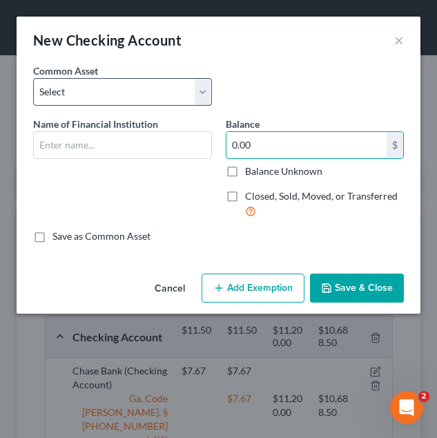
type input "0.00"
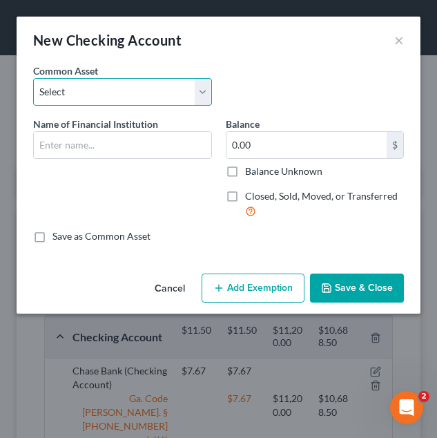
click at [153, 93] on select "Select USAA Bank Cadence Bank Colony Bank Chase Bank Georgia’s Own Credit Union…" at bounding box center [122, 92] width 179 height 28
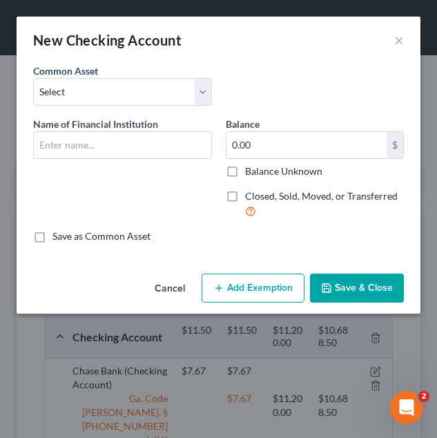
click at [245, 168] on label "Balance Unknown" at bounding box center [283, 171] width 77 height 14
click at [251, 168] on input "Balance Unknown" at bounding box center [255, 168] width 9 height 9
checkbox input "true"
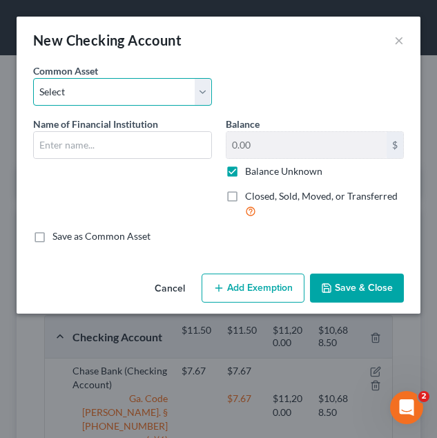
click at [123, 98] on select "Select USAA Bank Cadence Bank Colony Bank Chase Bank Georgia’s Own Credit Union…" at bounding box center [122, 92] width 179 height 28
select select "17"
click at [33, 78] on select "Select USAA Bank Cadence Bank Colony Bank Chase Bank Georgia’s Own Credit Union…" at bounding box center [122, 92] width 179 height 28
type input "Chime Bank"
checkbox input "false"
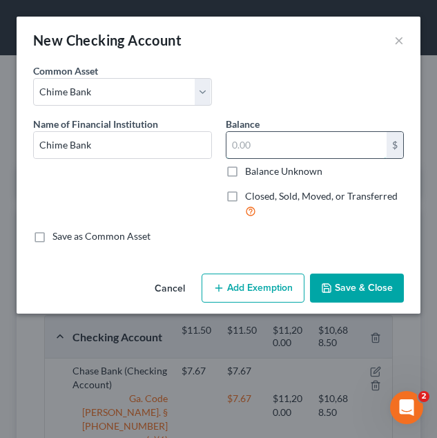
click at [287, 134] on input "text" at bounding box center [306, 145] width 161 height 26
type input "0.00"
click at [255, 284] on button "Add Exemption" at bounding box center [253, 287] width 103 height 29
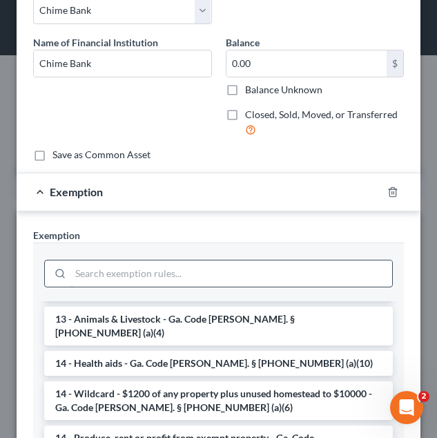
scroll to position [219, 0]
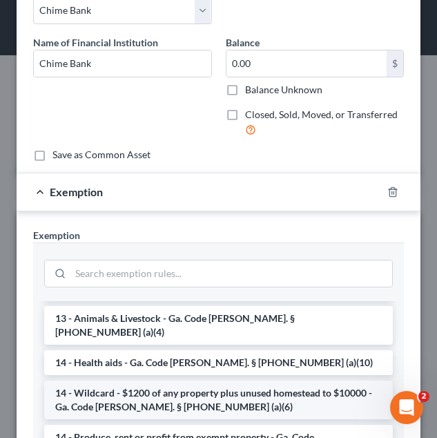
click at [240, 380] on li "14 - Wildcard - $1200 of any property plus unused homestead to $10000 - Ga. Cod…" at bounding box center [218, 399] width 349 height 39
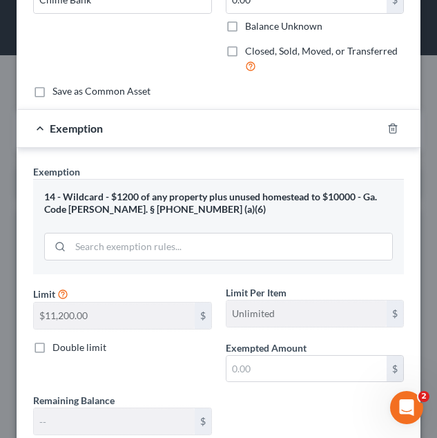
scroll to position [150, 0]
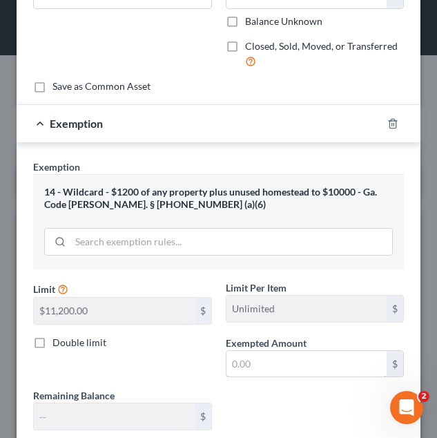
click at [244, 359] on input "text" at bounding box center [306, 364] width 161 height 26
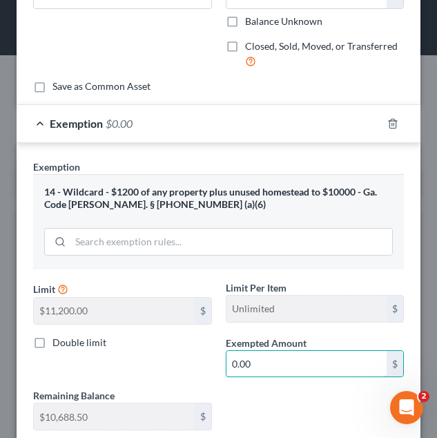
scroll to position [241, 0]
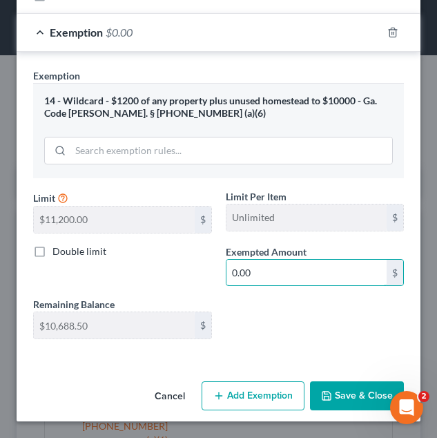
type input "0.00"
click at [332, 394] on button "Save & Close" at bounding box center [357, 395] width 94 height 29
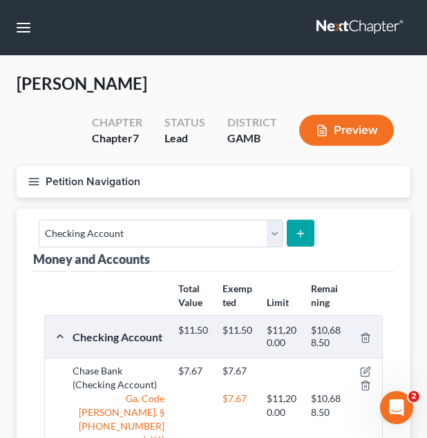
click at [295, 234] on icon "submit" at bounding box center [300, 233] width 11 height 11
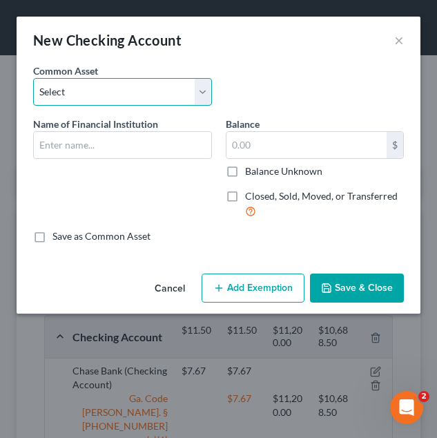
click at [152, 100] on select "Select USAA Bank Cadence Bank Colony Bank Chase Bank Georgia’s Own Credit Union…" at bounding box center [122, 92] width 179 height 28
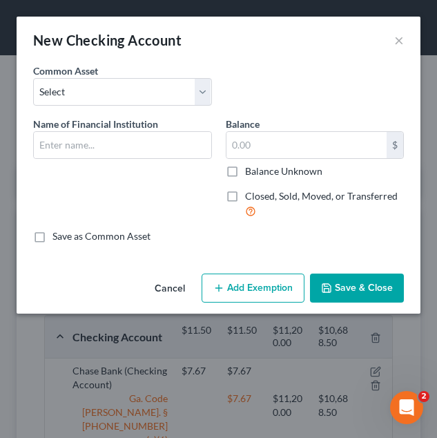
click at [258, 108] on div "Common Asset Select USAA Bank Cadence Bank Colony Bank Chase Bank Georgia’s Own…" at bounding box center [218, 90] width 385 height 53
click at [168, 155] on input "text" at bounding box center [122, 145] width 177 height 26
type input "CashApp"
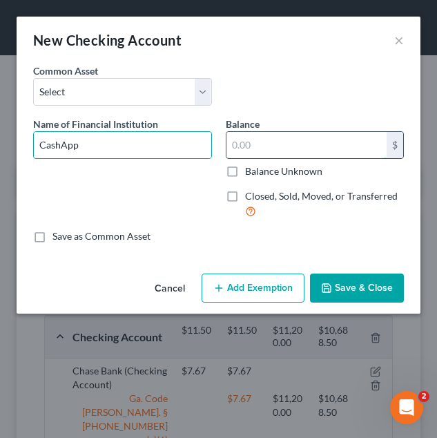
click at [289, 138] on input "text" at bounding box center [306, 145] width 161 height 26
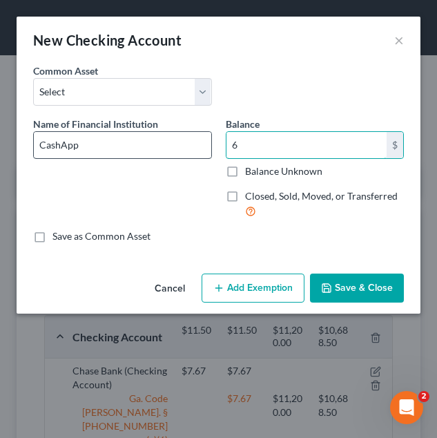
type input "6"
click at [174, 144] on input "CashApp" at bounding box center [122, 145] width 177 height 26
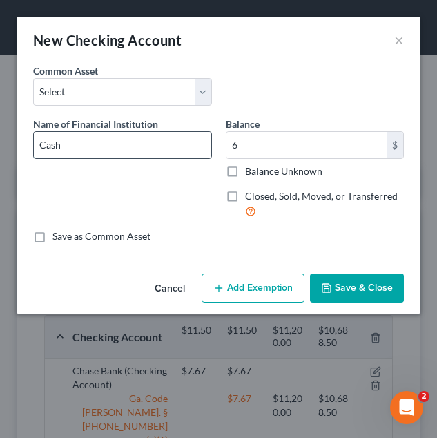
type input "Cash App"
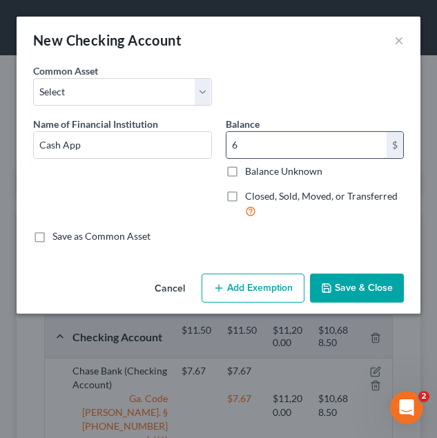
click at [261, 156] on input "6" at bounding box center [306, 145] width 161 height 26
type input "6.00"
click at [257, 280] on button "Add Exemption" at bounding box center [253, 287] width 103 height 29
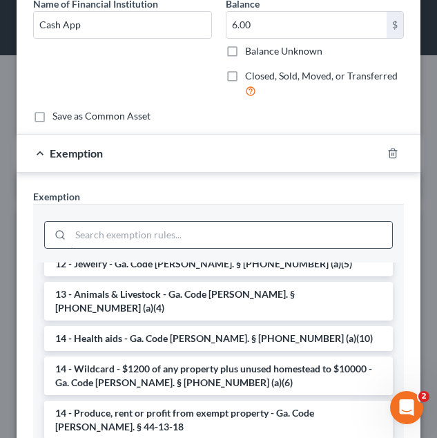
scroll to position [205, 0]
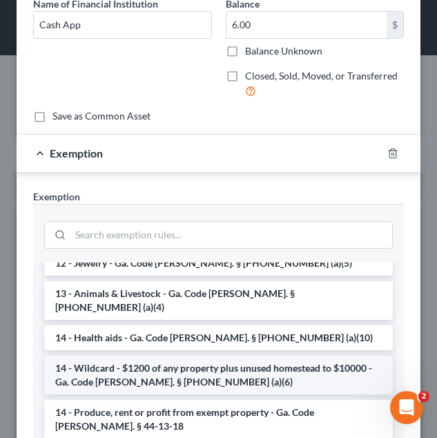
click at [184, 356] on li "14 - Wildcard - $1200 of any property plus unused homestead to $10000 - Ga. Cod…" at bounding box center [218, 375] width 349 height 39
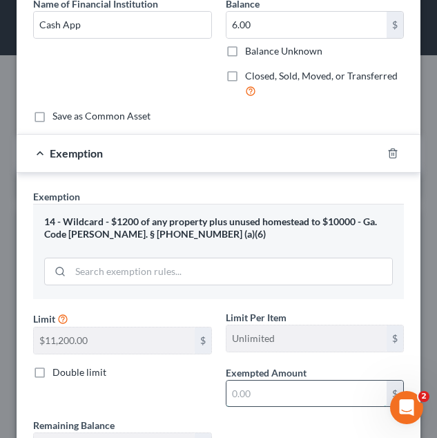
click at [278, 387] on input "text" at bounding box center [306, 393] width 161 height 26
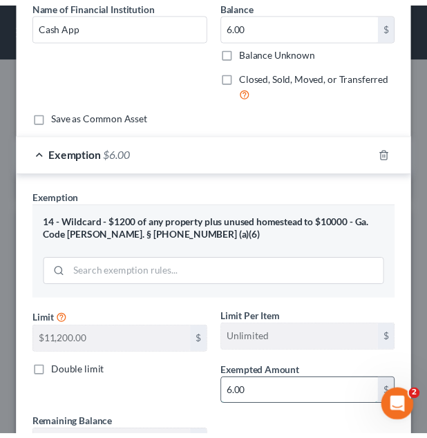
scroll to position [241, 0]
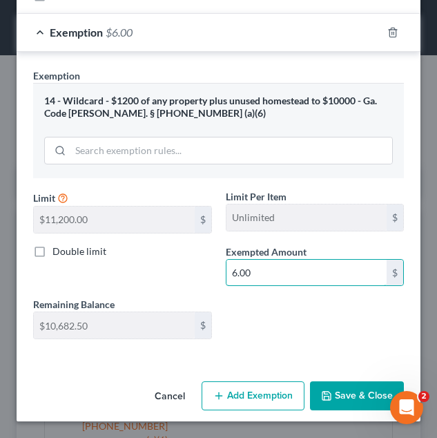
type input "6.00"
click at [343, 391] on button "Save & Close" at bounding box center [357, 395] width 94 height 29
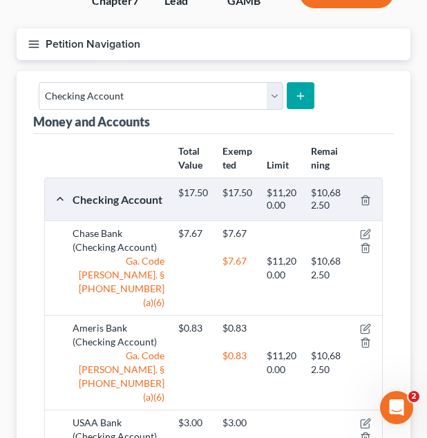
scroll to position [138, 0]
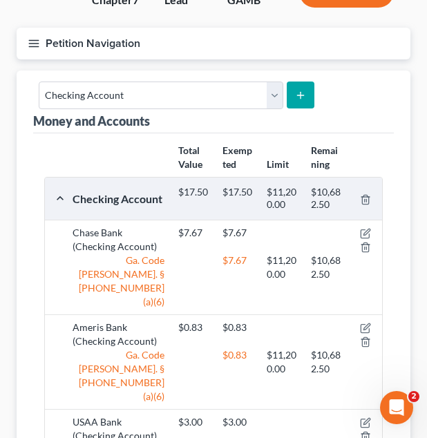
click at [215, 47] on button "Petition Navigation" at bounding box center [214, 44] width 394 height 32
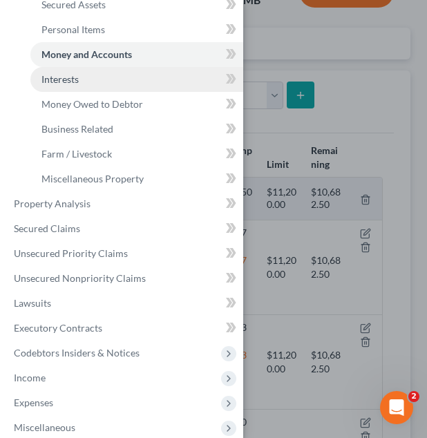
scroll to position [195, 0]
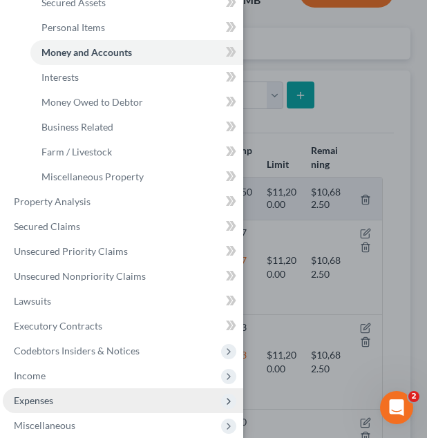
click at [90, 393] on span "Expenses" at bounding box center [123, 400] width 240 height 25
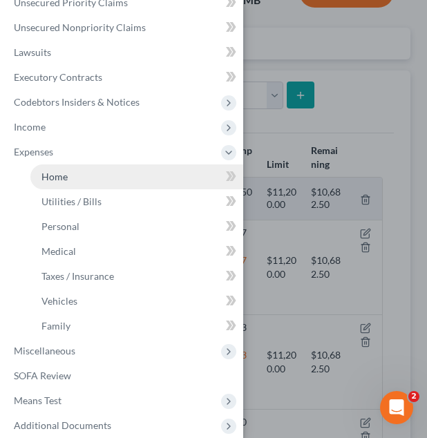
click at [93, 173] on link "Home" at bounding box center [136, 176] width 213 height 25
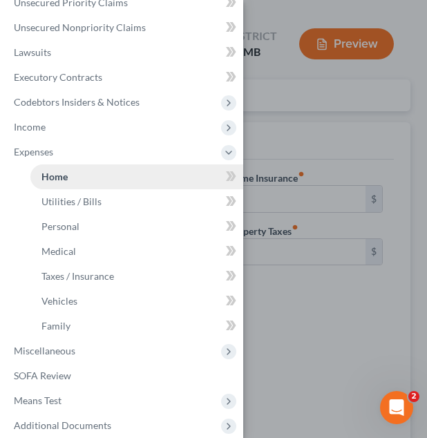
type input "0.00"
radio input "true"
type input "0.00"
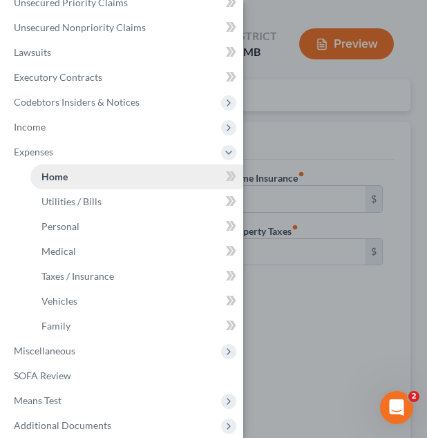
type input "0.00"
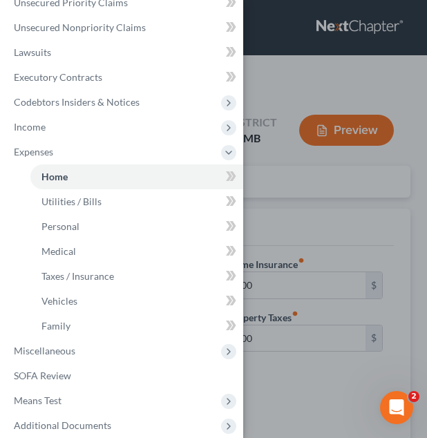
click at [288, 188] on div "Case Dashboard Payments Invoices Payments Payments Credit Report Client Profile" at bounding box center [213, 219] width 427 height 438
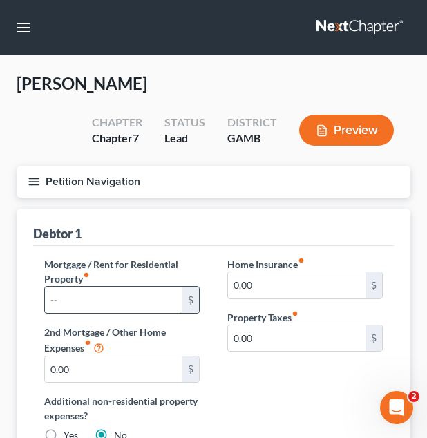
click at [102, 302] on input "text" at bounding box center [113, 300] width 137 height 26
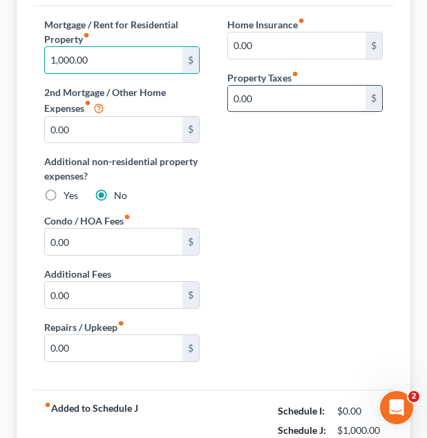
scroll to position [369, 0]
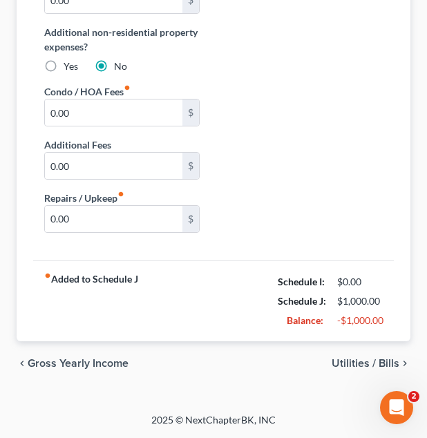
type input "1,000.00"
click at [342, 360] on span "Utilities / Bills" at bounding box center [365, 363] width 68 height 11
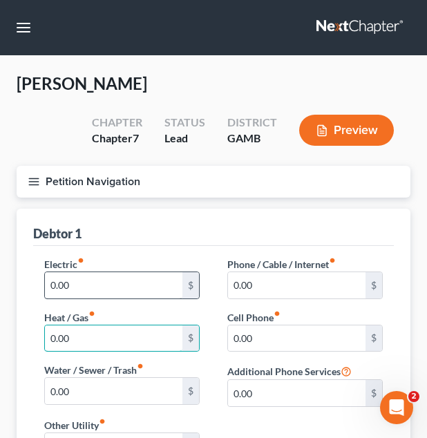
drag, startPoint x: 342, startPoint y: 360, endPoint x: 143, endPoint y: 278, distance: 215.5
click at [143, 278] on ui-view "Home Utilities / Bills Personal Medical Taxes / Insurance Vehicles Family Debto…" at bounding box center [214, 438] width 394 height 458
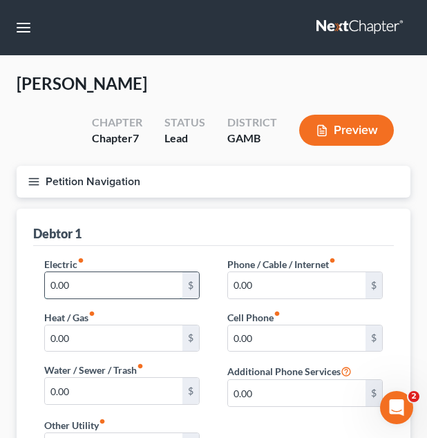
click at [143, 278] on input "0.00" at bounding box center [113, 285] width 137 height 26
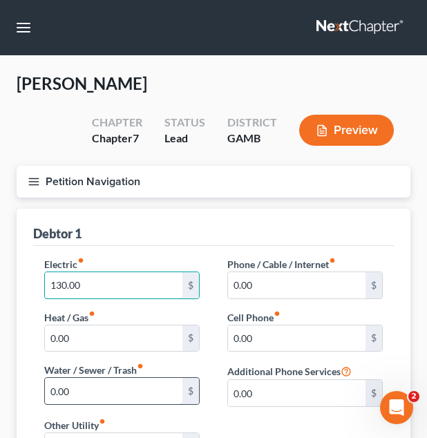
type input "130.00"
click at [99, 386] on input "0.00" at bounding box center [113, 391] width 137 height 26
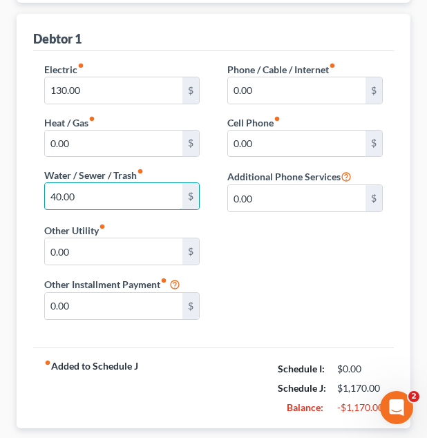
scroll to position [282, 0]
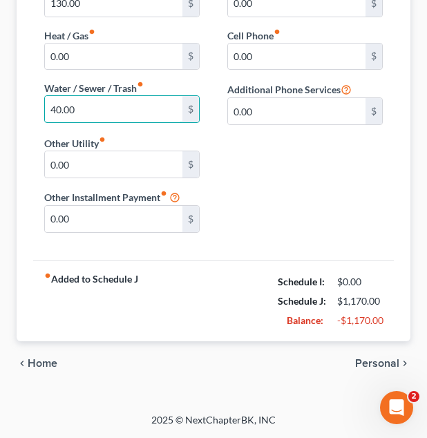
type input "40.00"
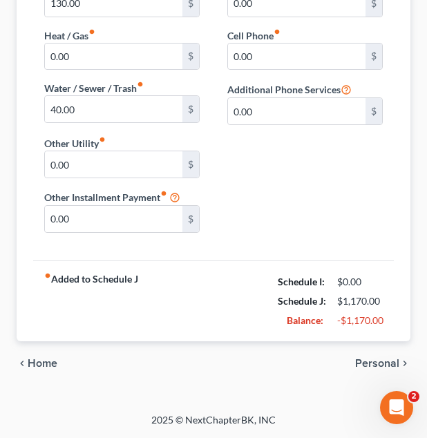
click at [387, 363] on span "Personal" at bounding box center [377, 363] width 44 height 11
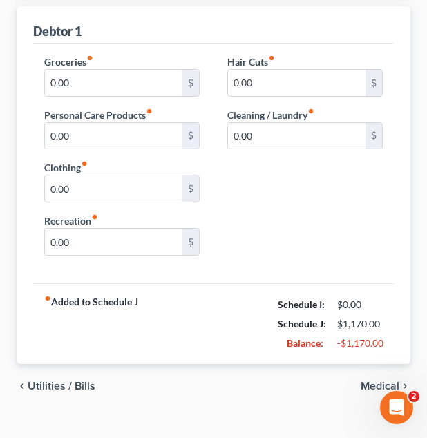
scroll to position [206, 0]
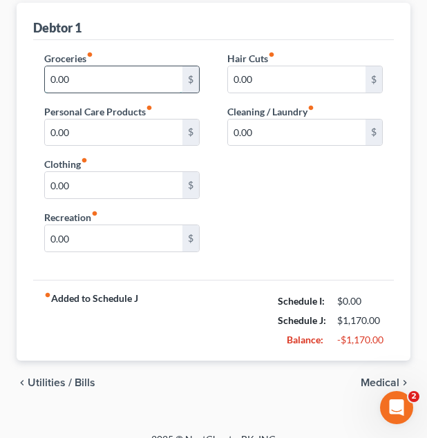
click at [147, 85] on input "0.00" at bounding box center [113, 79] width 137 height 26
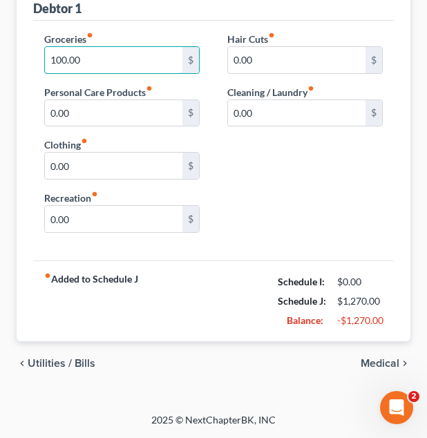
type input "100.00"
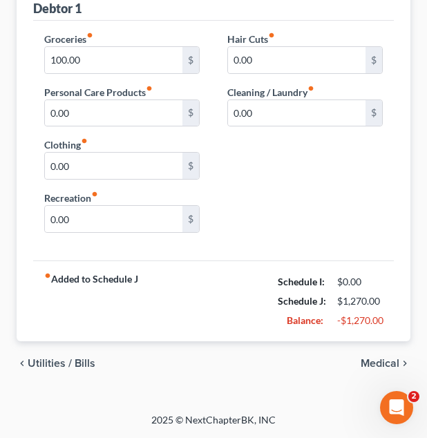
click at [368, 366] on span "Medical" at bounding box center [379, 363] width 39 height 11
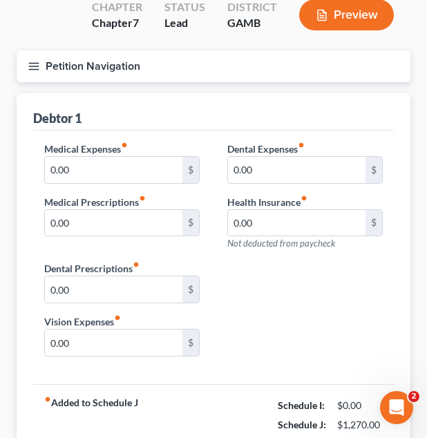
scroll to position [116, 0]
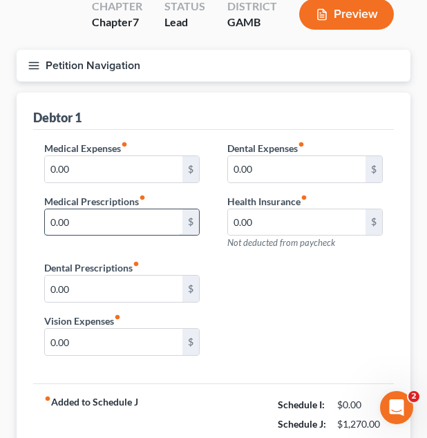
click at [104, 232] on input "0.00" at bounding box center [113, 222] width 137 height 26
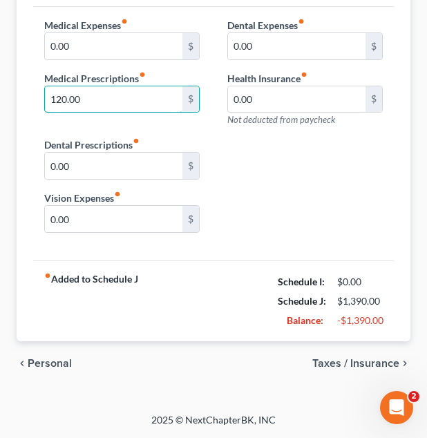
type input "120.00"
click at [376, 361] on span "Taxes / Insurance" at bounding box center [355, 363] width 87 height 11
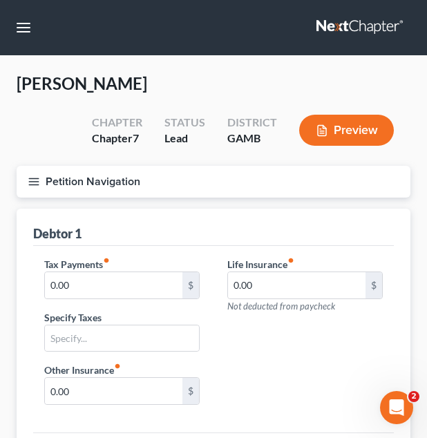
scroll to position [172, 0]
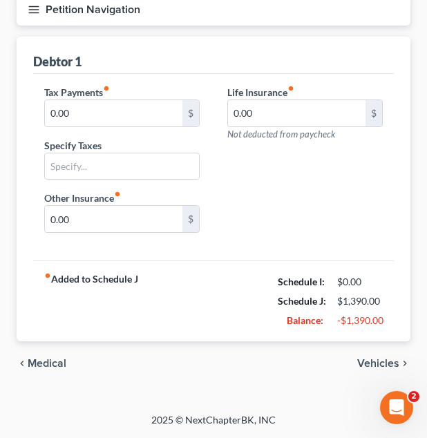
click at [376, 361] on span "Vehicles" at bounding box center [378, 363] width 42 height 11
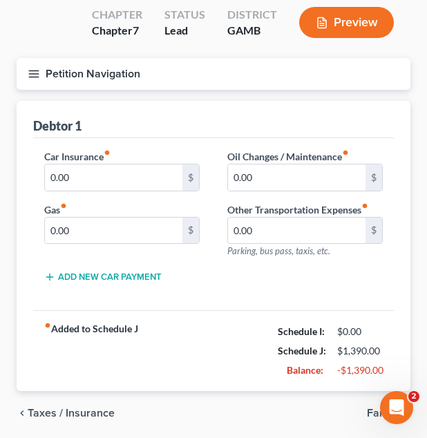
scroll to position [157, 0]
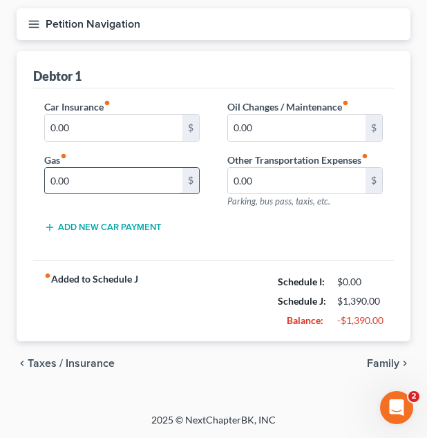
click at [150, 175] on input "0.00" at bounding box center [113, 181] width 137 height 26
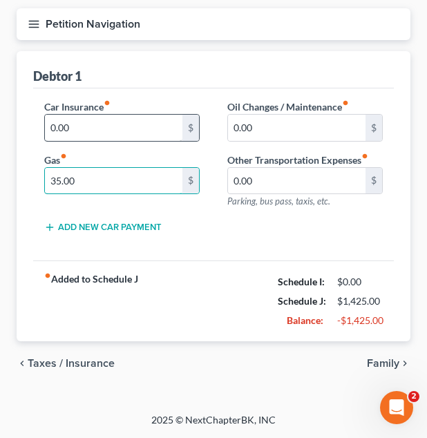
type input "35.00"
click at [77, 126] on input "0.00" at bounding box center [113, 128] width 137 height 26
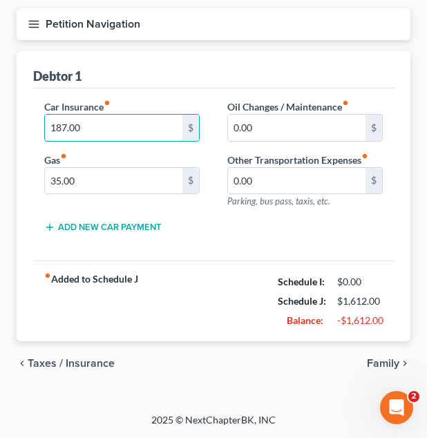
type input "187.00"
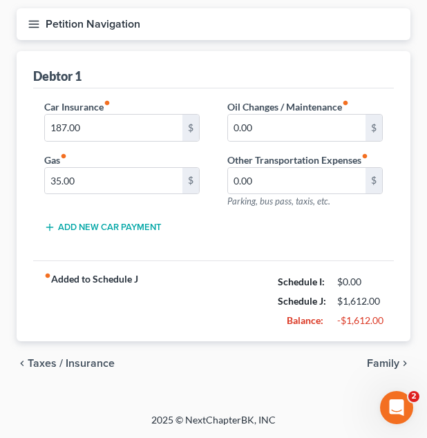
click at [130, 23] on button "Petition Navigation" at bounding box center [214, 24] width 394 height 32
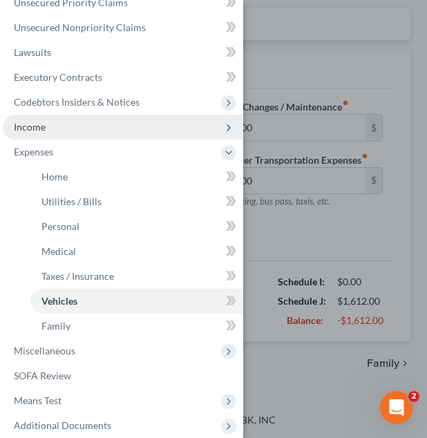
click at [97, 117] on span "Income" at bounding box center [123, 127] width 240 height 25
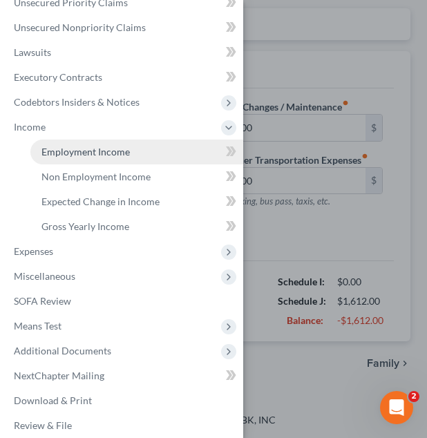
click at [103, 144] on link "Employment Income" at bounding box center [136, 151] width 213 height 25
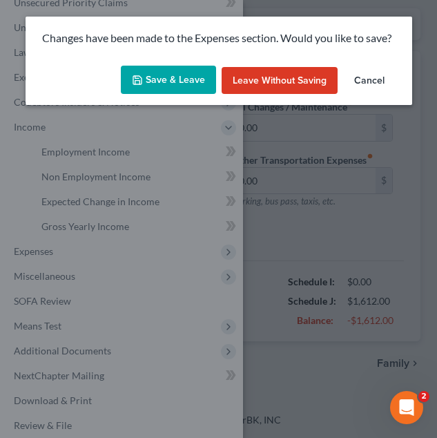
click at [157, 71] on button "Save & Leave" at bounding box center [168, 80] width 95 height 29
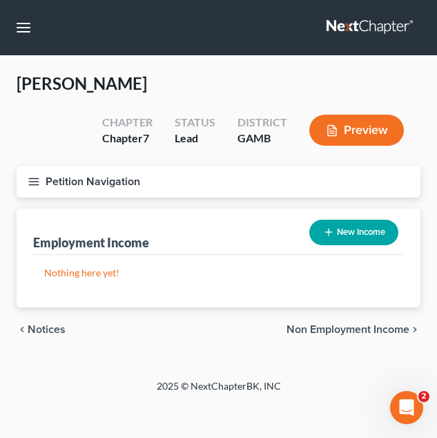
click at [244, 168] on button "Petition Navigation" at bounding box center [219, 182] width 404 height 32
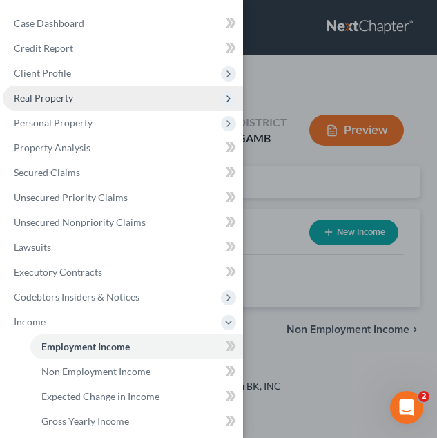
click at [105, 99] on span "Real Property" at bounding box center [123, 98] width 240 height 25
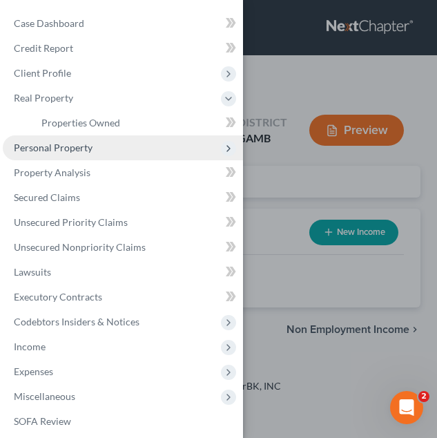
click at [108, 141] on span "Personal Property" at bounding box center [123, 147] width 240 height 25
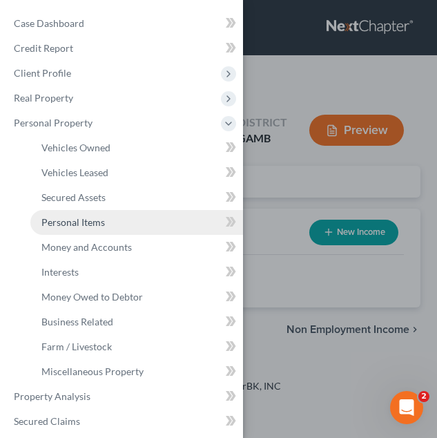
click at [108, 226] on link "Personal Items" at bounding box center [136, 222] width 213 height 25
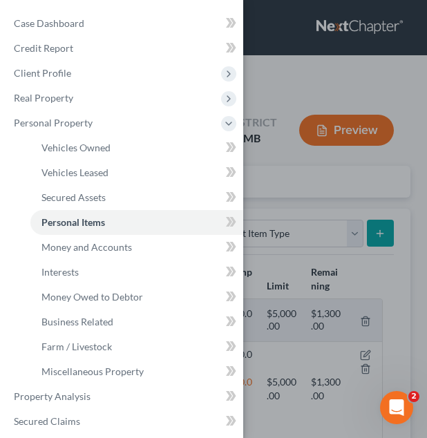
click at [337, 285] on div "Case Dashboard Payments Invoices Payments Payments Credit Report Client Profile" at bounding box center [213, 219] width 427 height 438
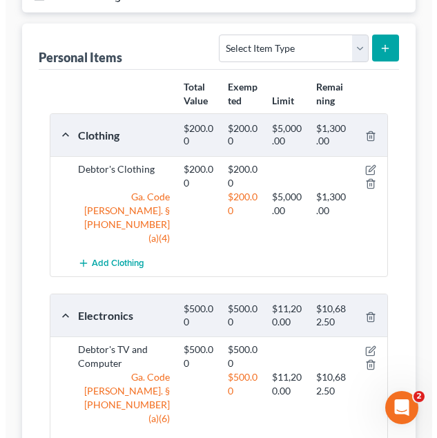
scroll to position [180, 0]
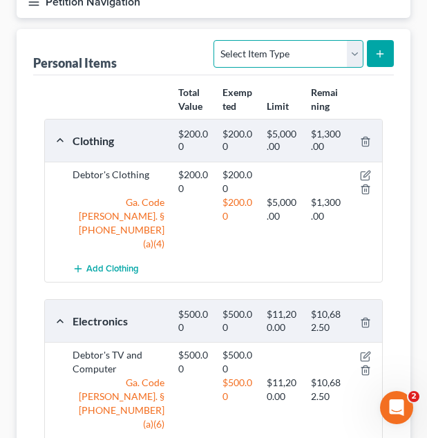
click at [274, 55] on select "Select Item Type Clothing Collectibles Of Value Electronics Firearms Household …" at bounding box center [287, 54] width 149 height 28
select select "firearms"
click at [215, 40] on select "Select Item Type Clothing Collectibles Of Value Electronics Firearms Household …" at bounding box center [287, 54] width 149 height 28
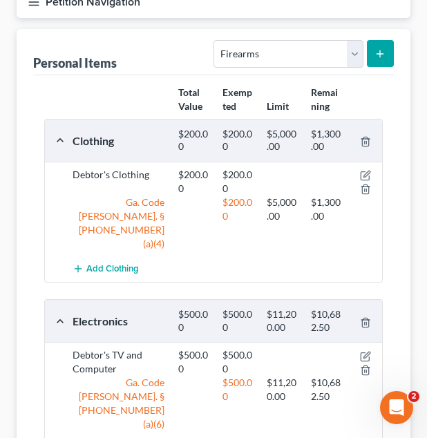
click at [398, 51] on div "Personal Items Select Item Type Clothing Collectibles Of Value Electronics Fire…" at bounding box center [214, 353] width 394 height 648
click at [390, 51] on button "submit" at bounding box center [380, 53] width 27 height 27
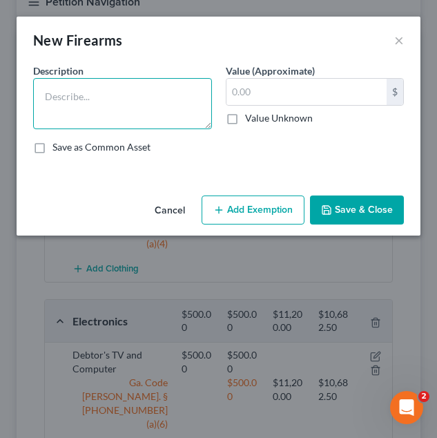
click at [153, 90] on textarea at bounding box center [122, 103] width 179 height 51
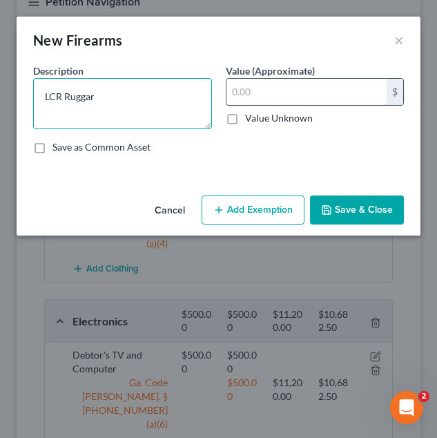
type textarea "LCR Ruggar"
click at [262, 93] on input "text" at bounding box center [306, 92] width 161 height 26
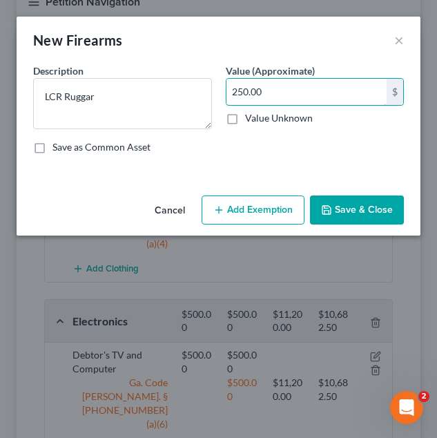
type input "250.00"
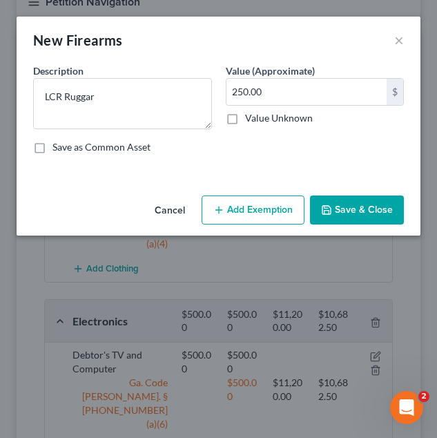
click at [271, 193] on div "Cancel Add Exemption Save & Close" at bounding box center [219, 213] width 404 height 46
click at [264, 204] on button "Add Exemption" at bounding box center [253, 209] width 103 height 29
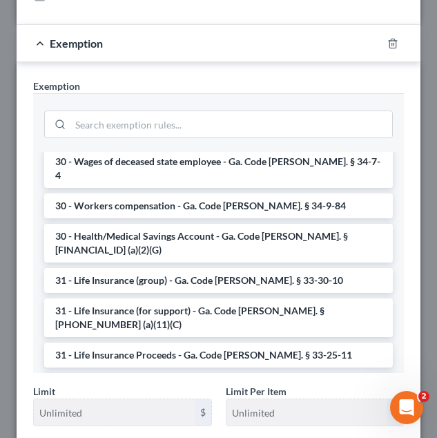
scroll to position [153, 0]
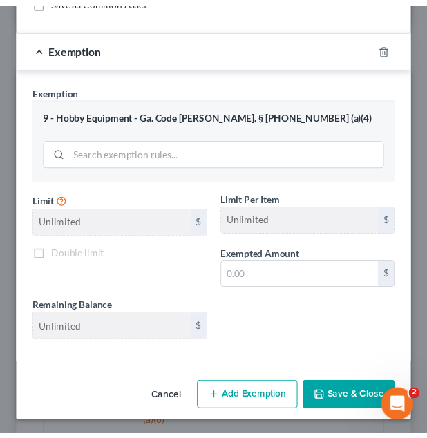
scroll to position [150, 0]
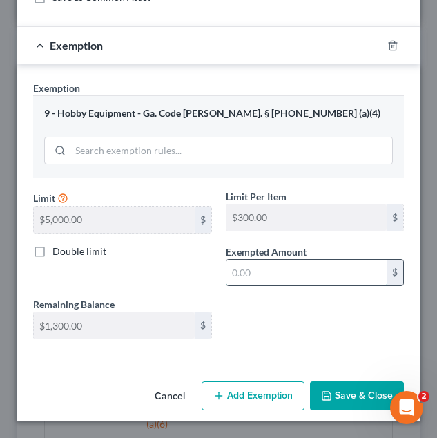
click at [300, 265] on input "text" at bounding box center [306, 273] width 161 height 26
type input "250.00"
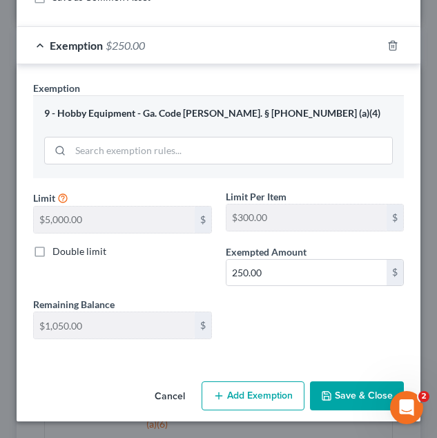
click at [345, 394] on button "Save & Close" at bounding box center [357, 395] width 94 height 29
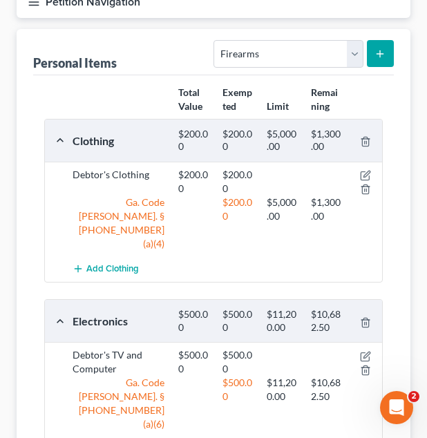
scroll to position [0, 0]
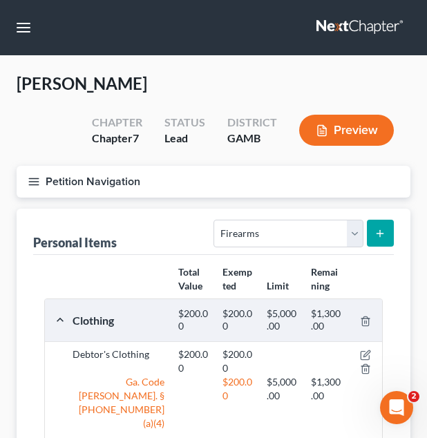
click at [166, 171] on button "Petition Navigation" at bounding box center [214, 182] width 394 height 32
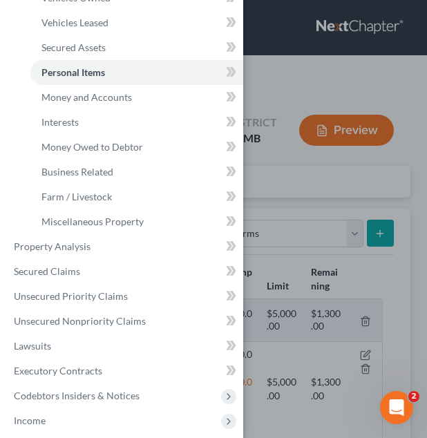
scroll to position [355, 0]
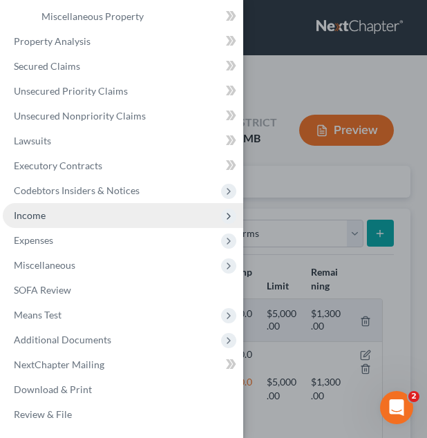
click at [89, 227] on span "Income" at bounding box center [123, 215] width 240 height 25
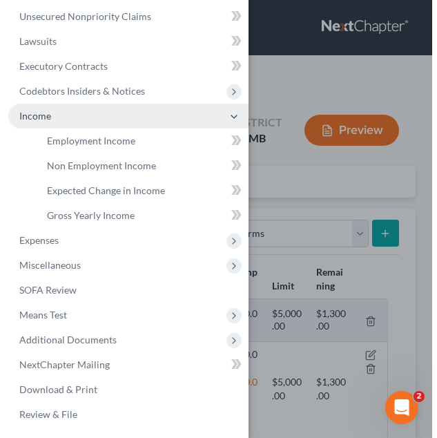
scroll to position [206, 0]
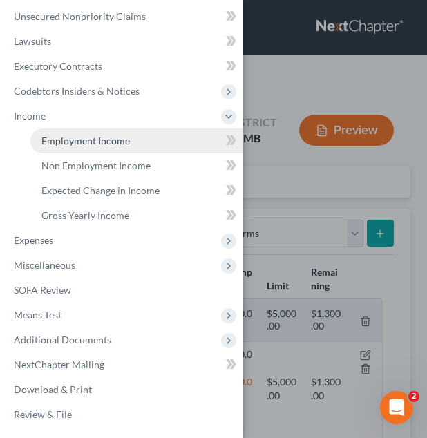
click at [115, 135] on span "Employment Income" at bounding box center [85, 141] width 88 height 12
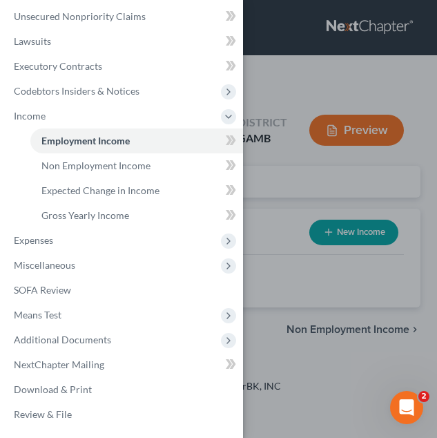
click at [295, 202] on div "Case Dashboard Payments Invoices Payments Payments Credit Report Client Profile" at bounding box center [218, 219] width 437 height 438
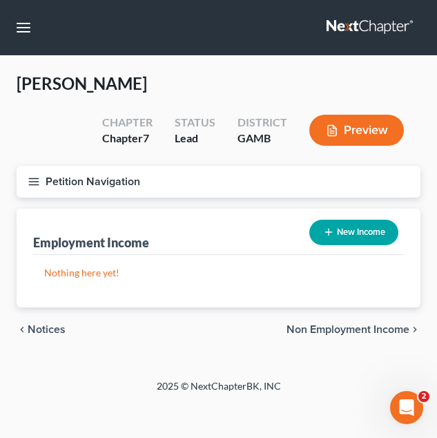
click at [340, 235] on button "New Income" at bounding box center [353, 233] width 89 height 26
select select "0"
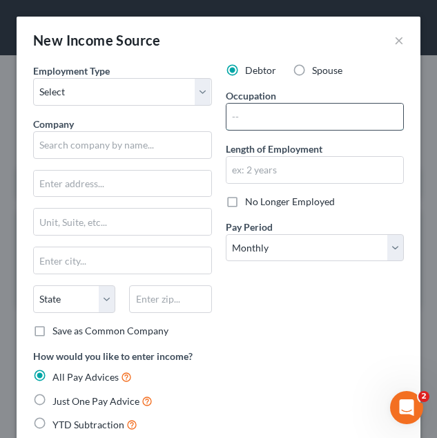
click at [268, 113] on input "text" at bounding box center [314, 117] width 177 height 26
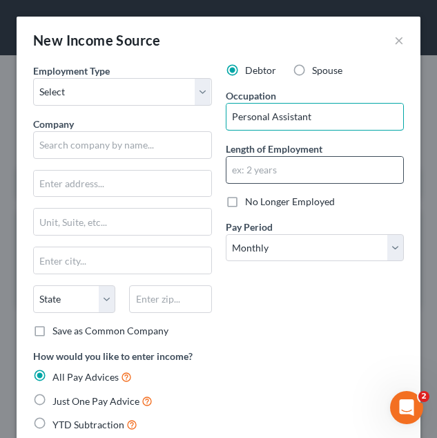
type input "Personal Assistant"
click at [354, 172] on input "text" at bounding box center [314, 170] width 177 height 26
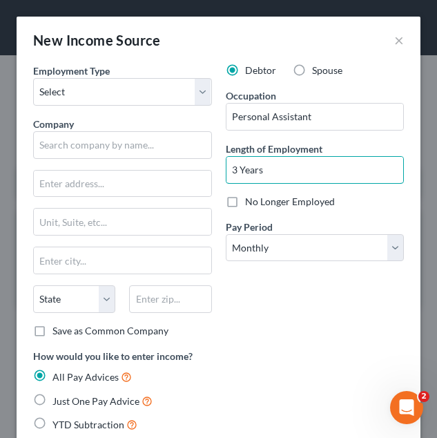
type input "3 Years"
click at [353, 264] on div "Debtor Spouse Occupation Personal Assistant Length of Employment 3 Years No Lon…" at bounding box center [315, 206] width 193 height 285
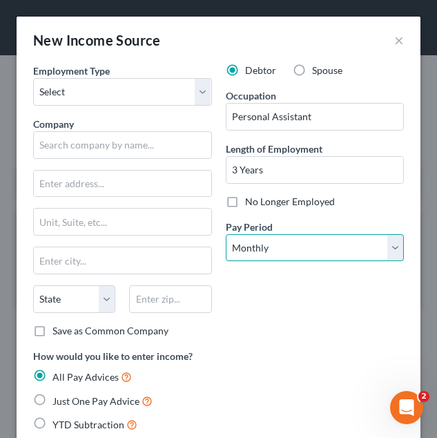
click at [342, 248] on select "Select Monthly Twice Monthly Every Other Week Weekly" at bounding box center [315, 248] width 179 height 28
select select "2"
click at [226, 234] on select "Select Monthly Twice Monthly Every Other Week Weekly" at bounding box center [315, 248] width 179 height 28
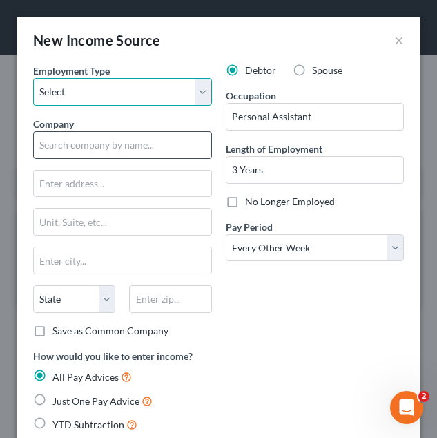
drag, startPoint x: 119, startPoint y: 88, endPoint x: 116, endPoint y: 132, distance: 44.3
click at [116, 132] on div "Employment Type * Select Full or Part Time Employment Self Employment Company *…" at bounding box center [122, 206] width 193 height 285
select select "0"
click at [33, 78] on select "Select Full or Part Time Employment Self Employment" at bounding box center [122, 92] width 179 height 28
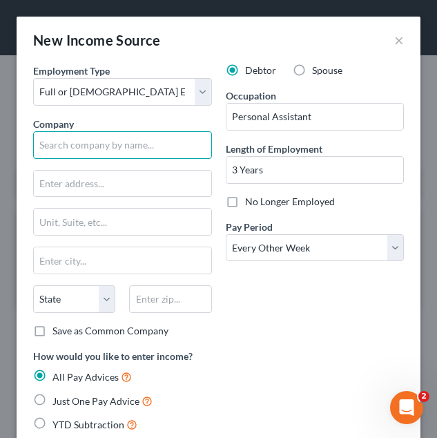
click at [115, 146] on input "text" at bounding box center [122, 145] width 179 height 28
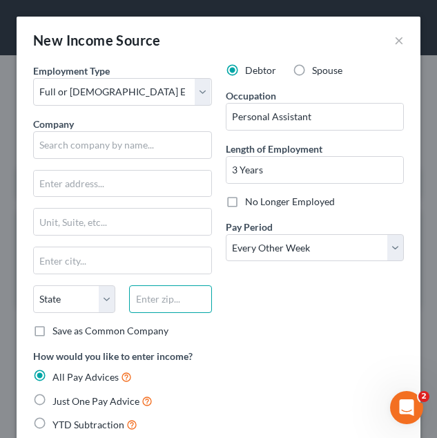
click at [153, 290] on input "text" at bounding box center [170, 299] width 82 height 28
type input "31088"
click at [299, 329] on div "Debtor Spouse Occupation Personal Assistant Length of Employment 3 Years No Lon…" at bounding box center [315, 206] width 193 height 285
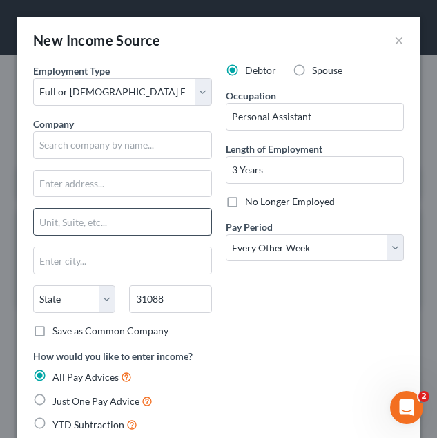
type input "Warner Robins"
select select "10"
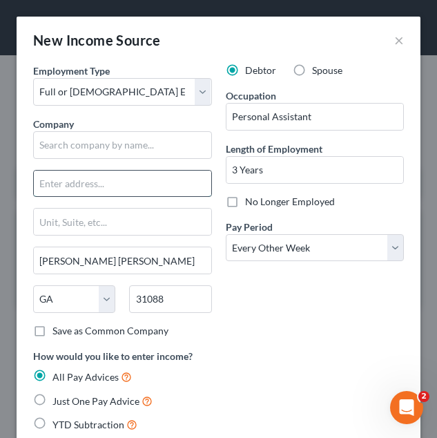
click at [127, 184] on input "text" at bounding box center [122, 184] width 177 height 26
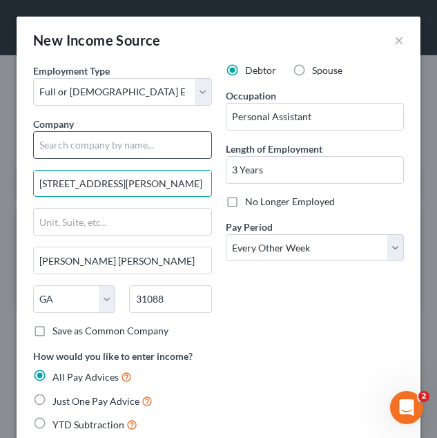
type input "270 Carl Vinson Parkway"
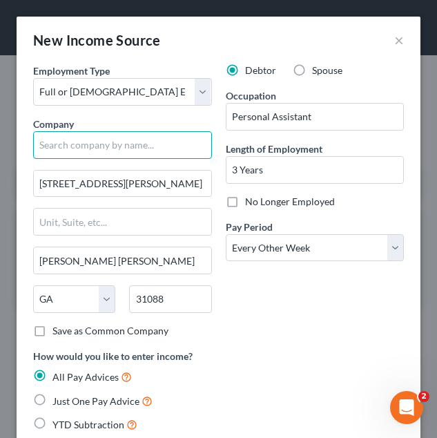
click at [97, 151] on input "text" at bounding box center [122, 145] width 179 height 28
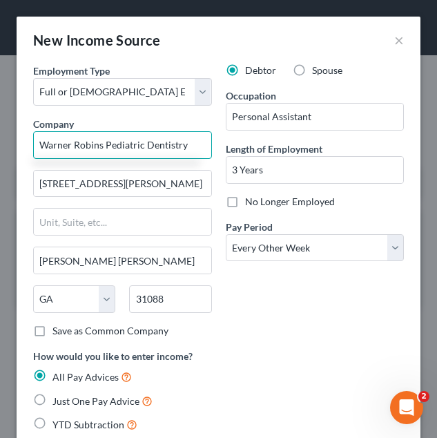
type input "Warner Robins Pediatric Dentistry"
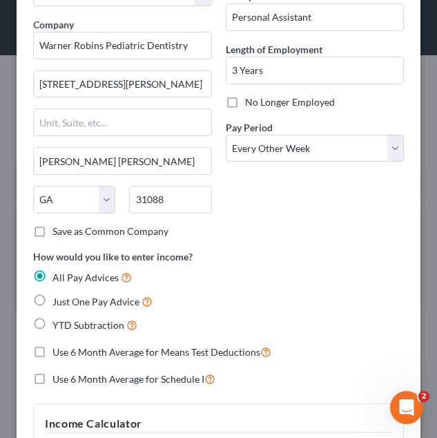
scroll to position [106, 0]
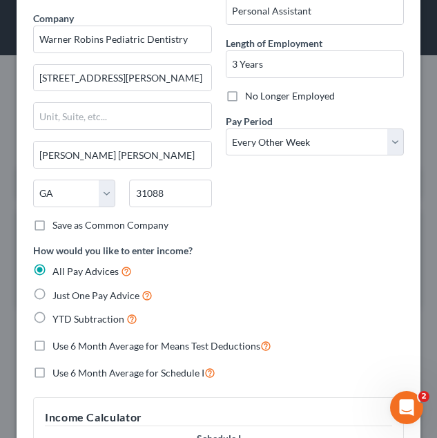
click at [86, 323] on span "YTD Subtraction" at bounding box center [88, 319] width 72 height 12
click at [67, 320] on input "YTD Subtraction" at bounding box center [62, 315] width 9 height 9
radio input "true"
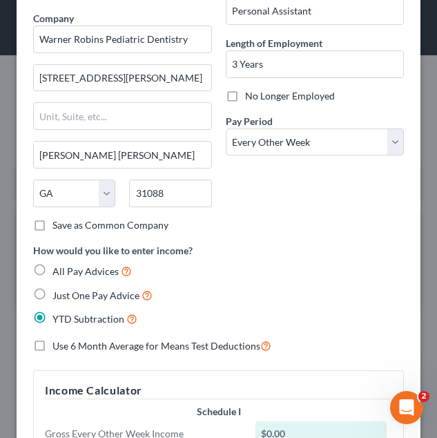
click at [92, 342] on span "Use 6 Month Average for Means Test Deductions" at bounding box center [156, 346] width 208 height 12
click at [67, 342] on input "Use 6 Month Average for Means Test Deductions" at bounding box center [62, 342] width 9 height 9
checkbox input "true"
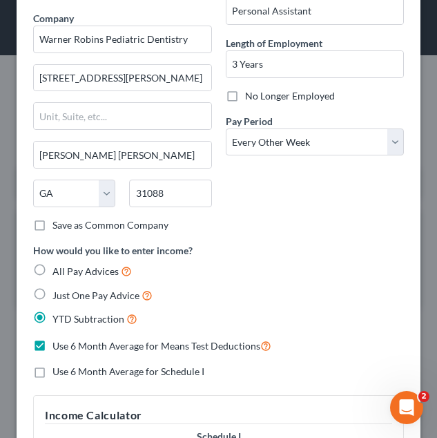
click at [92, 376] on span "Use 6 Month Average for Schedule I" at bounding box center [128, 371] width 152 height 12
click at [67, 374] on input "Use 6 Month Average for Schedule I" at bounding box center [62, 369] width 9 height 9
checkbox input "true"
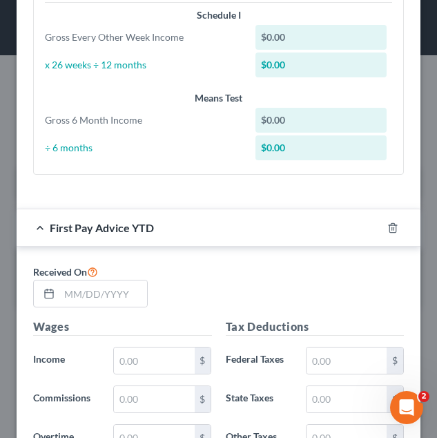
scroll to position [528, 0]
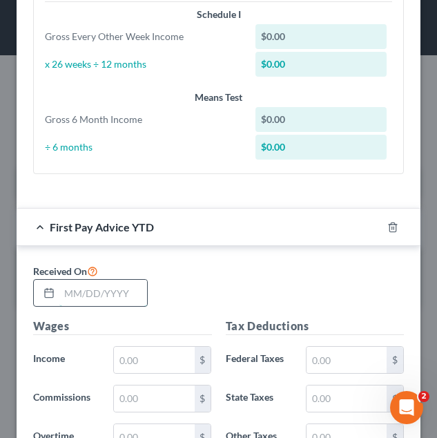
click at [121, 297] on input "text" at bounding box center [103, 293] width 88 height 26
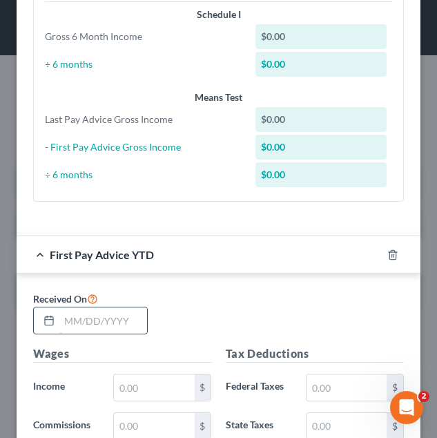
click at [131, 325] on input "text" at bounding box center [103, 320] width 88 height 26
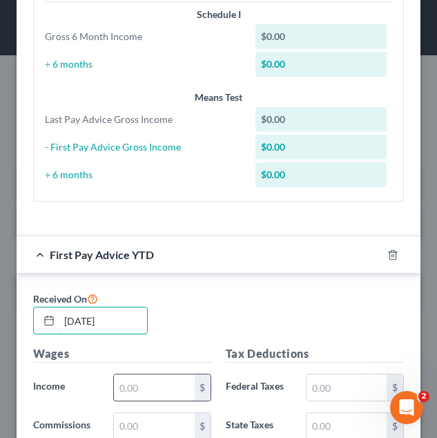
type input "04/04/2025"
click at [135, 388] on input "text" at bounding box center [154, 387] width 80 height 26
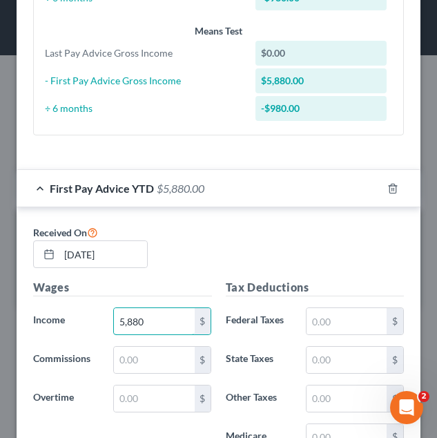
scroll to position [595, 0]
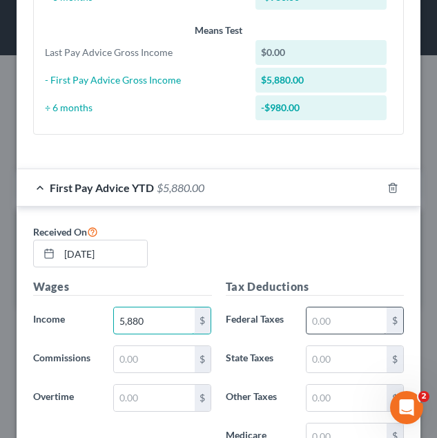
type input "5,880"
click at [331, 309] on input "text" at bounding box center [347, 320] width 80 height 26
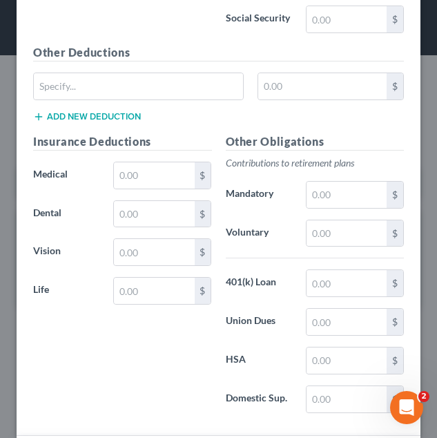
scroll to position [1050, 0]
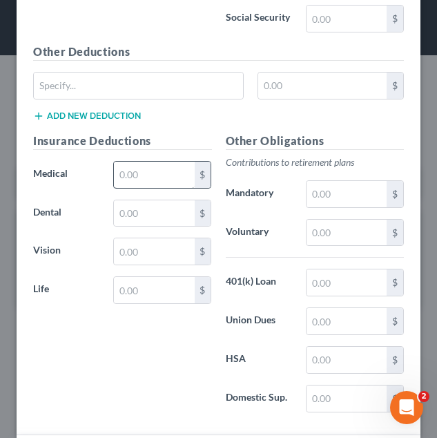
type input "500.00"
click at [155, 167] on input "text" at bounding box center [154, 175] width 80 height 26
type input "0"
click at [75, 391] on div "Insurance Deductions Medical 0 $ Dental $ Vision $ Life $" at bounding box center [122, 278] width 193 height 291
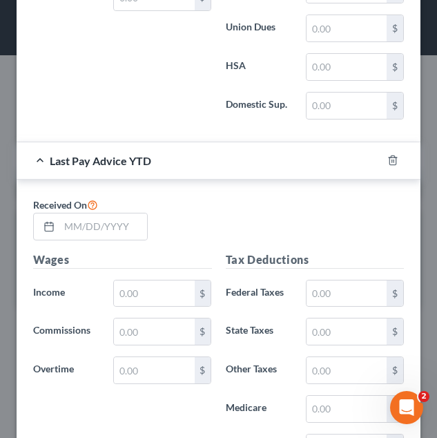
scroll to position [1344, 0]
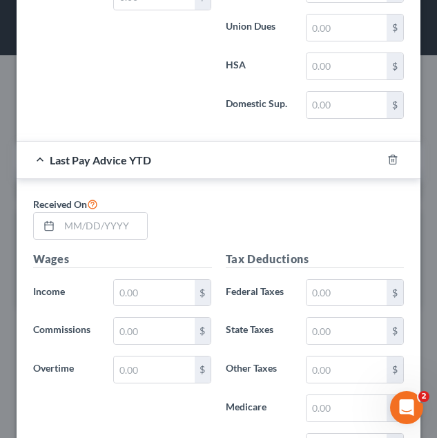
click at [97, 211] on label "Received On" at bounding box center [65, 203] width 65 height 17
click at [95, 218] on input "text" at bounding box center [103, 226] width 88 height 26
type input "09/19/2025"
click at [160, 284] on input "text" at bounding box center [154, 293] width 80 height 26
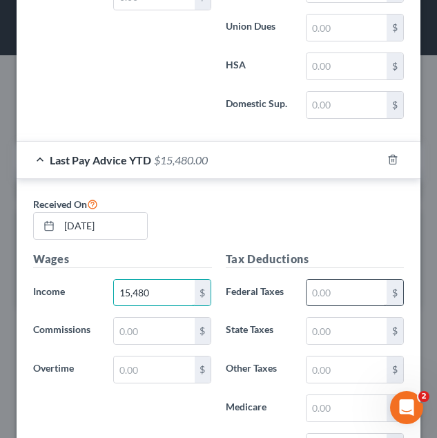
type input "15,480"
click at [345, 293] on input "text" at bounding box center [347, 293] width 80 height 26
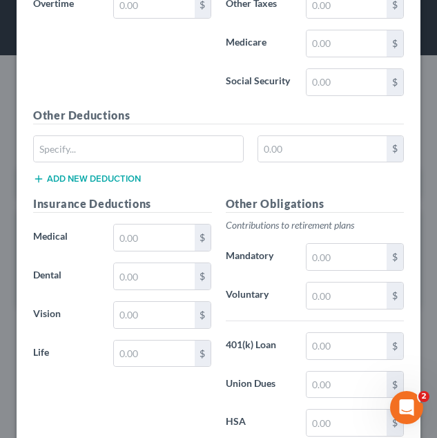
scroll to position [1709, 0]
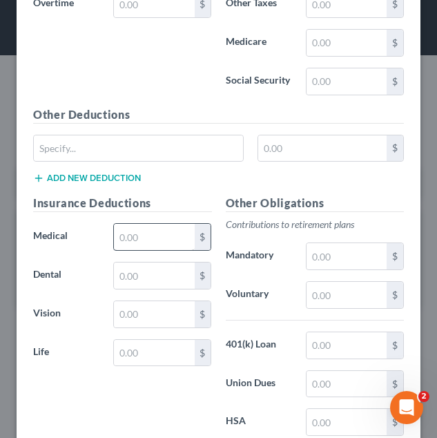
type input "1,234"
click at [155, 228] on input "text" at bounding box center [154, 237] width 80 height 26
type input "0"
click at [249, 287] on label "Voluntary" at bounding box center [259, 295] width 80 height 28
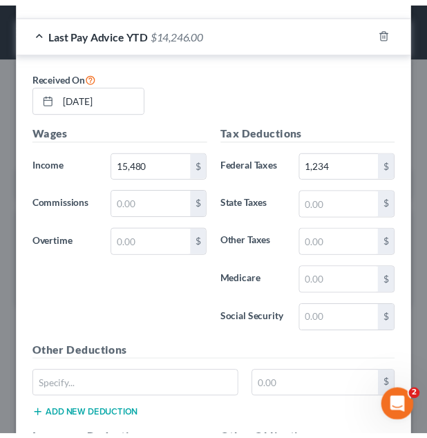
scroll to position [1844, 0]
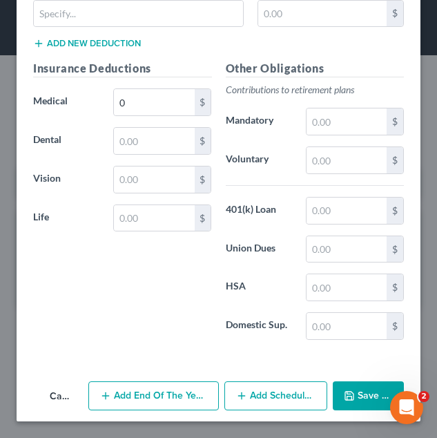
click at [369, 386] on button "Save & Close" at bounding box center [369, 395] width 72 height 29
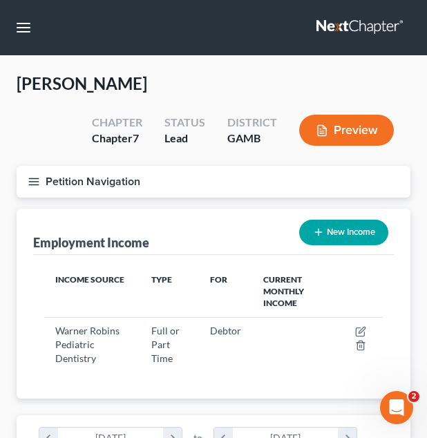
scroll to position [690307, 690110]
click at [77, 176] on button "Petition Navigation" at bounding box center [214, 182] width 394 height 32
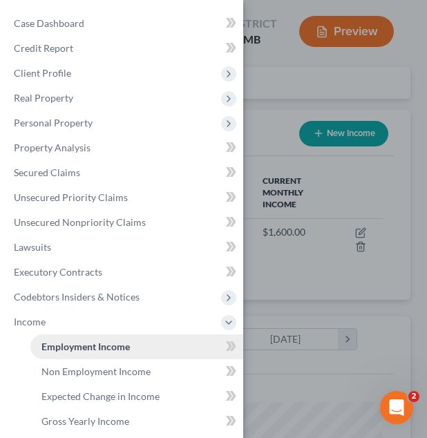
scroll to position [0, 0]
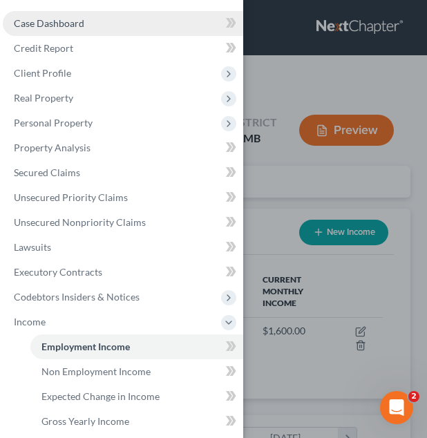
click at [116, 19] on link "Case Dashboard" at bounding box center [123, 23] width 240 height 25
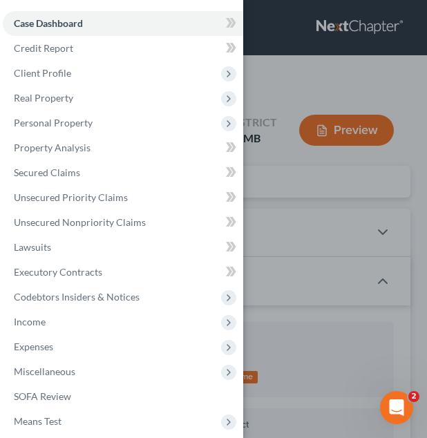
click at [278, 66] on div "Case Dashboard Payments Invoices Payments Payments Credit Report Client Profile" at bounding box center [213, 219] width 427 height 438
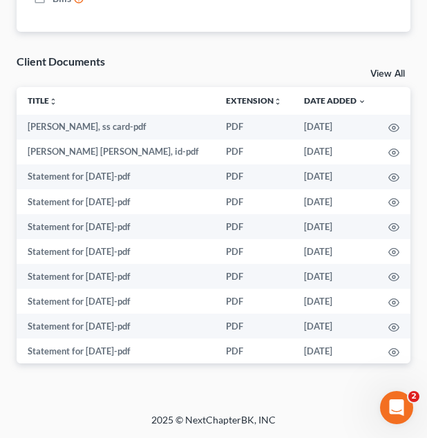
scroll to position [249, 0]
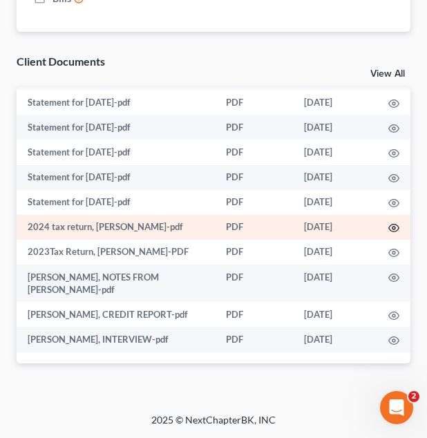
click at [389, 227] on icon "button" at bounding box center [394, 228] width 10 height 8
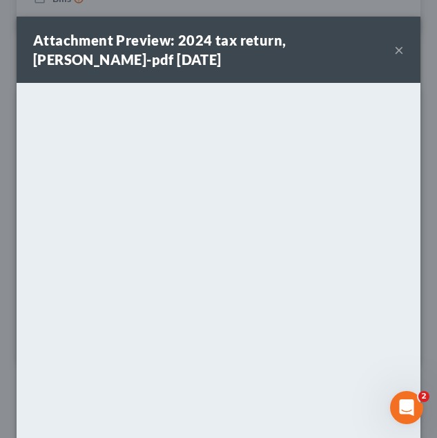
click at [394, 48] on button "×" at bounding box center [399, 49] width 10 height 17
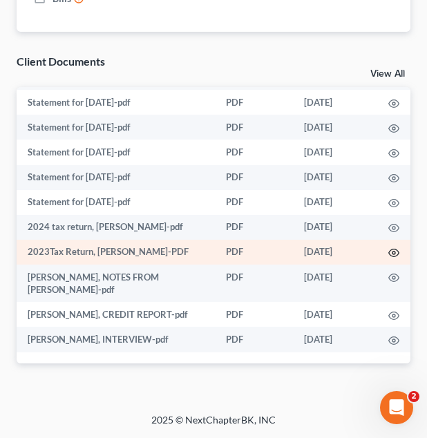
click at [388, 250] on icon "button" at bounding box center [393, 252] width 11 height 11
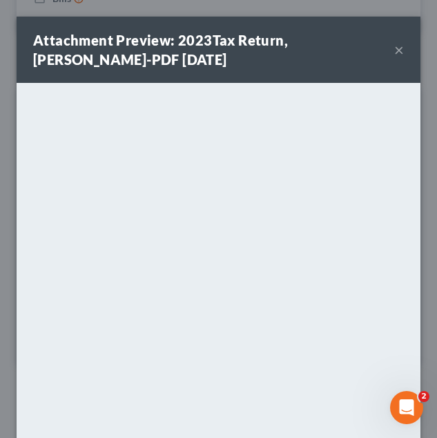
click at [394, 54] on button "×" at bounding box center [399, 49] width 10 height 17
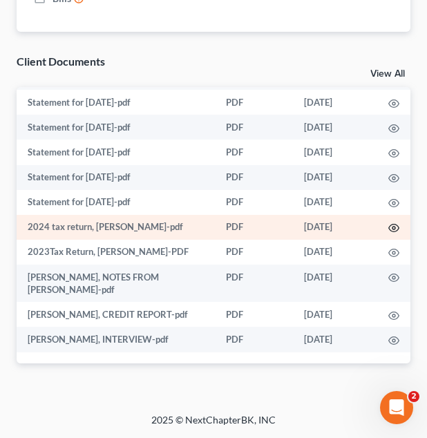
click at [388, 223] on icon "button" at bounding box center [393, 227] width 11 height 11
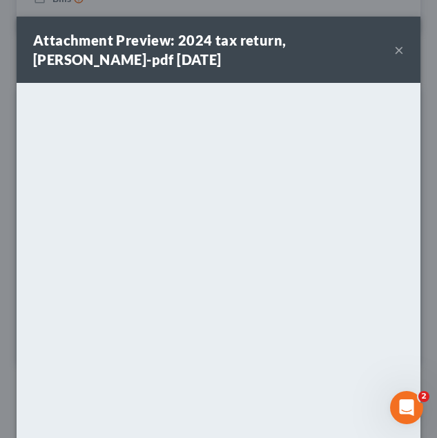
click at [394, 50] on button "×" at bounding box center [399, 49] width 10 height 17
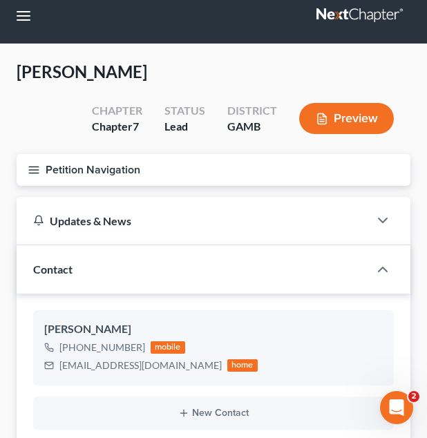
scroll to position [0, 0]
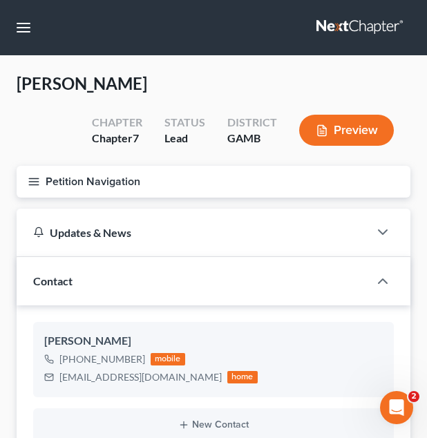
click at [68, 169] on button "Petition Navigation" at bounding box center [214, 182] width 394 height 32
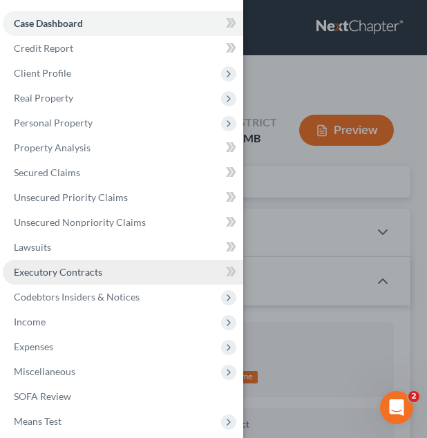
scroll to position [106, 0]
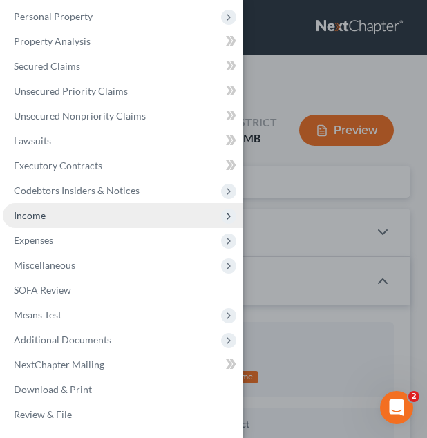
click at [90, 207] on span "Income" at bounding box center [123, 215] width 240 height 25
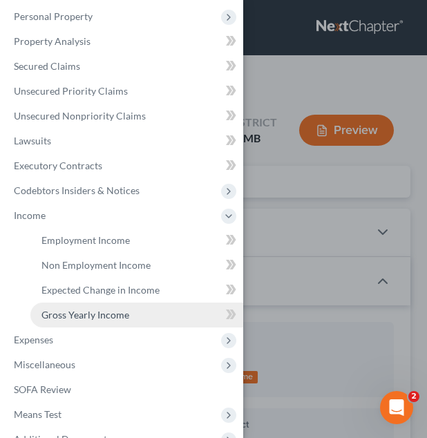
click at [109, 311] on span "Gross Yearly Income" at bounding box center [85, 315] width 88 height 12
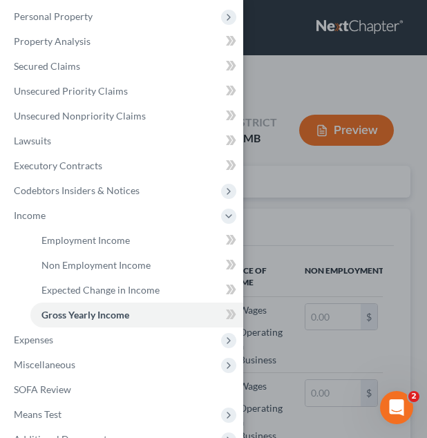
click at [336, 249] on div "Case Dashboard Payments Invoices Payments Payments Credit Report Client Profile" at bounding box center [213, 219] width 427 height 438
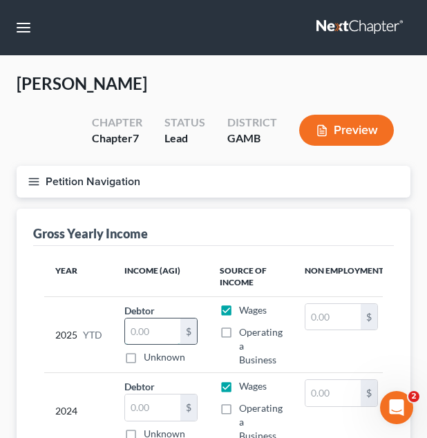
click at [157, 333] on input "text" at bounding box center [152, 331] width 55 height 26
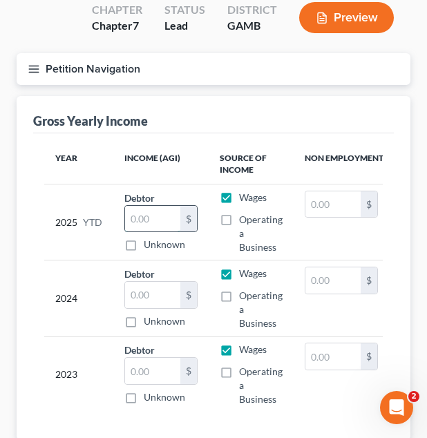
scroll to position [113, 0]
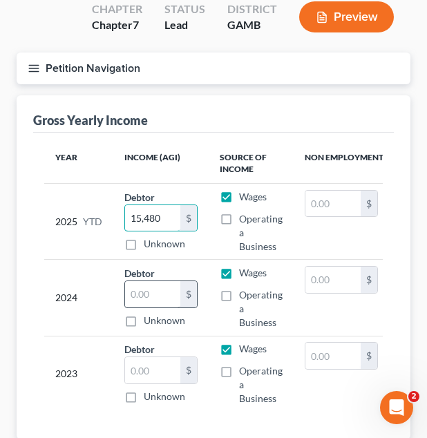
type input "15,480"
click at [142, 300] on input "text" at bounding box center [152, 294] width 55 height 26
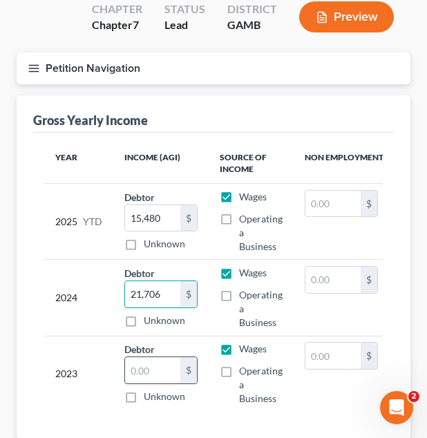
type input "21,706"
click at [164, 359] on input "text" at bounding box center [152, 370] width 55 height 26
type input "21,706"
click at [180, 79] on button "Petition Navigation" at bounding box center [214, 68] width 394 height 32
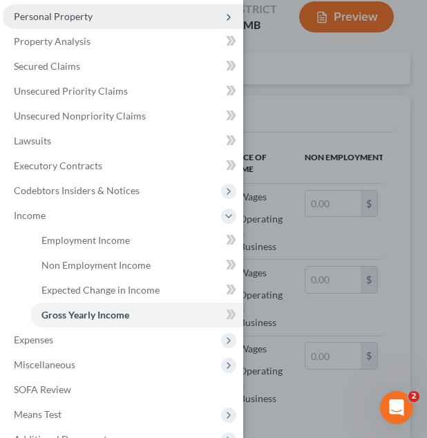
scroll to position [0, 0]
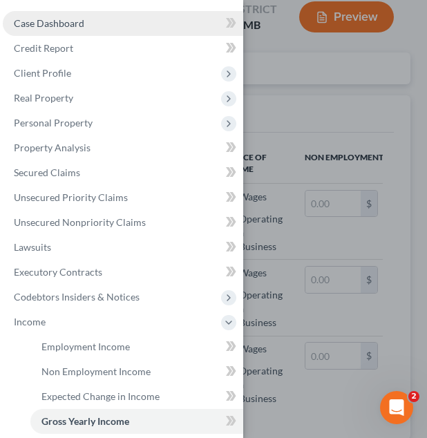
click at [81, 20] on span "Case Dashboard" at bounding box center [49, 23] width 70 height 12
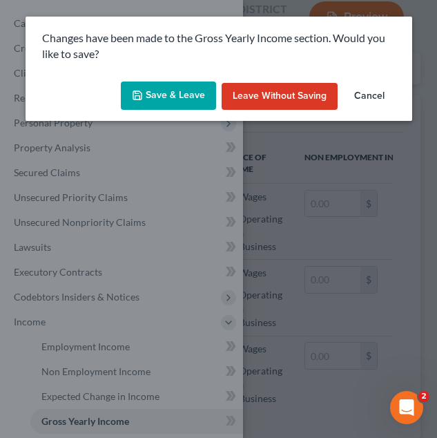
click at [149, 90] on button "Save & Leave" at bounding box center [168, 95] width 95 height 29
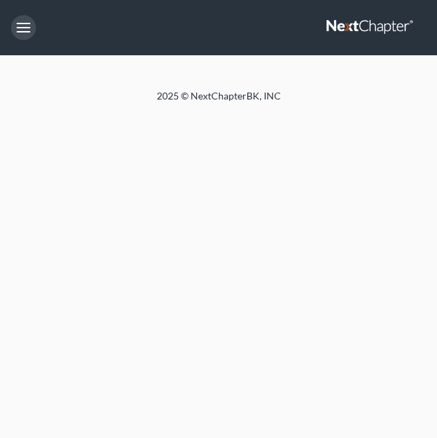
click at [21, 22] on button "button" at bounding box center [23, 27] width 25 height 25
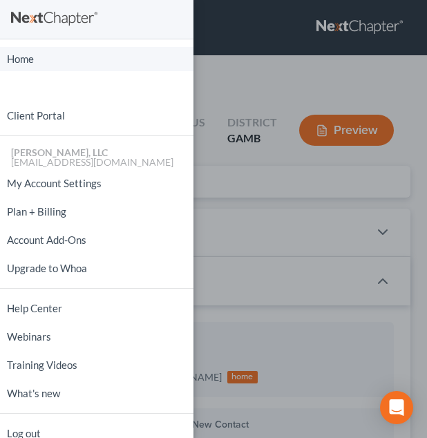
click at [22, 50] on link "Home" at bounding box center [96, 59] width 193 height 24
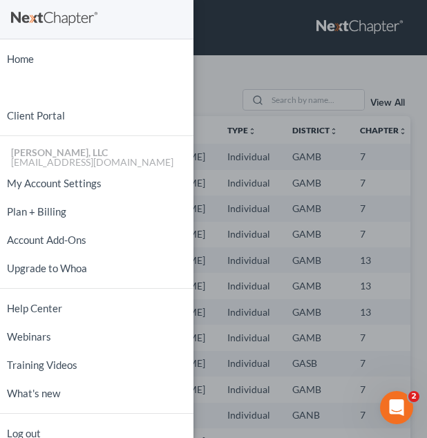
click at [233, 124] on div "Home New Case Client Portal [PERSON_NAME], LLC [EMAIL_ADDRESS][DOMAIN_NAME] My …" at bounding box center [213, 219] width 427 height 438
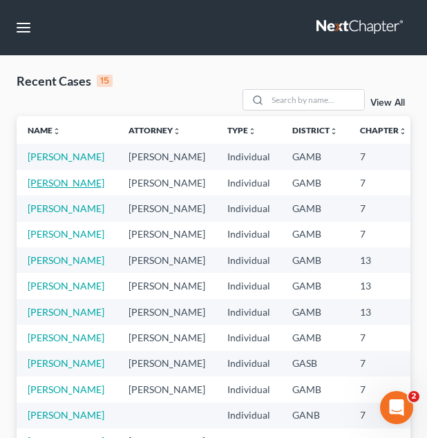
click at [46, 189] on link "[PERSON_NAME]" at bounding box center [66, 183] width 77 height 12
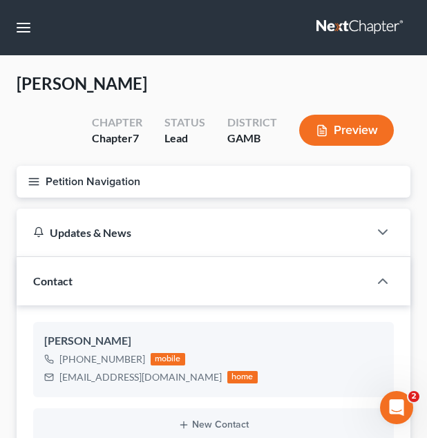
click at [110, 251] on div "Updates & News" at bounding box center [193, 233] width 352 height 48
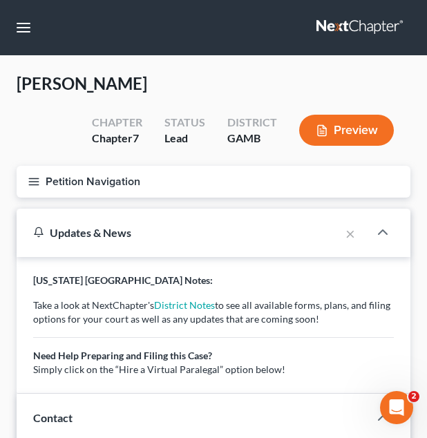
click at [101, 190] on button "Petition Navigation" at bounding box center [214, 182] width 394 height 32
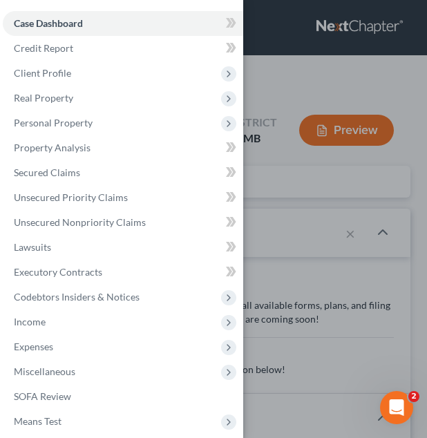
click at [283, 124] on div "Case Dashboard Payments Invoices Payments Payments Credit Report Client Profile" at bounding box center [213, 219] width 427 height 438
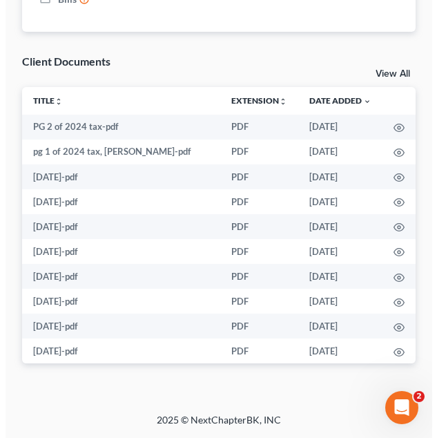
scroll to position [162, 0]
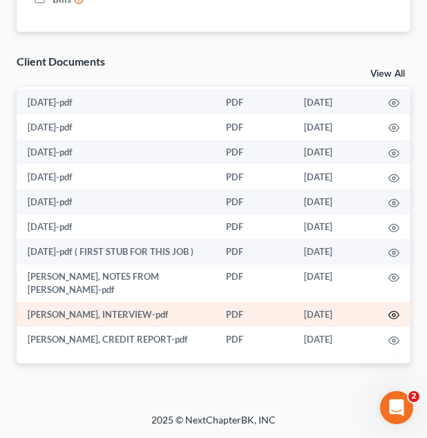
click at [388, 309] on icon "button" at bounding box center [393, 314] width 11 height 11
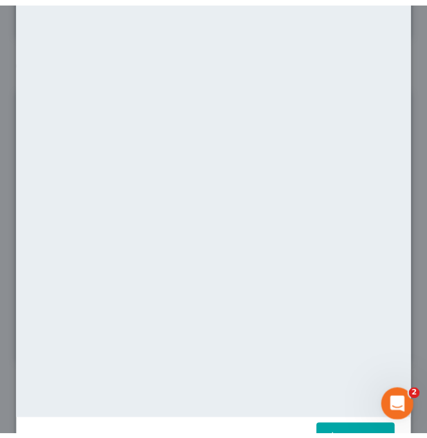
scroll to position [160, 0]
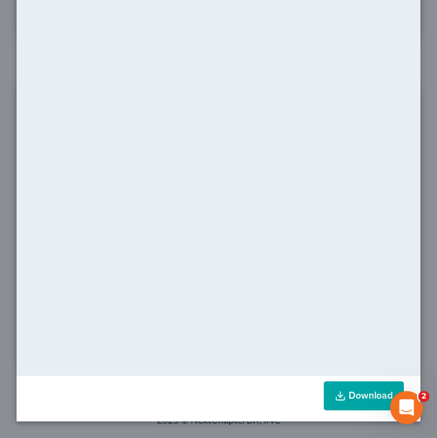
click at [324, 392] on link "Download" at bounding box center [364, 395] width 80 height 29
click at [412, 79] on div "Attachment Preview: [PERSON_NAME], INTERVIEW-pdf [DATE] × <object ng-attr-data=…" at bounding box center [218, 219] width 437 height 438
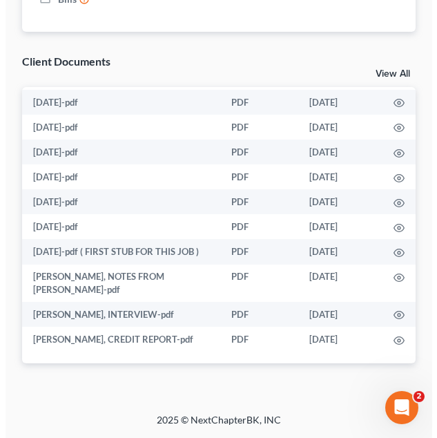
scroll to position [0, 0]
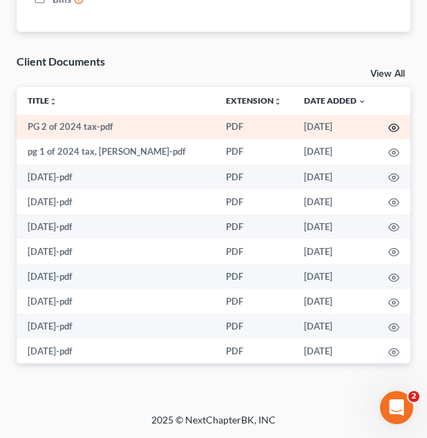
click at [388, 124] on icon "button" at bounding box center [393, 127] width 11 height 11
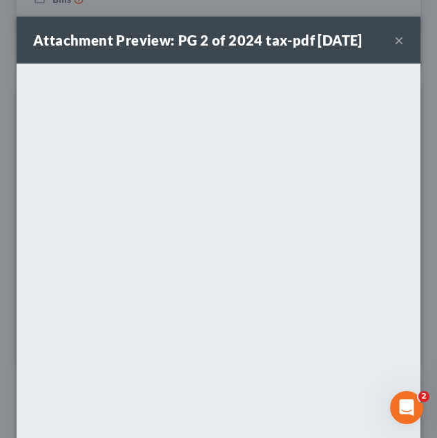
click at [394, 48] on button "×" at bounding box center [399, 40] width 10 height 17
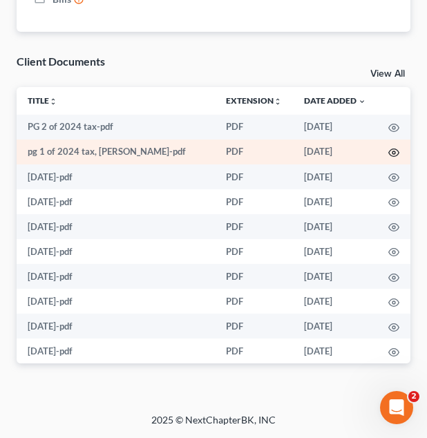
click at [388, 151] on icon "button" at bounding box center [393, 152] width 11 height 11
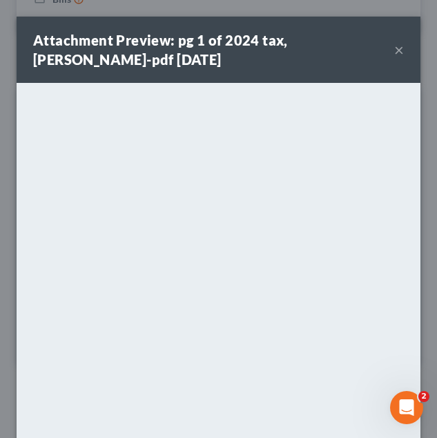
scroll to position [119, 0]
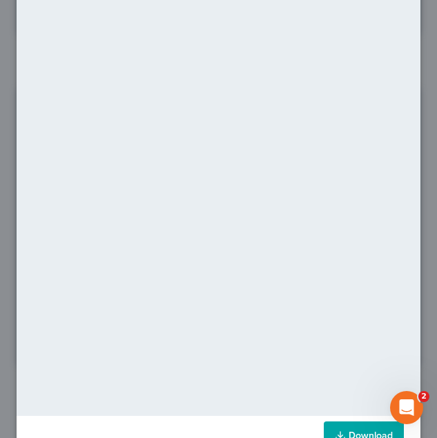
click at [335, 425] on link "Download" at bounding box center [364, 435] width 80 height 29
click at [419, 64] on div "Attachment Preview: pg 1 of 2024 tax, deborah-pdf 10/10/2025 × <object ng-attr-…" at bounding box center [218, 219] width 437 height 438
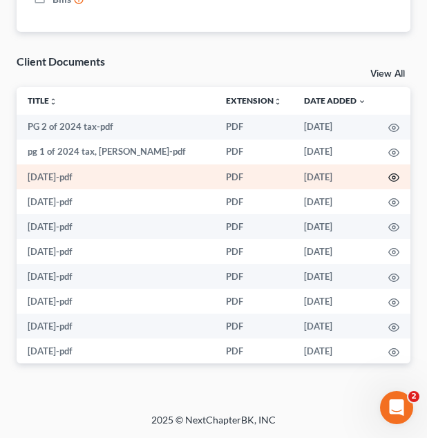
click at [388, 182] on icon "button" at bounding box center [393, 177] width 11 height 11
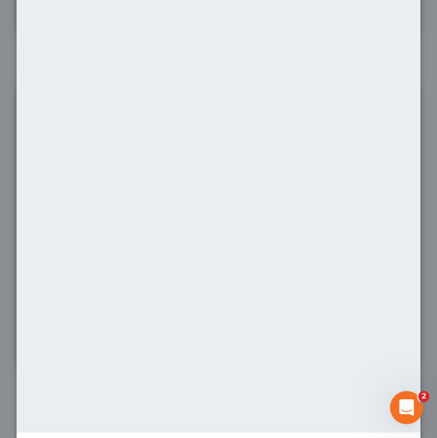
scroll to position [140, 0]
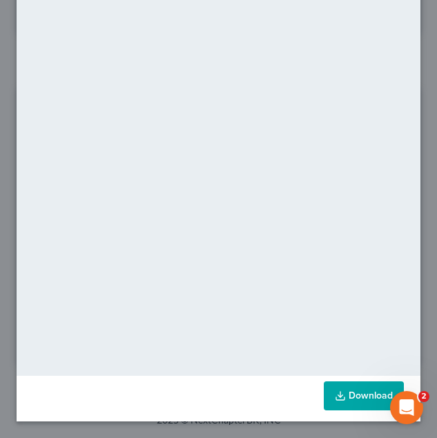
click at [335, 390] on icon at bounding box center [340, 395] width 11 height 11
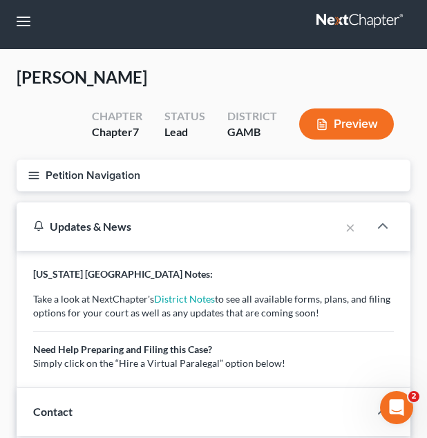
scroll to position [0, 0]
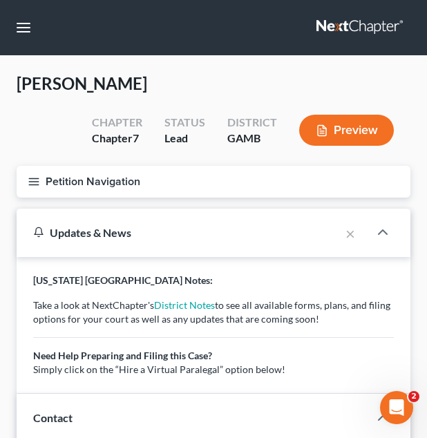
click at [71, 188] on button "Petition Navigation" at bounding box center [214, 182] width 394 height 32
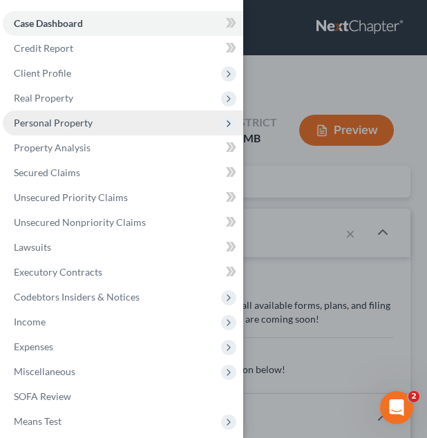
click at [102, 121] on span "Personal Property" at bounding box center [123, 122] width 240 height 25
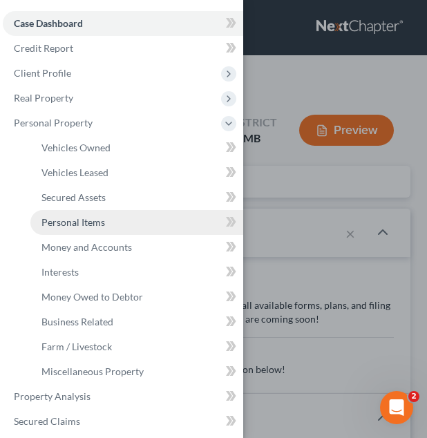
click at [83, 217] on span "Personal Items" at bounding box center [73, 222] width 64 height 12
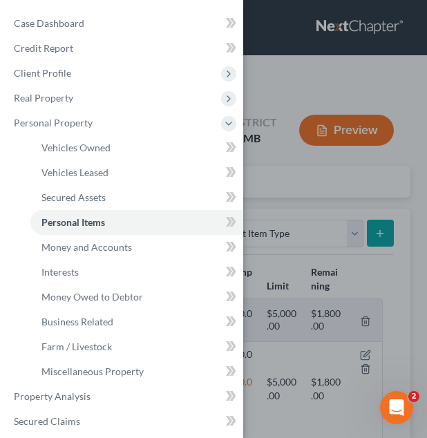
click at [266, 231] on div "Case Dashboard Payments Invoices Payments Payments Credit Report Client Profile" at bounding box center [213, 219] width 427 height 438
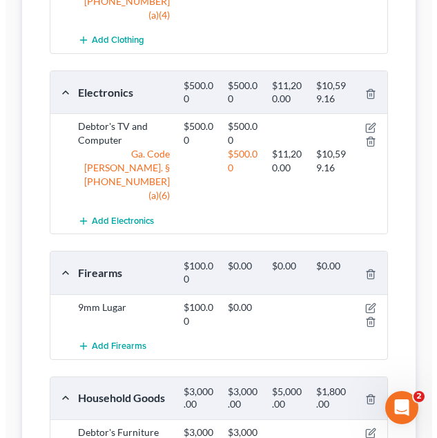
scroll to position [409, 0]
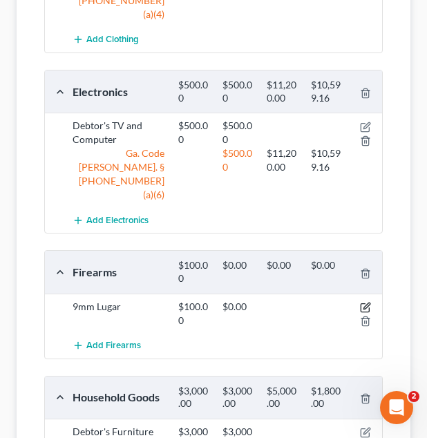
click at [367, 302] on icon "button" at bounding box center [365, 307] width 11 height 11
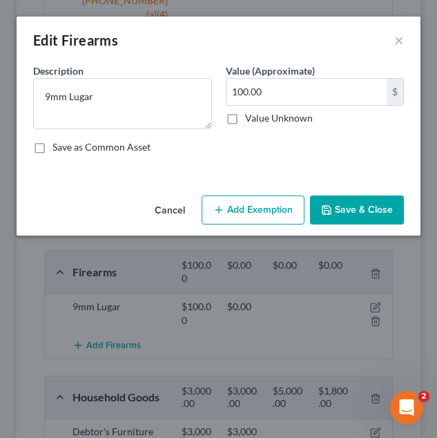
click at [238, 206] on button "Add Exemption" at bounding box center [253, 209] width 103 height 29
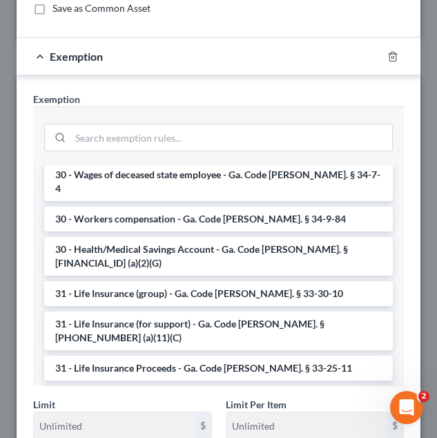
scroll to position [144, 0]
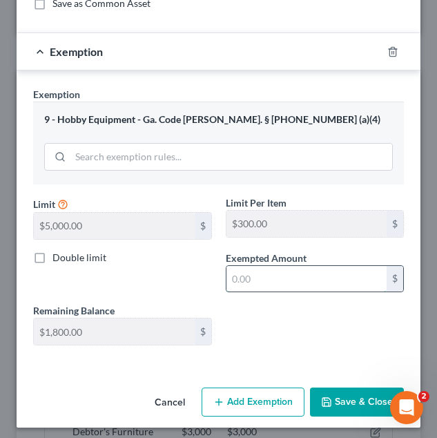
click at [267, 289] on input "text" at bounding box center [306, 279] width 161 height 26
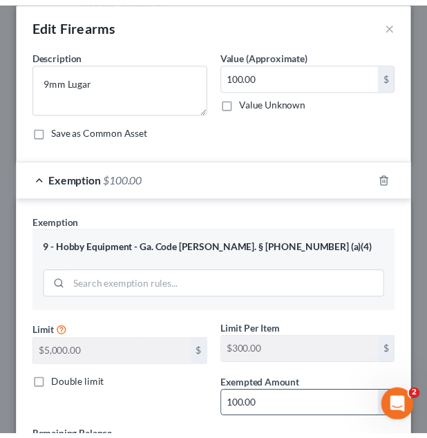
scroll to position [150, 0]
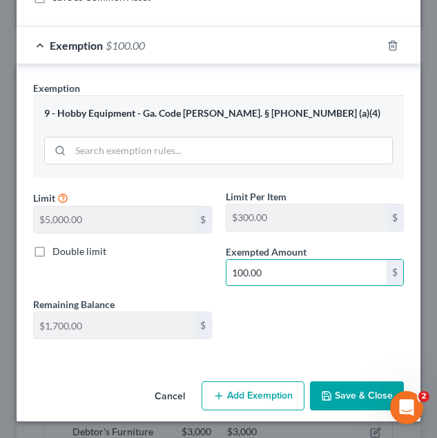
type input "100.00"
click at [193, 274] on div "Double limit" at bounding box center [122, 265] width 193 height 42
click at [343, 387] on button "Save & Close" at bounding box center [357, 395] width 94 height 29
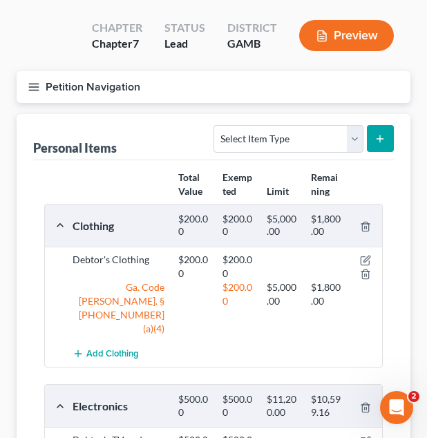
scroll to position [0, 0]
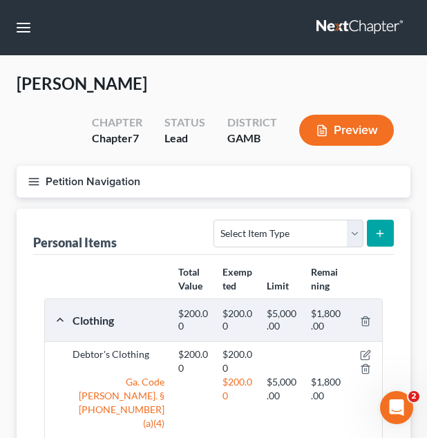
click at [154, 193] on button "Petition Navigation" at bounding box center [214, 182] width 394 height 32
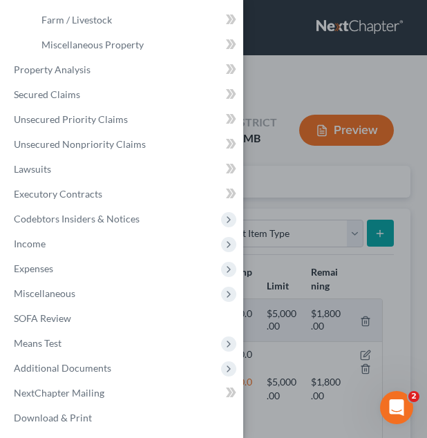
scroll to position [327, 0]
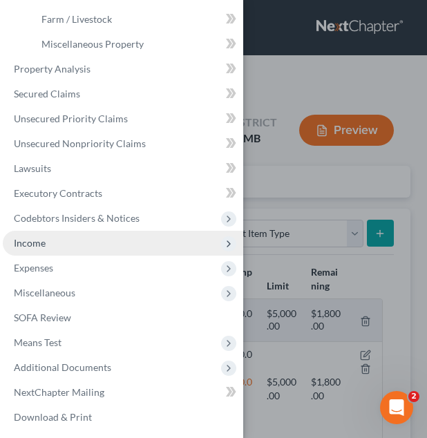
click at [87, 245] on span "Income" at bounding box center [123, 243] width 240 height 25
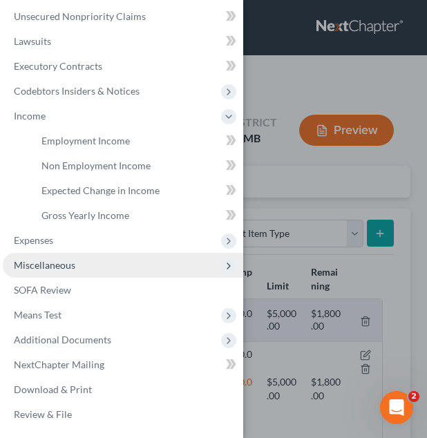
scroll to position [206, 0]
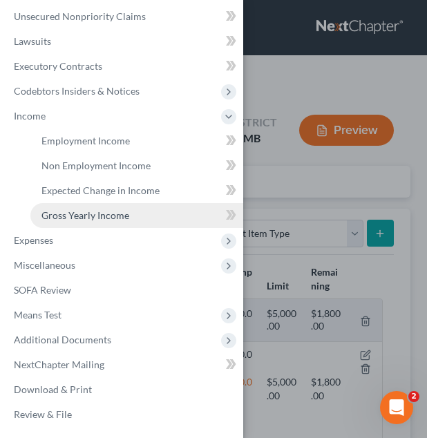
click at [104, 209] on link "Gross Yearly Income" at bounding box center [136, 215] width 213 height 25
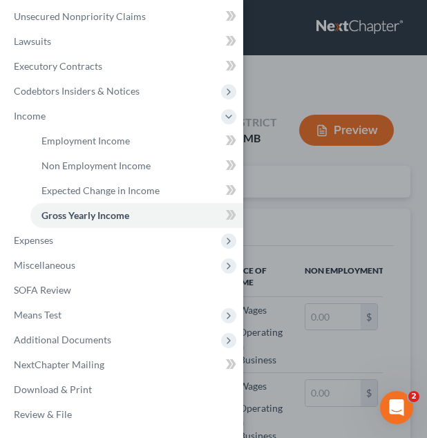
click at [251, 266] on div "Case Dashboard Payments Invoices Payments Payments Credit Report Client Profile" at bounding box center [213, 219] width 427 height 438
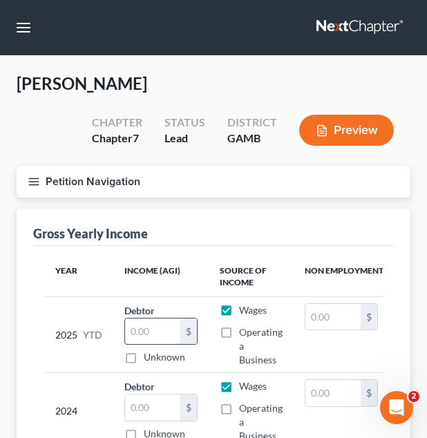
click at [151, 331] on input "text" at bounding box center [152, 331] width 55 height 26
click at [151, 331] on input "4,319" at bounding box center [152, 331] width 55 height 26
type input "4,319"
click at [140, 411] on input "text" at bounding box center [152, 407] width 55 height 26
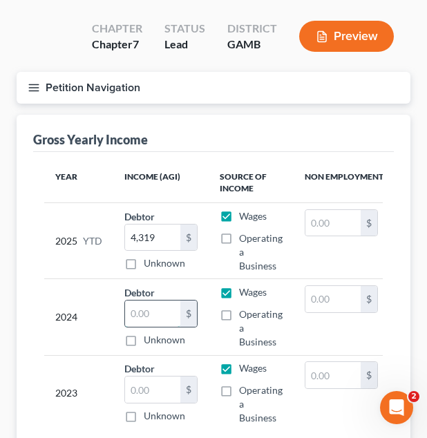
scroll to position [95, 0]
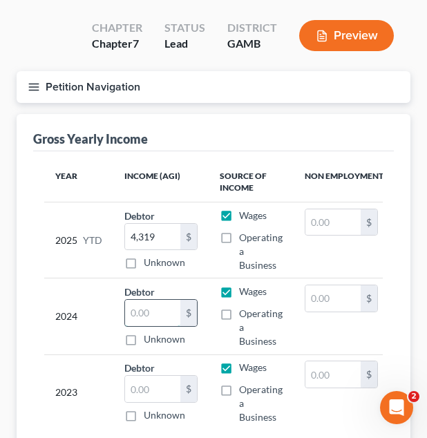
click at [161, 304] on input "text" at bounding box center [152, 313] width 55 height 26
type input "10,575"
click at [60, 99] on button "Petition Navigation" at bounding box center [214, 87] width 394 height 32
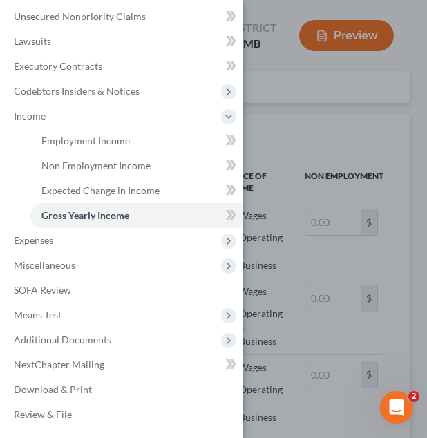
click at [291, 146] on div "Case Dashboard Payments Invoices Payments Payments Credit Report Client Profile" at bounding box center [213, 219] width 427 height 438
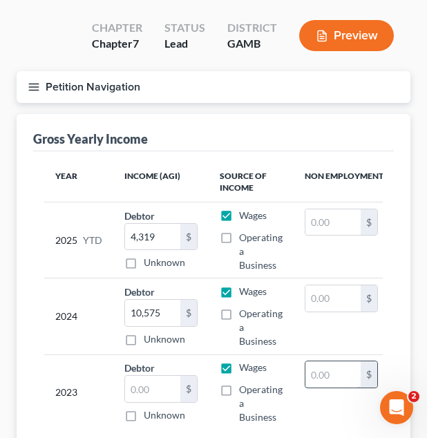
click at [333, 376] on input "text" at bounding box center [332, 374] width 55 height 26
type input "19,152"
click at [325, 298] on input "text" at bounding box center [332, 298] width 55 height 26
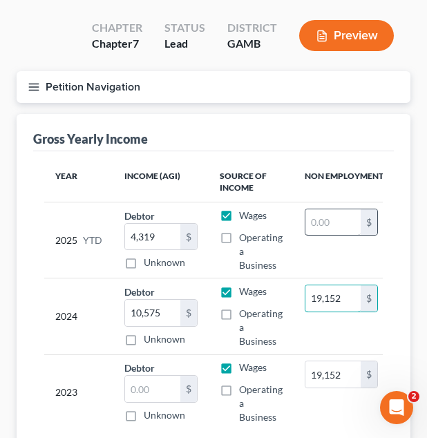
type input "19,152"
click at [313, 229] on input "text" at bounding box center [332, 222] width 55 height 26
type input "14,364"
click at [211, 86] on button "Petition Navigation" at bounding box center [214, 87] width 394 height 32
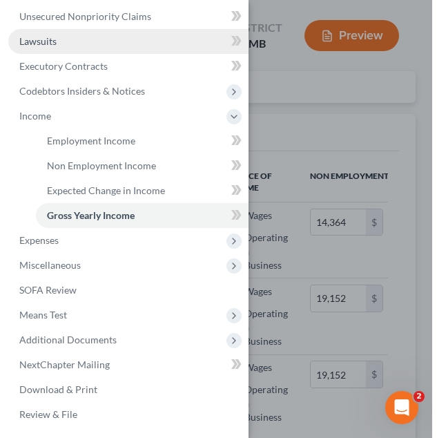
scroll to position [0, 0]
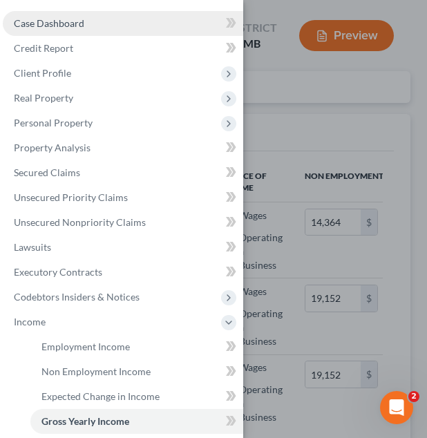
click at [107, 30] on link "Case Dashboard" at bounding box center [123, 23] width 240 height 25
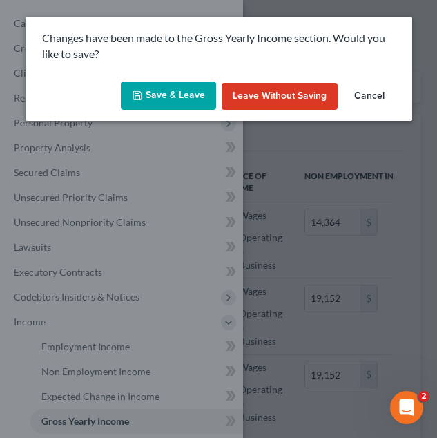
click at [183, 97] on button "Save & Leave" at bounding box center [168, 95] width 95 height 29
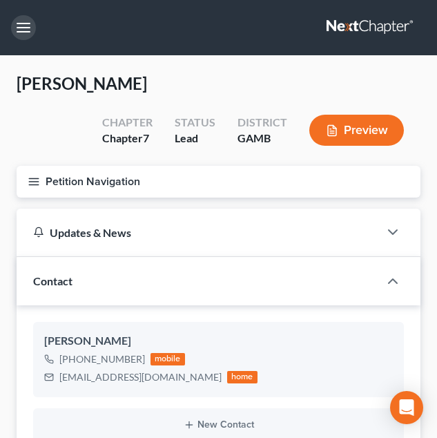
click at [33, 28] on button "button" at bounding box center [23, 27] width 25 height 25
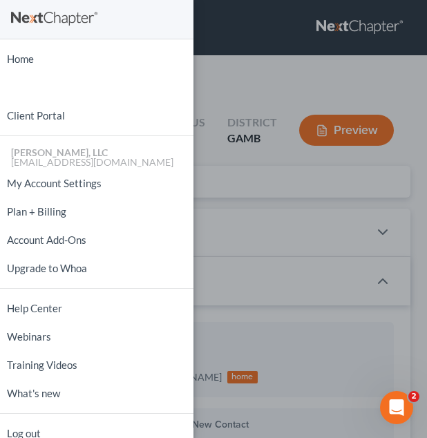
click at [204, 97] on div "Home New Case Client Portal [PERSON_NAME], LLC [EMAIL_ADDRESS][DOMAIN_NAME] My …" at bounding box center [213, 219] width 427 height 438
